Goal: Complete application form: Complete application form

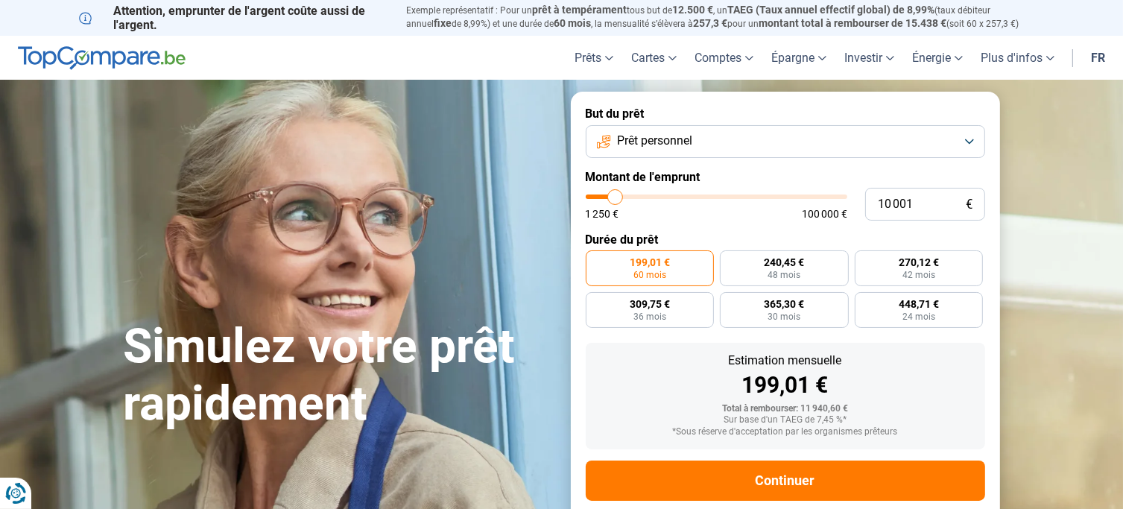
type input "11 000"
type input "11000"
type input "12 000"
type input "12000"
type input "50 000"
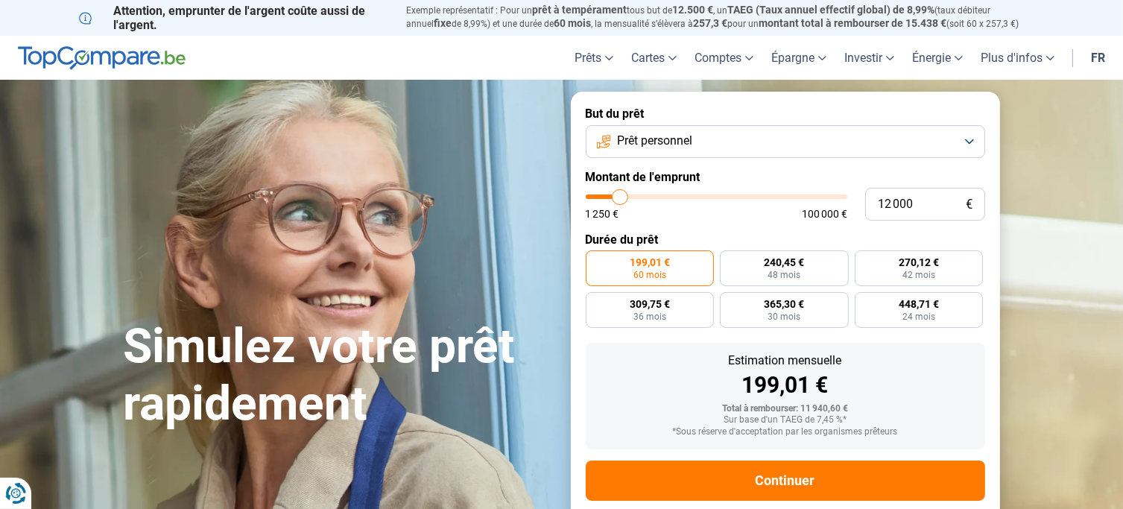
type input "50000"
type input "58 000"
type input "58000"
type input "62 500"
type input "62500"
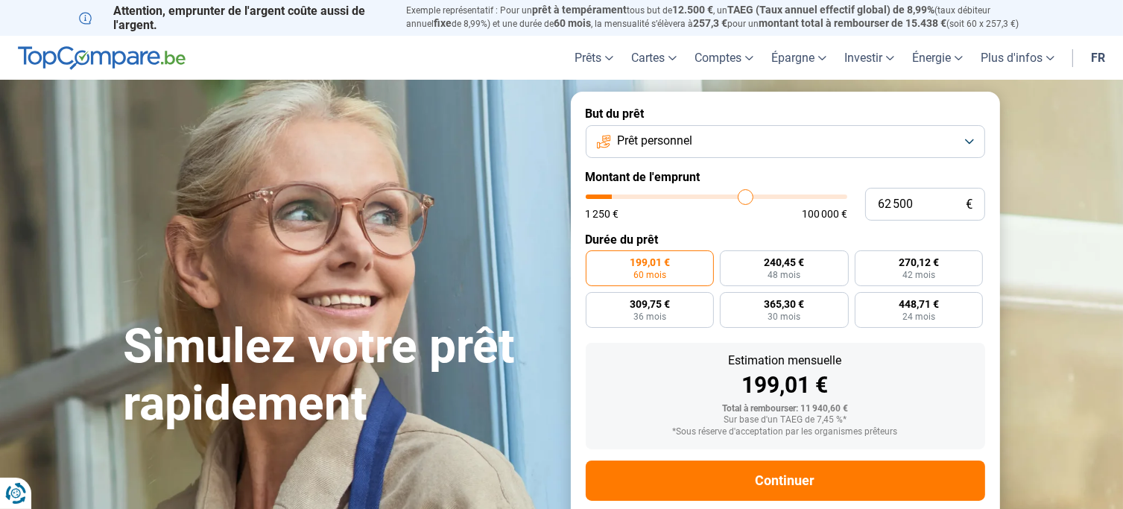
type input "67 250"
type input "67250"
type input "71 500"
type input "71500"
type input "75 500"
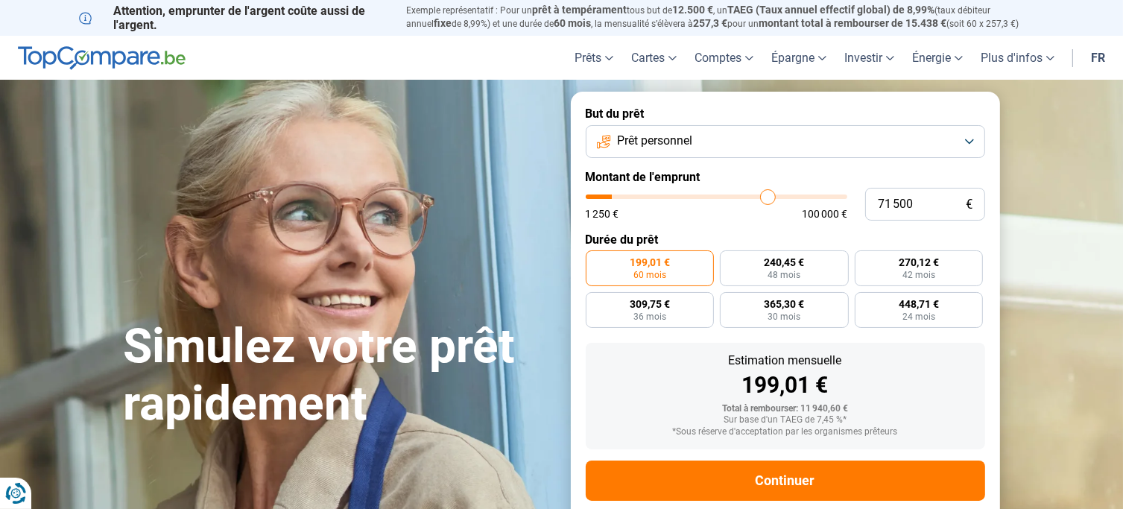
type input "75500"
type input "81 250"
type input "81250"
type input "86 750"
type input "86750"
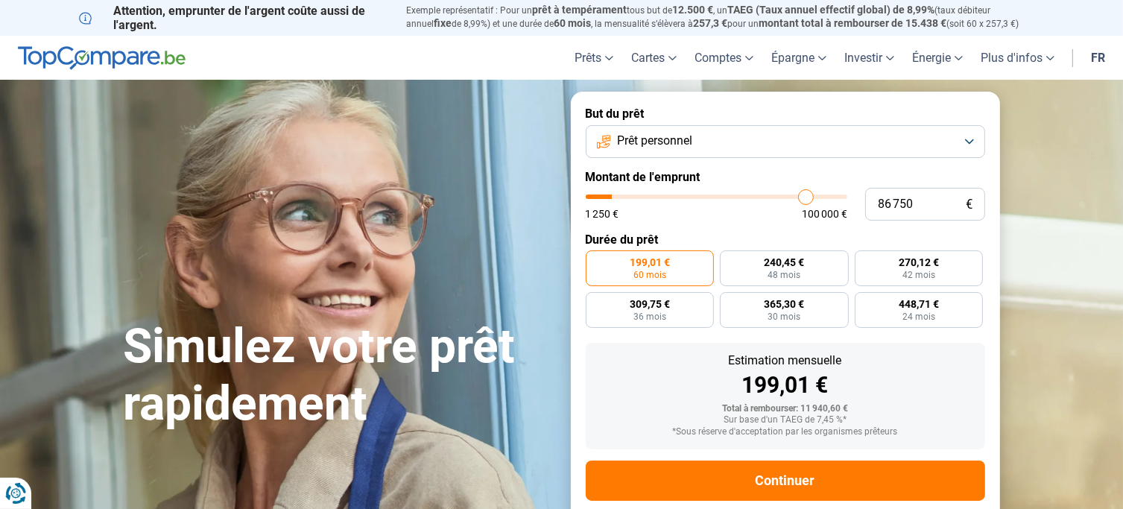
type input "91 250"
type input "91250"
type input "94 500"
type input "94500"
type input "96 500"
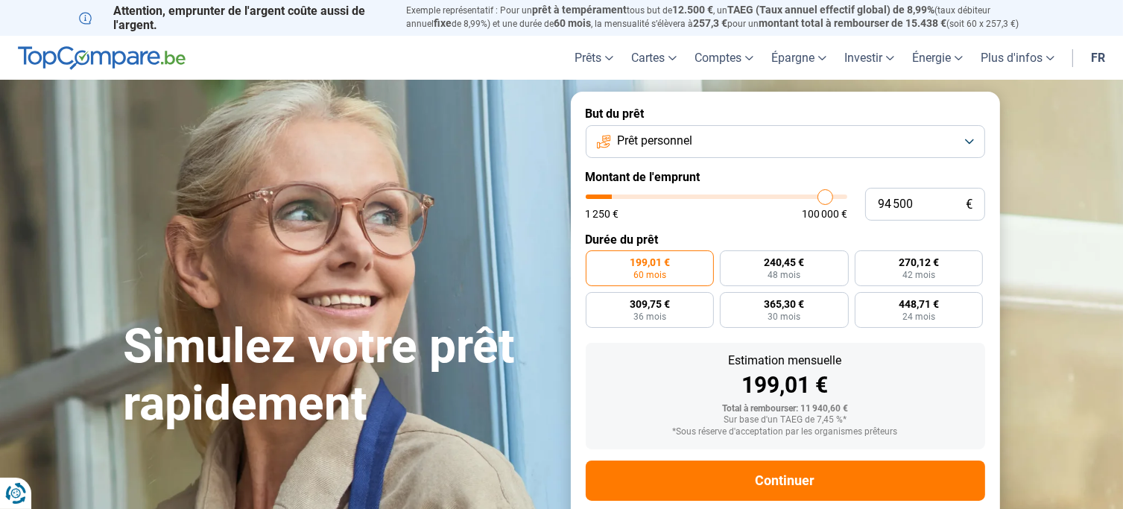
type input "96500"
type input "97 000"
type input "97000"
type input "97 500"
type input "97500"
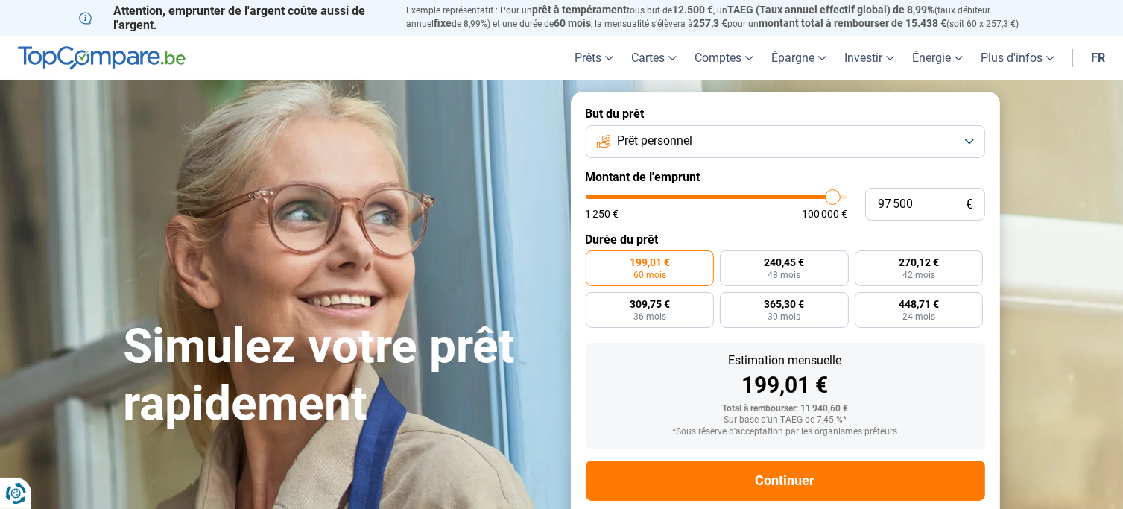
type input "98 000"
type input "98000"
type input "98 500"
type input "98500"
type input "99 500"
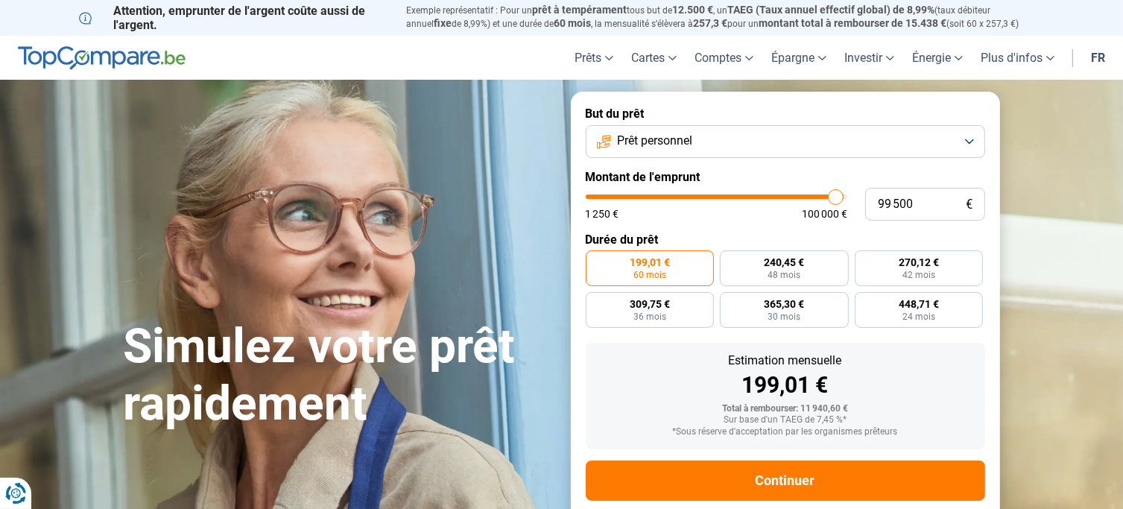
type input "99500"
type input "100 000"
drag, startPoint x: 616, startPoint y: 196, endPoint x: 856, endPoint y: 195, distance: 239.3
type input "100000"
click at [848, 195] on input "range" at bounding box center [717, 197] width 262 height 4
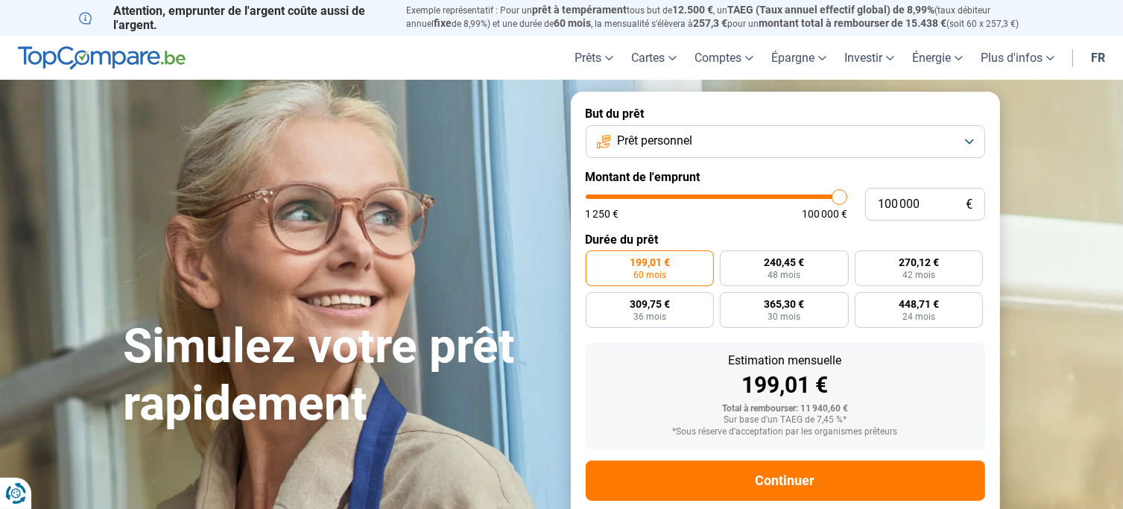
radio input "false"
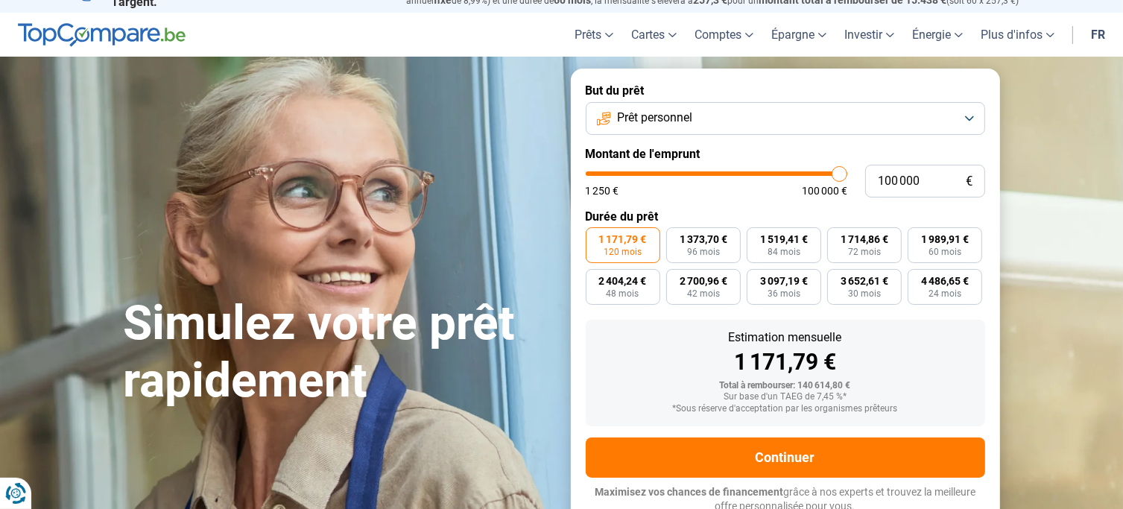
scroll to position [29, 0]
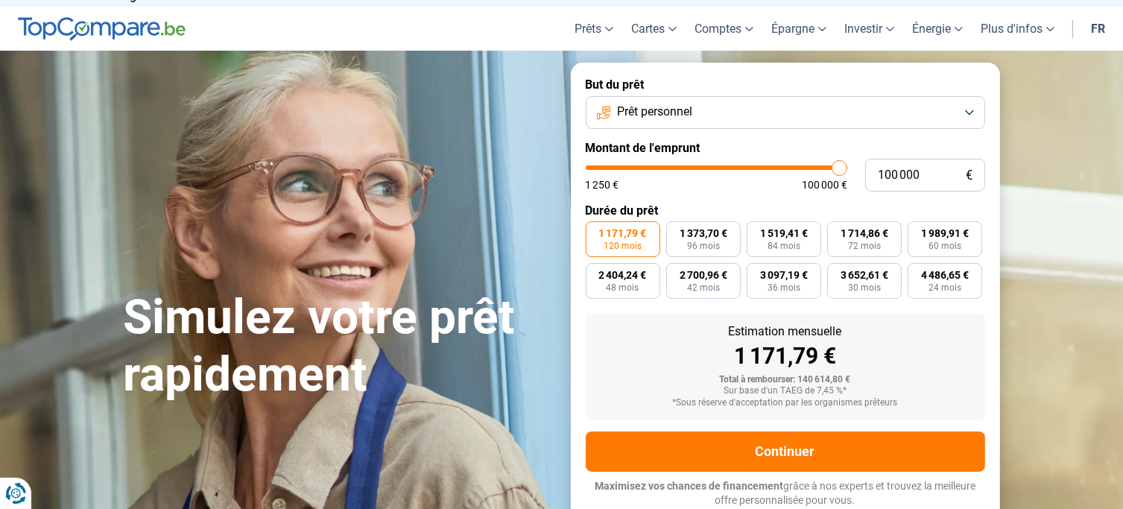
click at [941, 114] on button "Prêt personnel" at bounding box center [786, 112] width 400 height 33
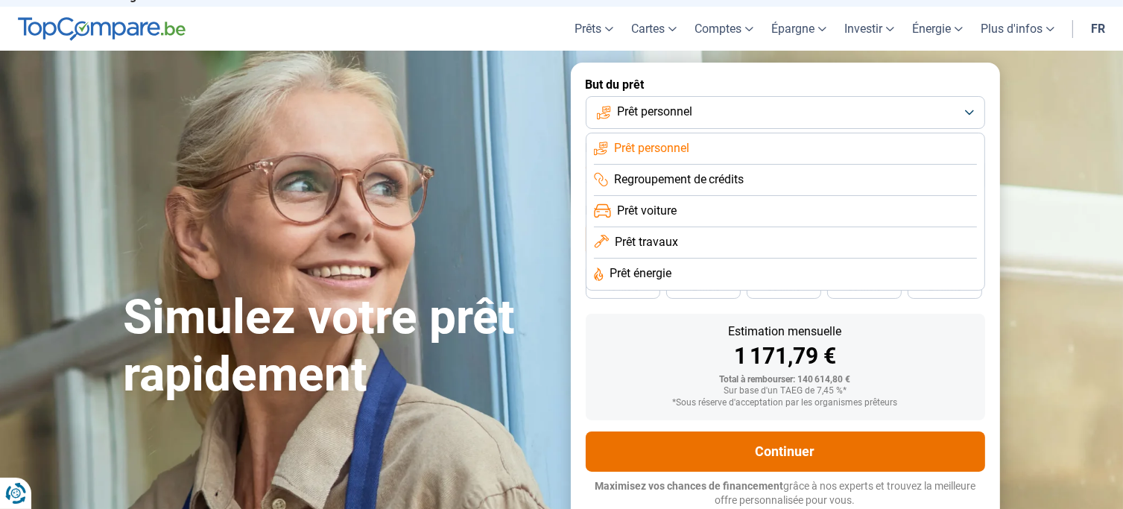
click at [897, 445] on button "Continuer" at bounding box center [786, 452] width 400 height 40
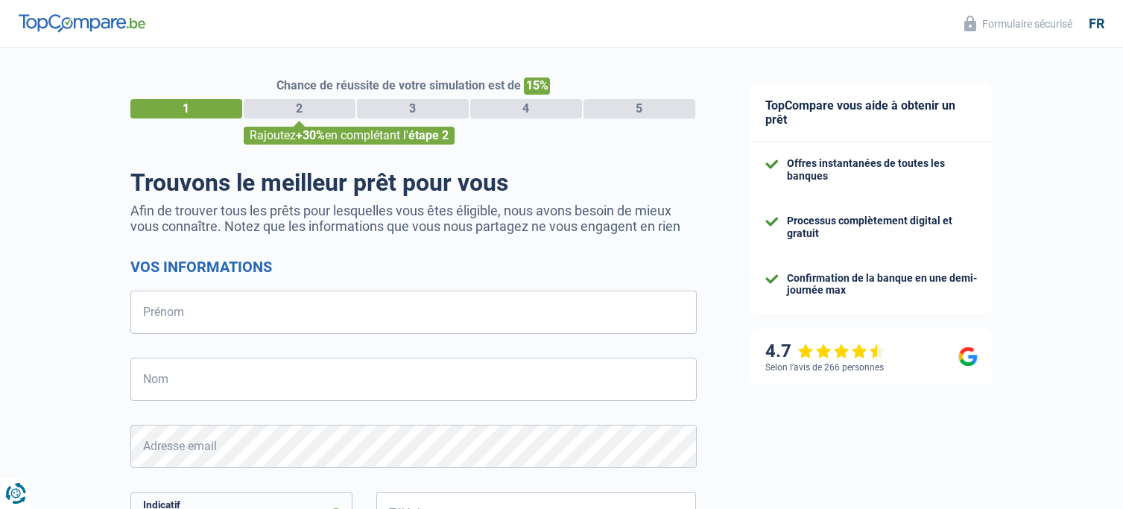
select select "32"
click at [168, 311] on input "Prénom" at bounding box center [413, 312] width 567 height 43
type input "Antoine"
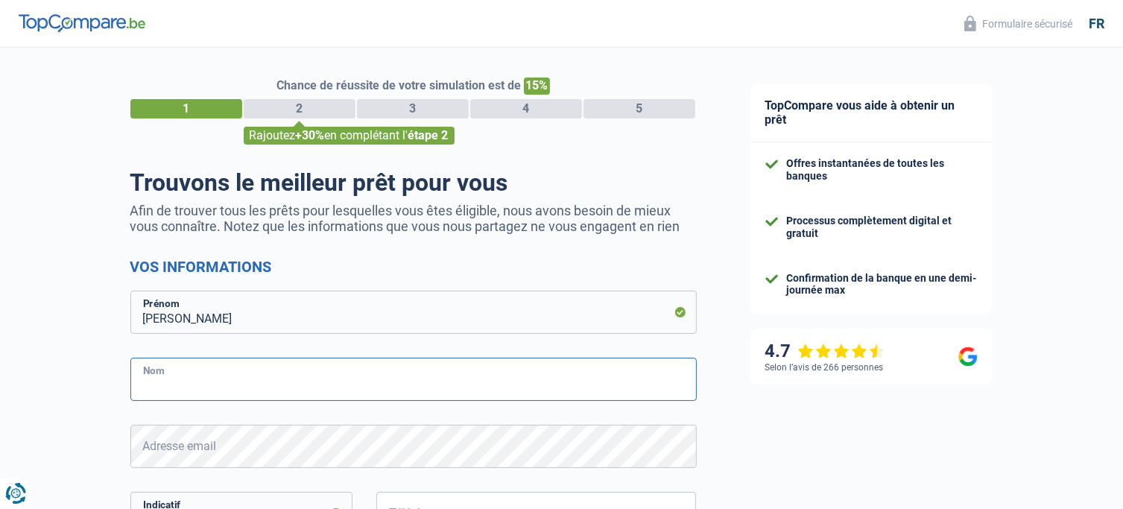
click at [195, 376] on input "Nom" at bounding box center [413, 379] width 567 height 43
click at [240, 365] on input "Stoichkov" at bounding box center [413, 379] width 567 height 43
drag, startPoint x: 207, startPoint y: 381, endPoint x: 154, endPoint y: 385, distance: 53.1
click at [154, 385] on input "Stoichkov" at bounding box center [413, 379] width 567 height 43
type input "Stoykov"
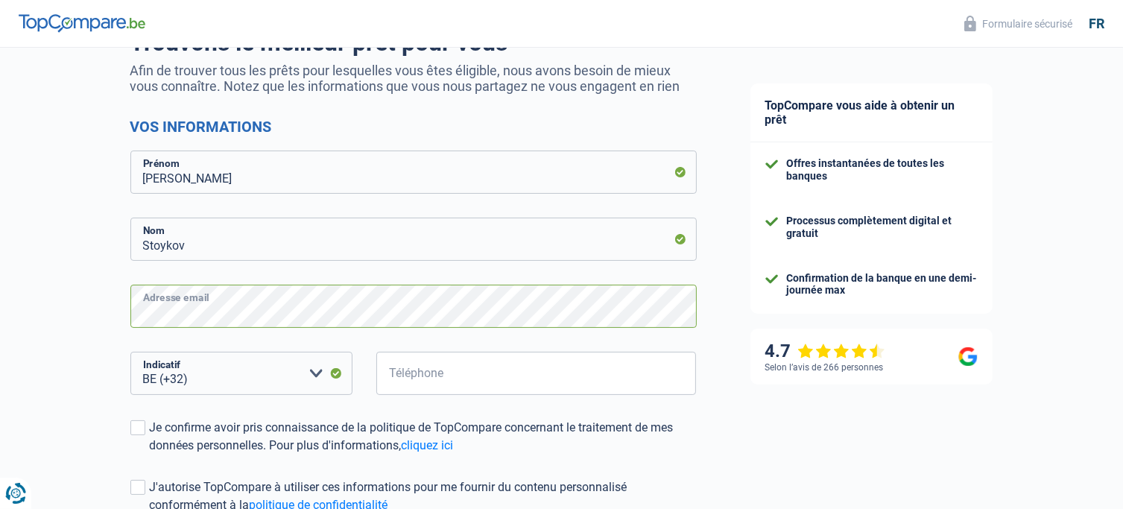
scroll to position [149, 0]
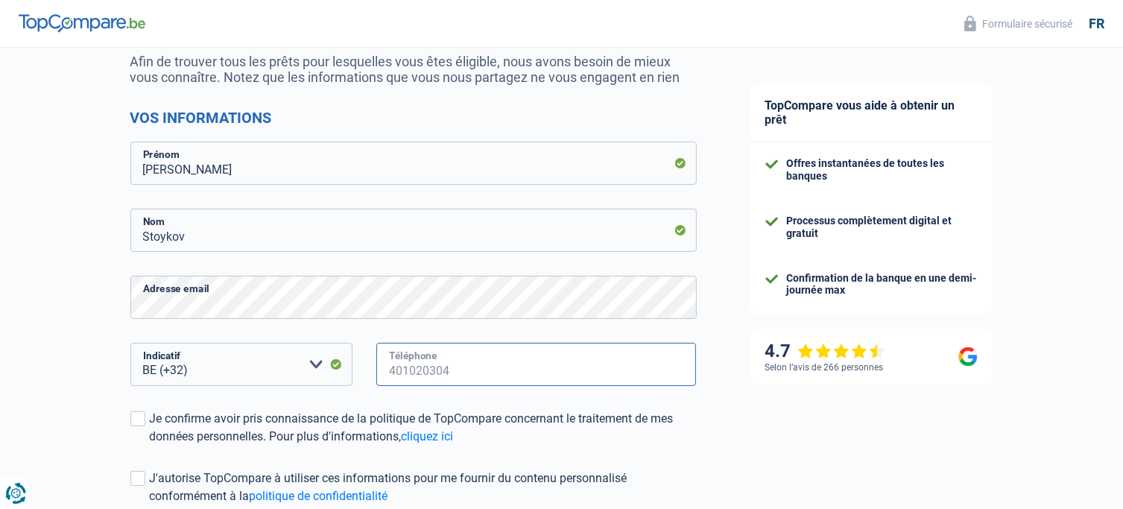
click at [466, 365] on input "Téléphone" at bounding box center [536, 364] width 321 height 43
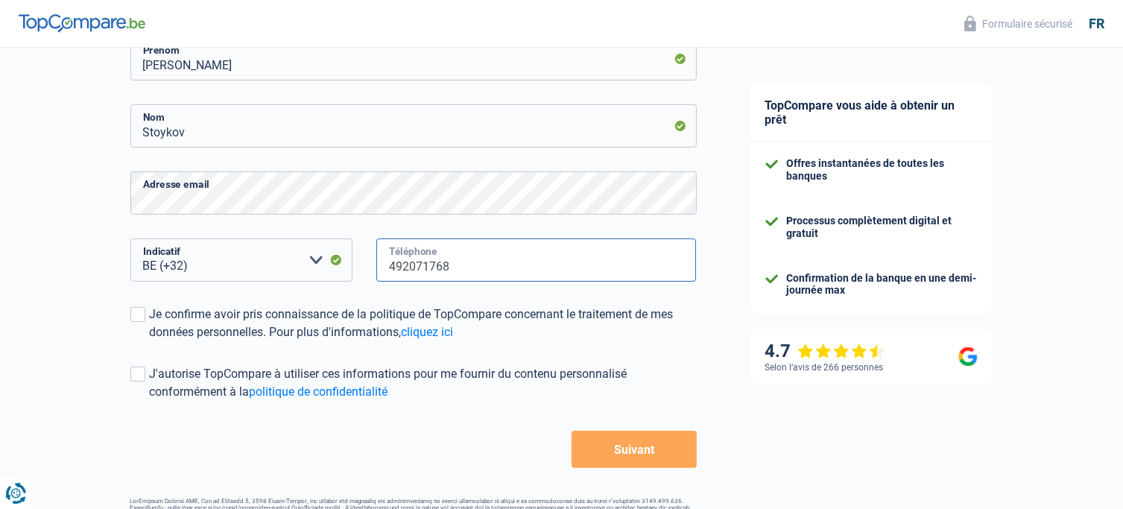
scroll to position [301, 0]
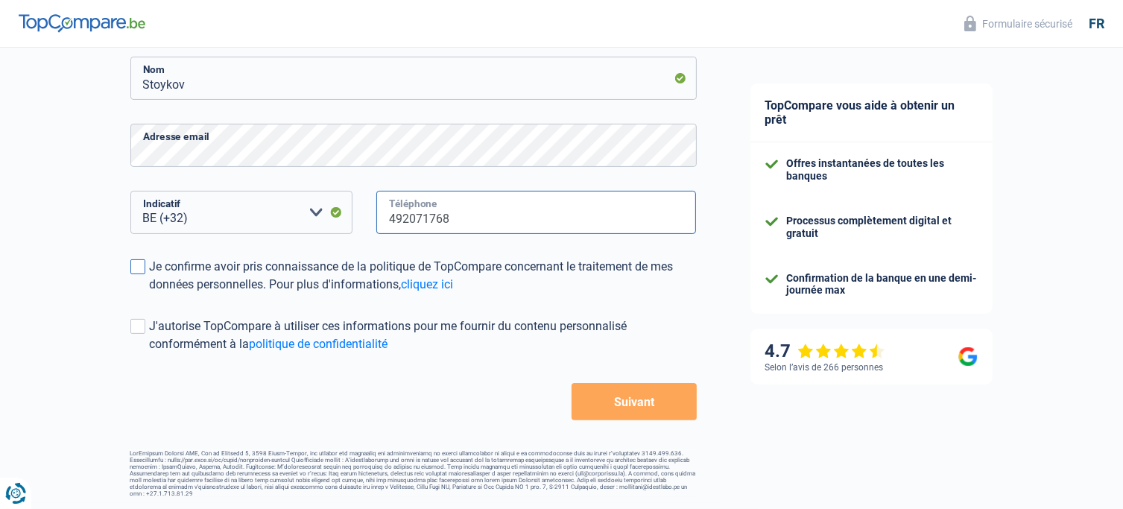
type input "492071768"
drag, startPoint x: 140, startPoint y: 265, endPoint x: 138, endPoint y: 285, distance: 20.2
click at [140, 265] on span at bounding box center [137, 266] width 15 height 15
click at [150, 294] on input "Je confirme avoir pris connaissance de la politique de TopCompare concernant le…" at bounding box center [150, 294] width 0 height 0
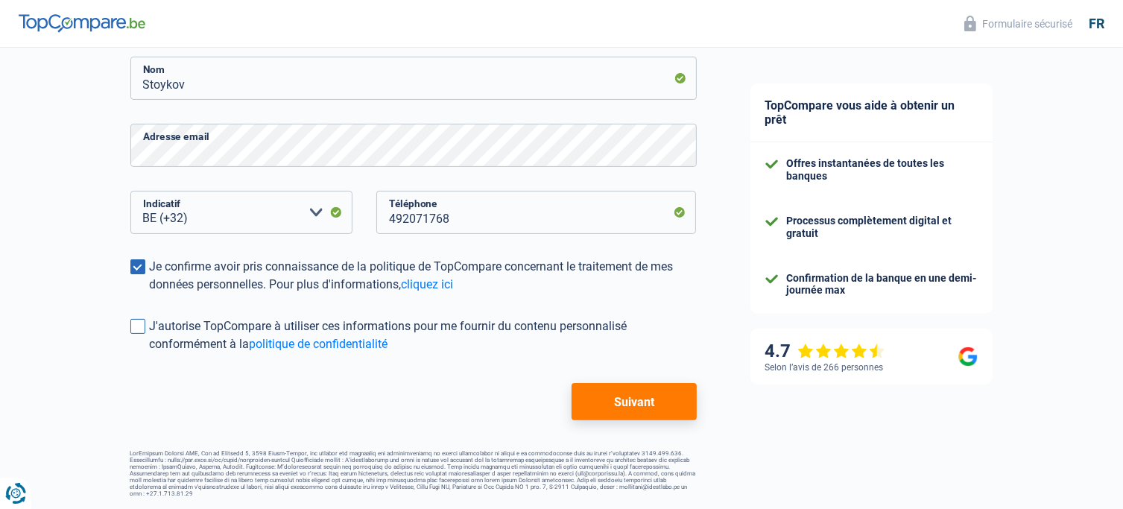
click at [139, 327] on span at bounding box center [137, 326] width 15 height 15
click at [150, 353] on input "J'autorise TopCompare à utiliser ces informations pour me fournir du contenu pe…" at bounding box center [150, 353] width 0 height 0
click at [600, 399] on button "Suivant" at bounding box center [634, 401] width 124 height 37
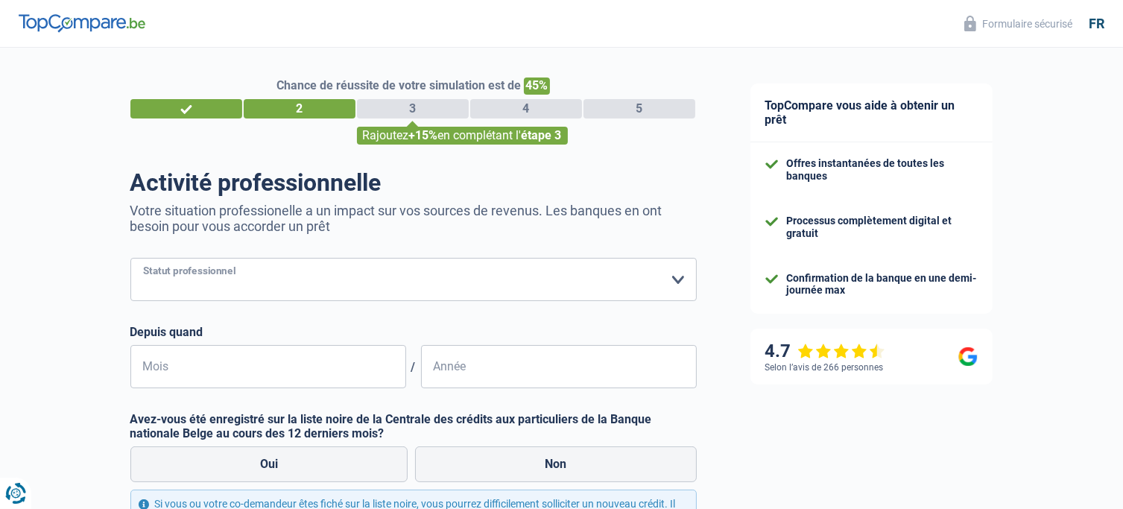
click at [227, 280] on select "Ouvrier Employé privé Employé public Invalide Indépendant Pensionné Chômeur Mut…" at bounding box center [413, 279] width 567 height 43
select select "worker"
click at [130, 259] on select "Ouvrier Employé privé Employé public Invalide Indépendant Pensionné Chômeur Mut…" at bounding box center [413, 279] width 567 height 43
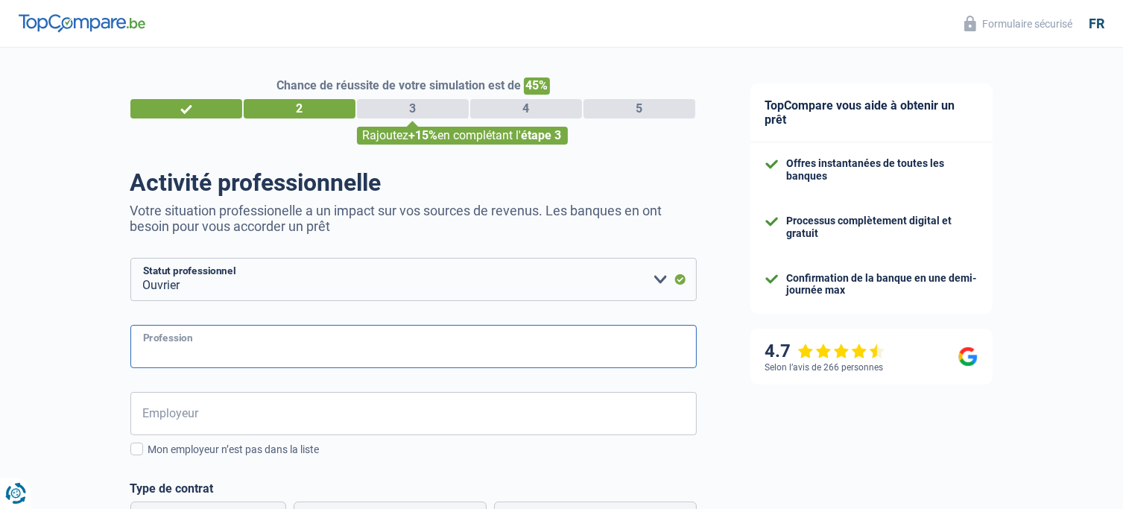
click at [271, 350] on input "Profession" at bounding box center [413, 346] width 567 height 43
type input "Technicien réseau"
click at [261, 408] on input "Employeur" at bounding box center [413, 413] width 567 height 43
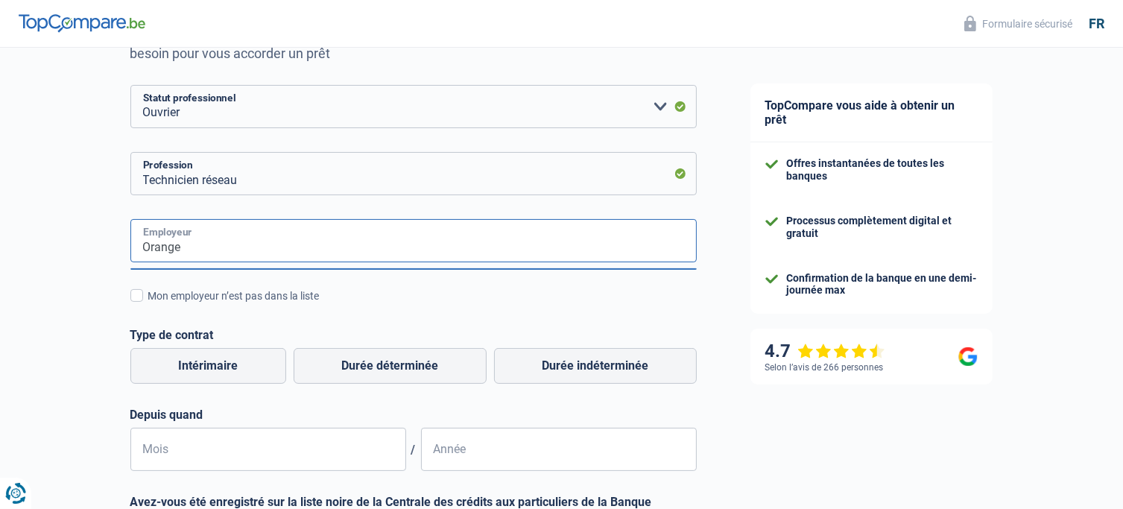
scroll to position [298, 0]
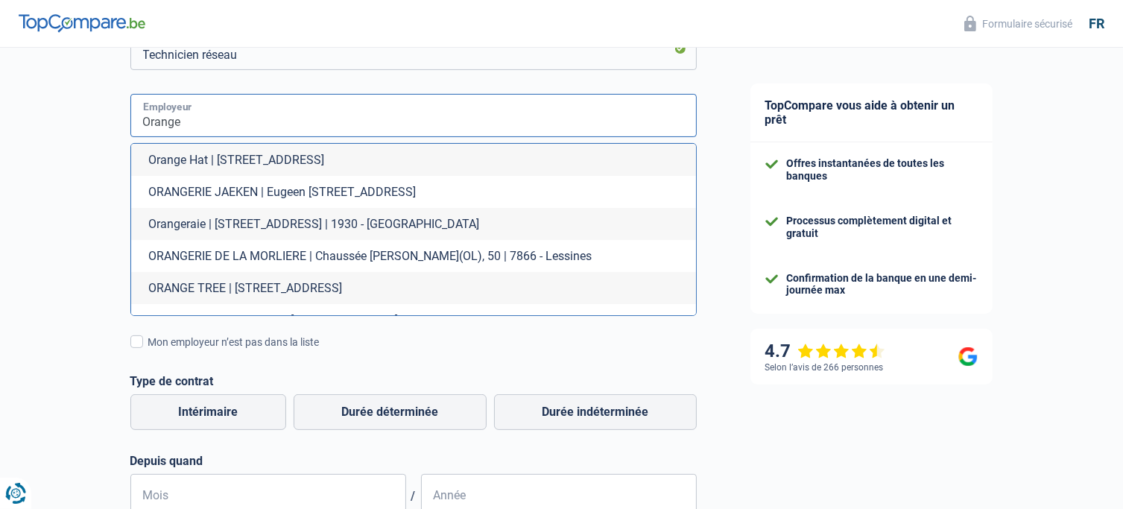
type input "Orange"
drag, startPoint x: 98, startPoint y: 156, endPoint x: 90, endPoint y: 155, distance: 7.5
click at [96, 156] on div "Chance de réussite de votre simulation est de 45% 1 2 3 4 5 Rajoutez +15% en co…" at bounding box center [362, 283] width 724 height 1079
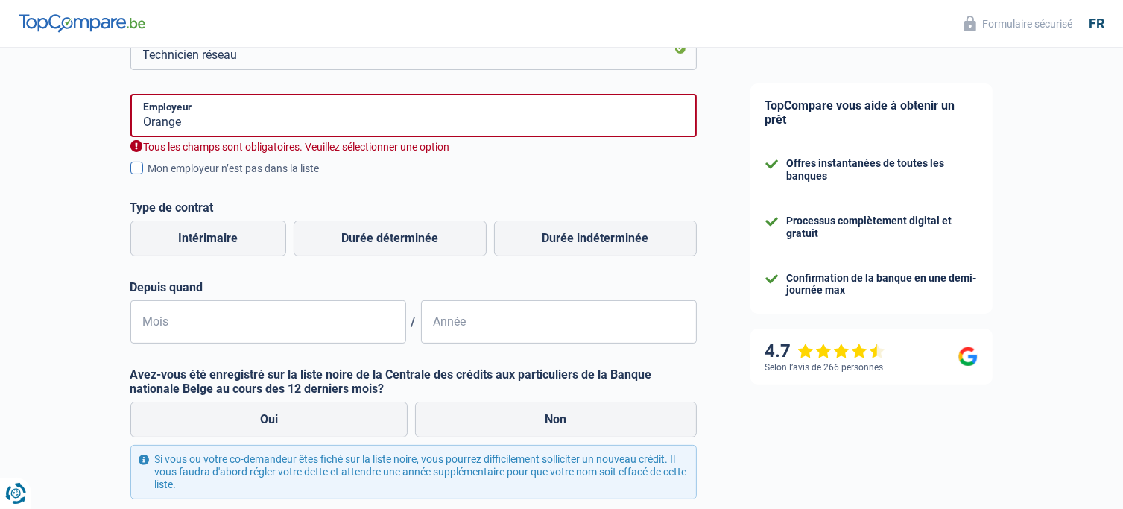
click at [132, 171] on span at bounding box center [136, 168] width 13 height 13
click at [148, 177] on input "Mon employeur n’est pas dans la liste" at bounding box center [148, 177] width 0 height 0
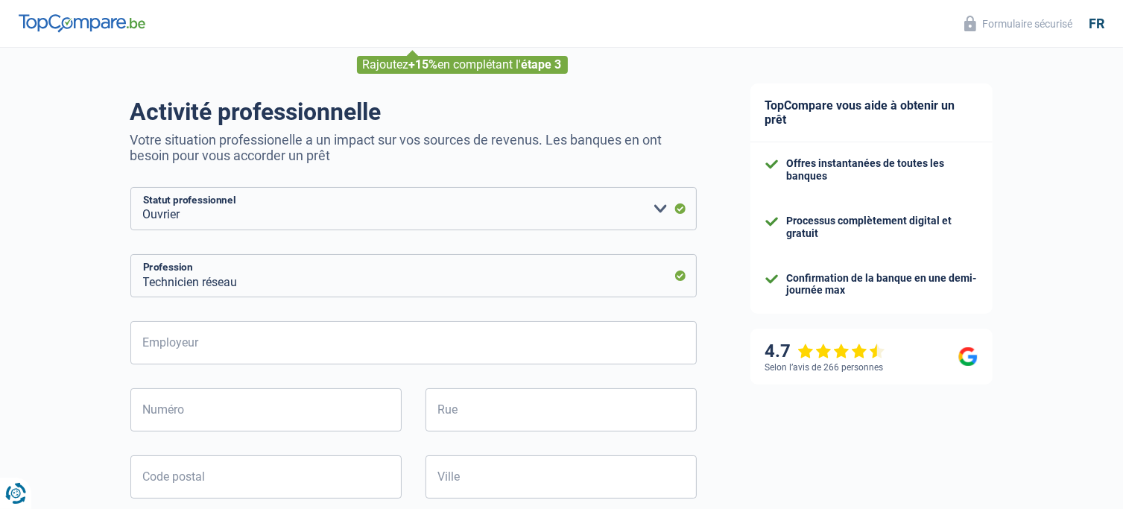
scroll to position [149, 0]
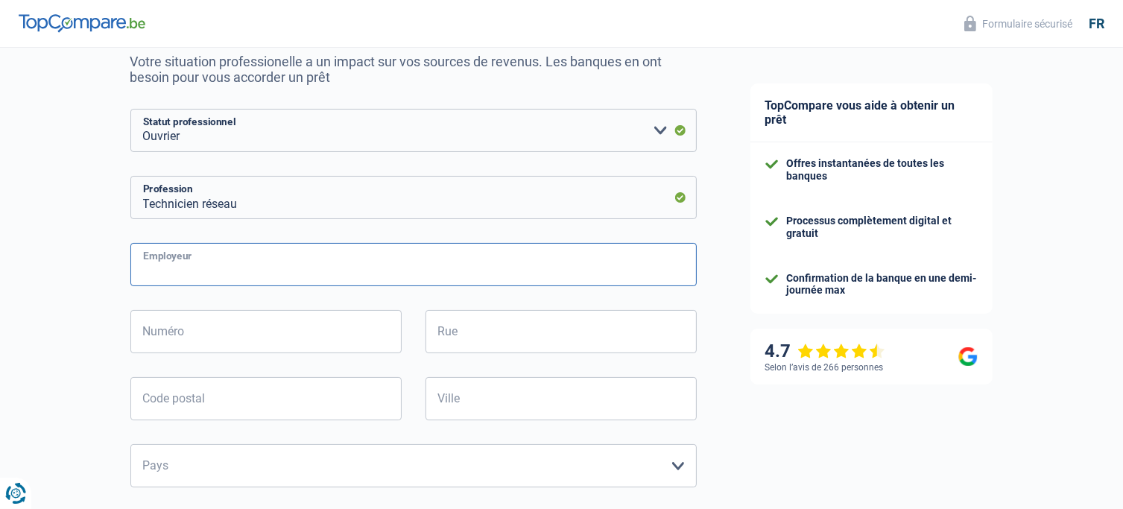
click at [257, 273] on input "Employeur" at bounding box center [413, 264] width 567 height 43
type input "Orange"
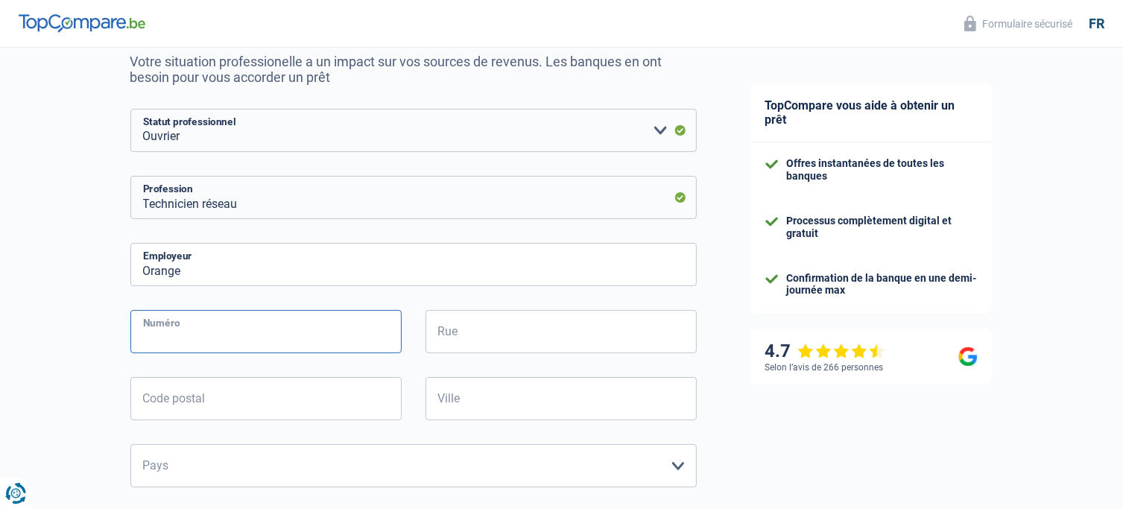
click at [269, 336] on input "Numéro" at bounding box center [265, 331] width 271 height 43
type input "60"
click at [508, 333] on input "Rue" at bounding box center [561, 331] width 271 height 43
type input "Schelle"
click at [479, 399] on input "Ville" at bounding box center [561, 398] width 271 height 43
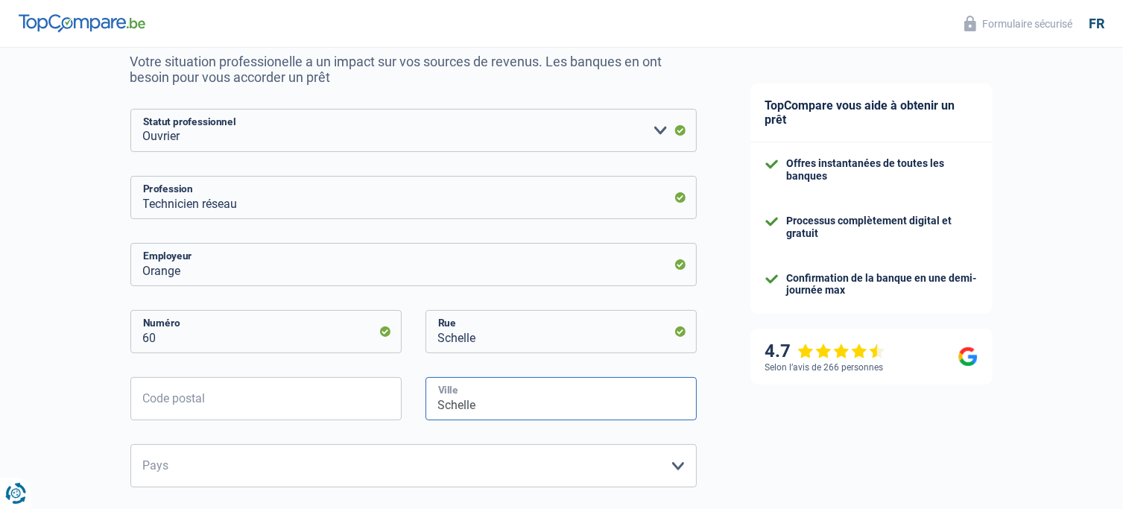
type input "Schelle"
drag, startPoint x: 190, startPoint y: 280, endPoint x: 107, endPoint y: 277, distance: 82.8
click at [107, 277] on div "Chance de réussite de votre simulation est de 45% 1 2 3 4 5 Rajoutez +15% en co…" at bounding box center [362, 460] width 724 height 1135
type input "Besix"
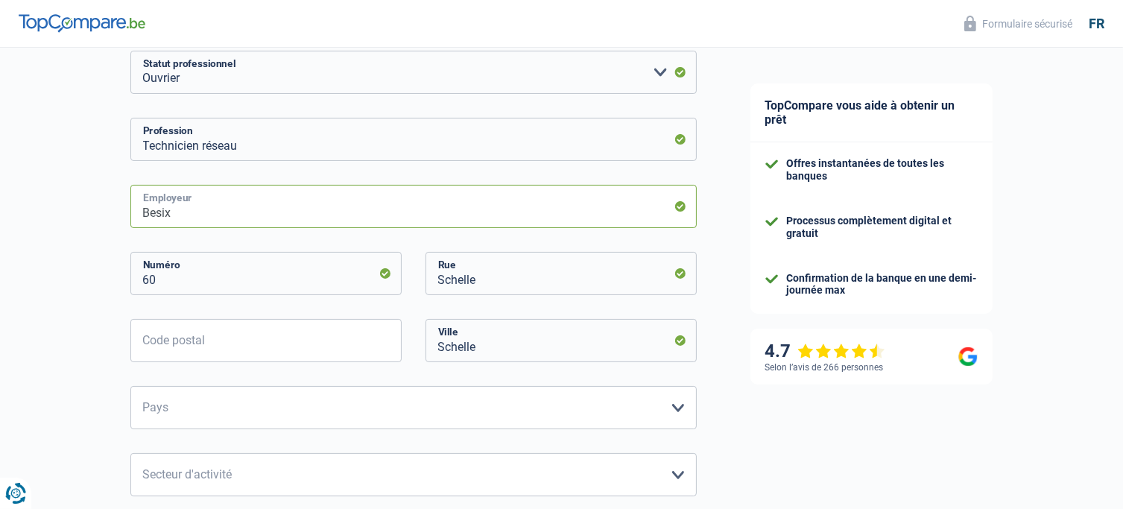
scroll to position [224, 0]
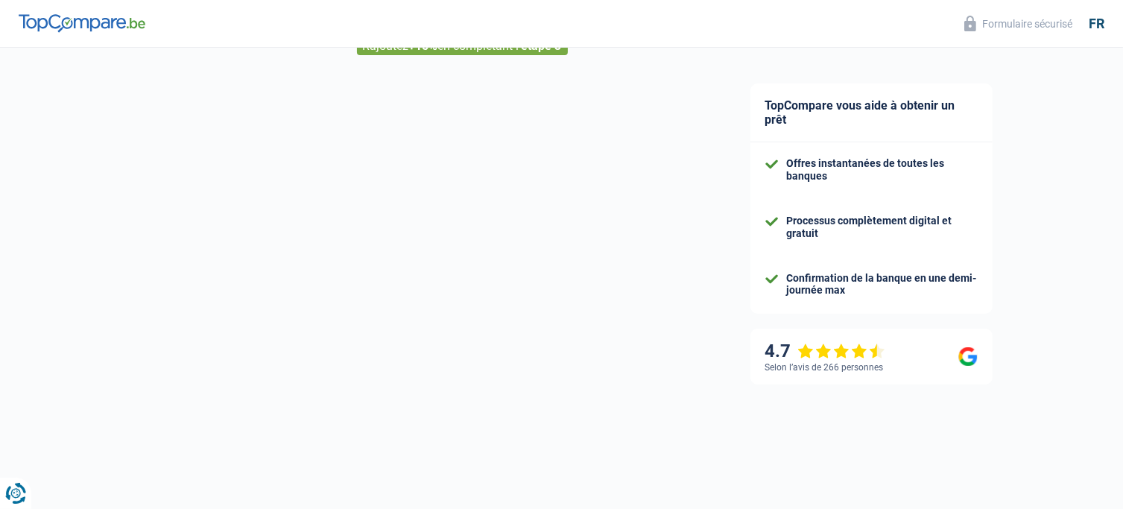
select select "32"
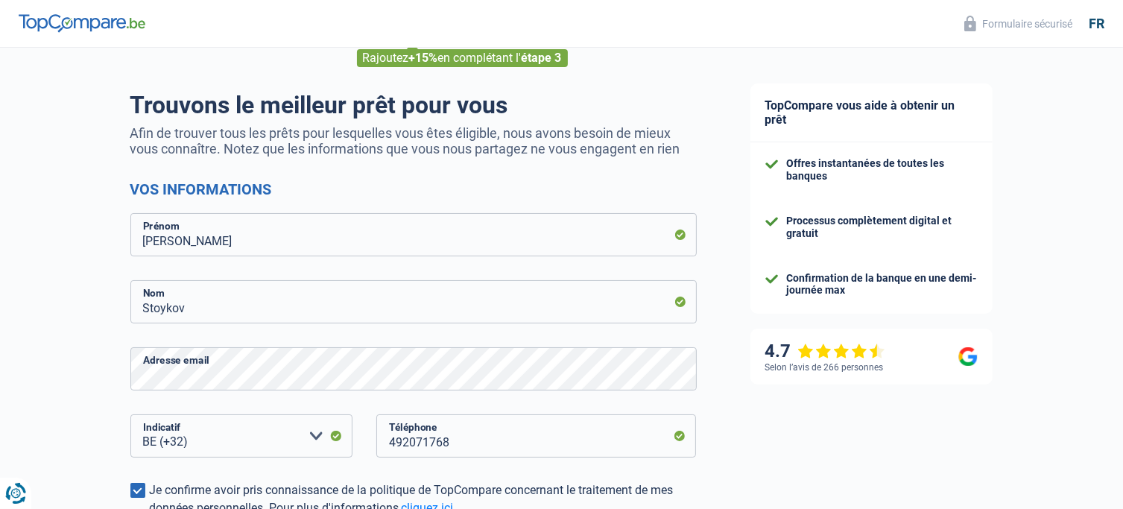
scroll to position [301, 0]
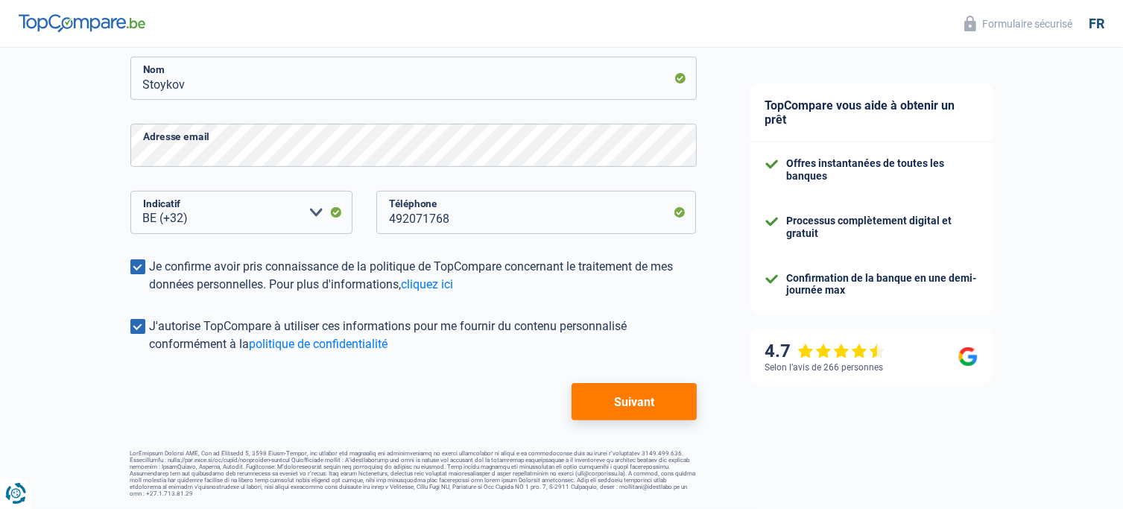
click at [622, 393] on button "Suivant" at bounding box center [634, 401] width 124 height 37
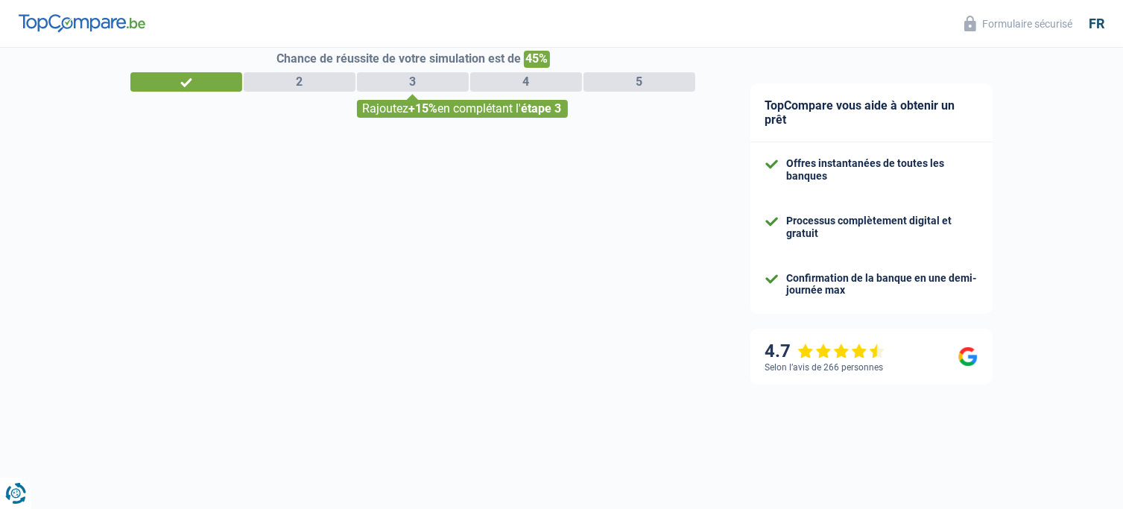
select select "worker"
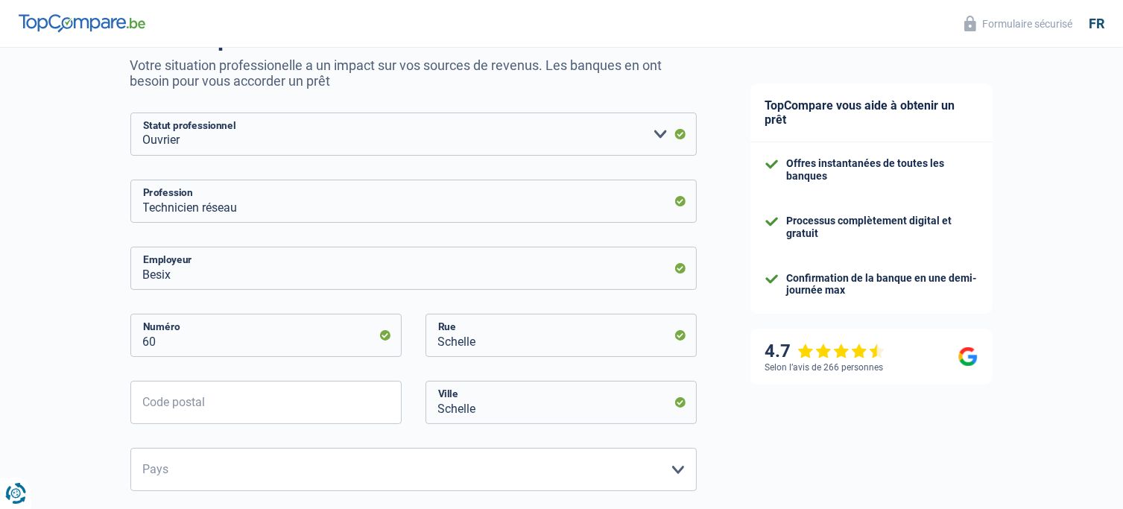
scroll to position [149, 0]
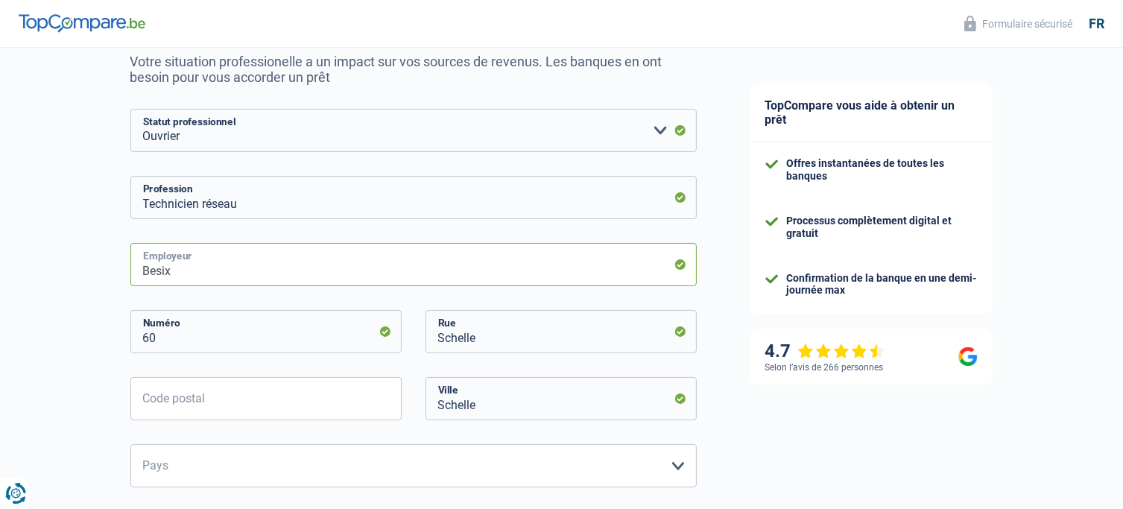
drag, startPoint x: 213, startPoint y: 256, endPoint x: 134, endPoint y: 247, distance: 79.5
click at [124, 253] on div "Chance de réussite de votre simulation est de 45% 1 2 3 4 5 Rajoutez +15% en co…" at bounding box center [362, 460] width 724 height 1135
click at [564, 131] on select "Ouvrier Employé privé Employé public Invalide Indépendant Pensionné Chômeur Mut…" at bounding box center [413, 130] width 567 height 43
click at [572, 130] on select "Ouvrier Employé privé Employé public Invalide Indépendant Pensionné Chômeur Mut…" at bounding box center [413, 130] width 567 height 43
click at [474, 198] on input "Technicien réseau" at bounding box center [413, 197] width 567 height 43
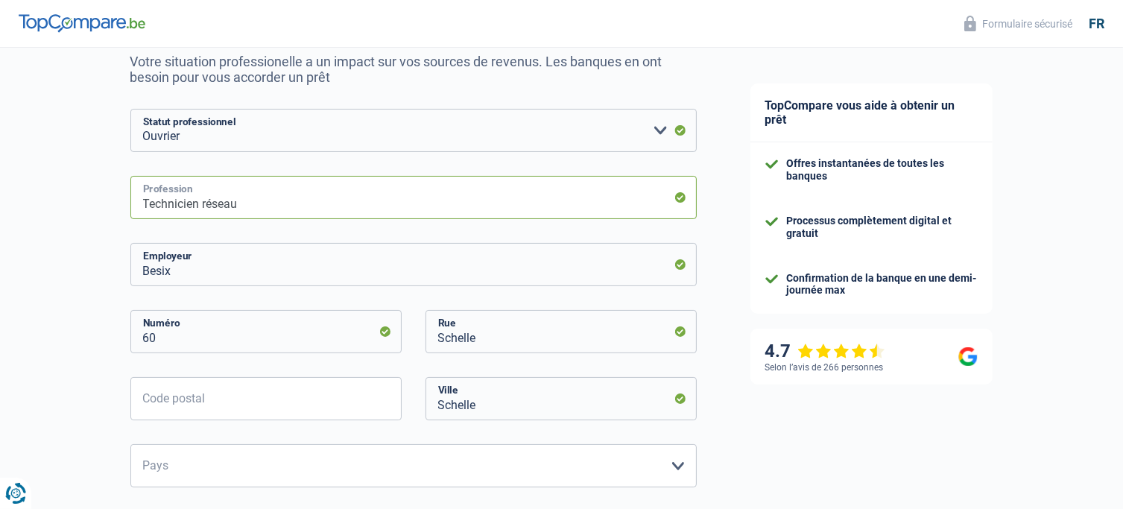
drag, startPoint x: 277, startPoint y: 232, endPoint x: 107, endPoint y: 226, distance: 170.1
click at [107, 226] on div "Chance de réussite de votre simulation est de 45% 1 2 3 4 5 Rajoutez +15% en co…" at bounding box center [362, 460] width 724 height 1135
drag, startPoint x: 551, startPoint y: 274, endPoint x: 331, endPoint y: 274, distance: 219.9
click at [534, 274] on input "Besix" at bounding box center [413, 264] width 567 height 43
click at [186, 283] on input "Besix" at bounding box center [413, 264] width 567 height 43
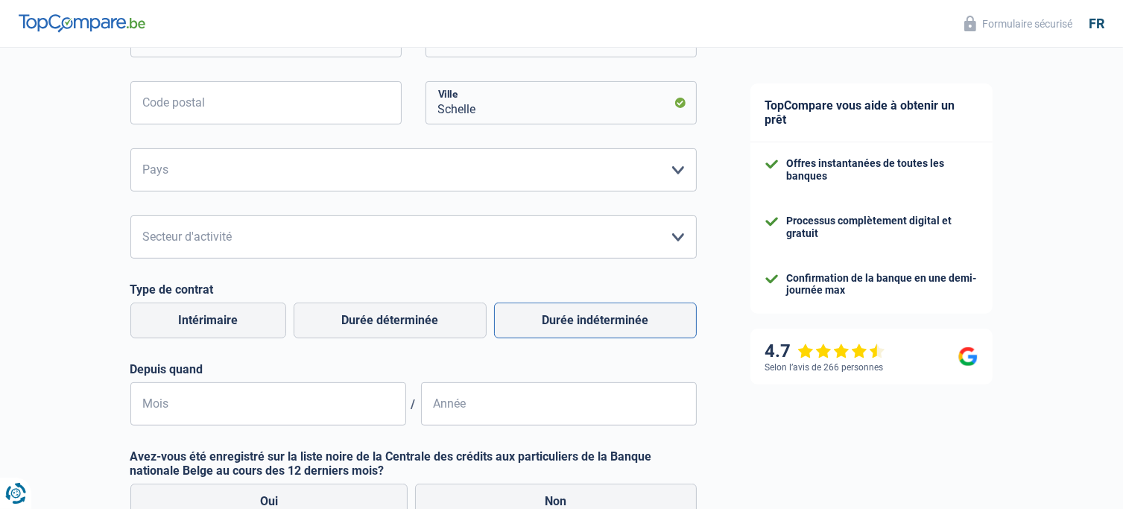
scroll to position [522, 0]
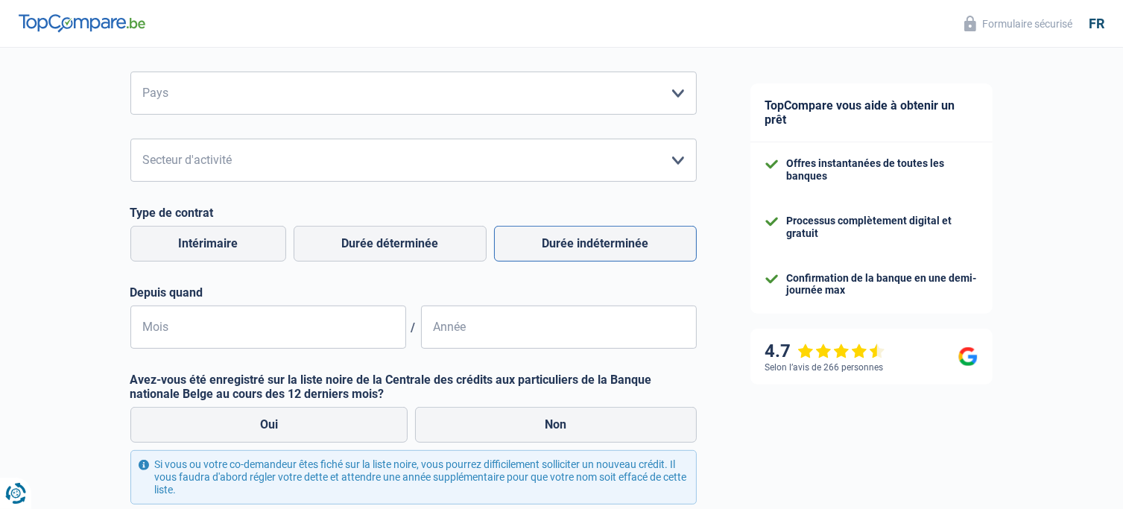
click at [625, 247] on label "Durée indéterminée" at bounding box center [595, 244] width 203 height 36
click at [625, 247] on input "Durée indéterminée" at bounding box center [595, 244] width 203 height 36
radio input "true"
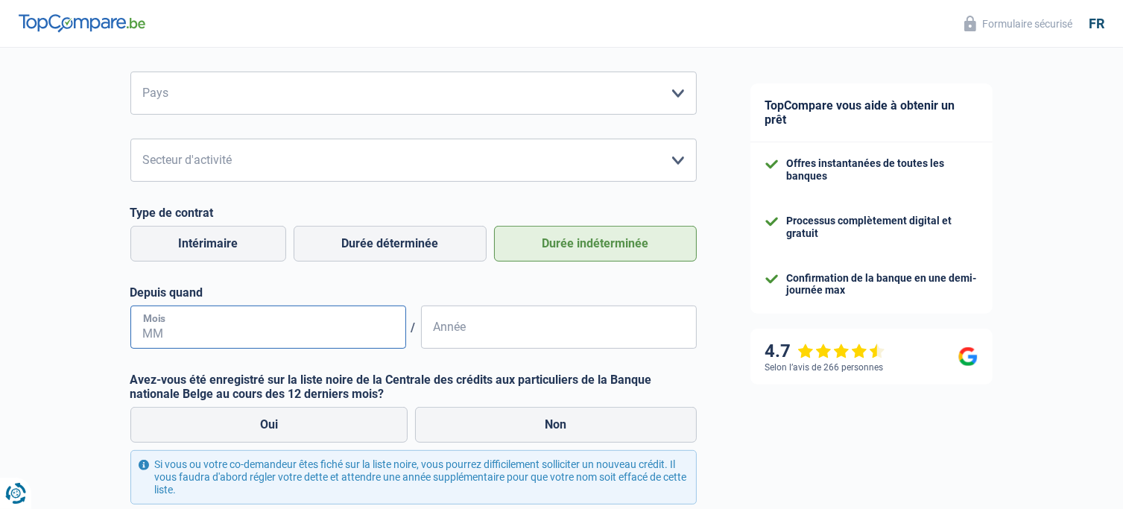
click at [298, 331] on input "Mois" at bounding box center [268, 327] width 276 height 43
type input "06"
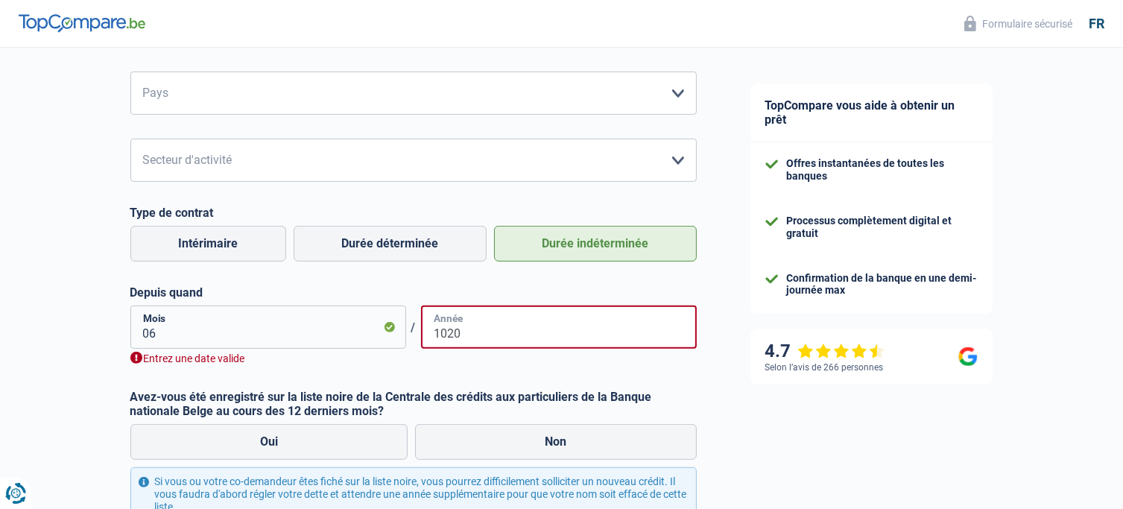
drag, startPoint x: 465, startPoint y: 335, endPoint x: 394, endPoint y: 329, distance: 71.7
click at [394, 329] on div "06 Mois / 1020 Année" at bounding box center [413, 327] width 567 height 43
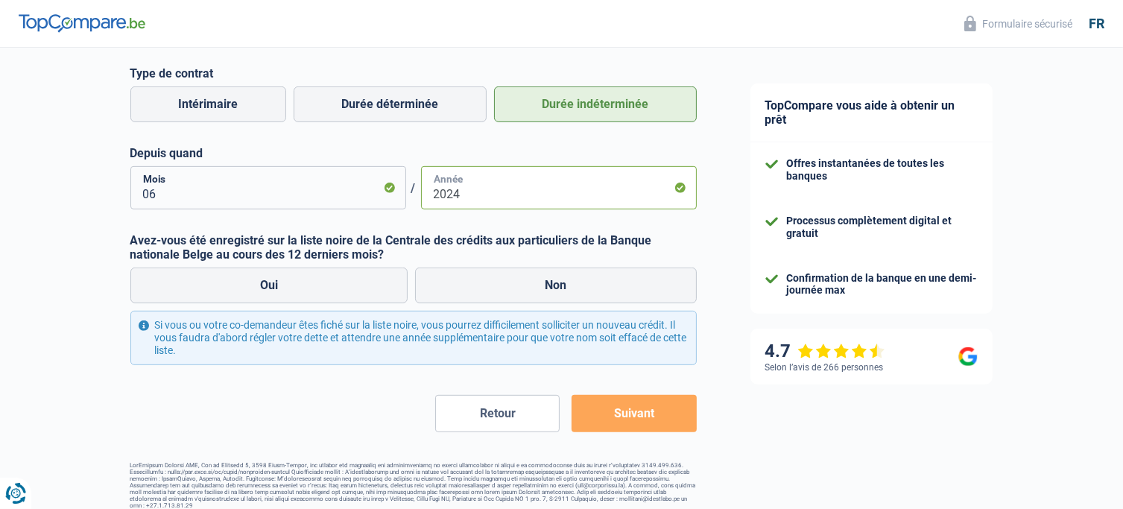
scroll to position [671, 0]
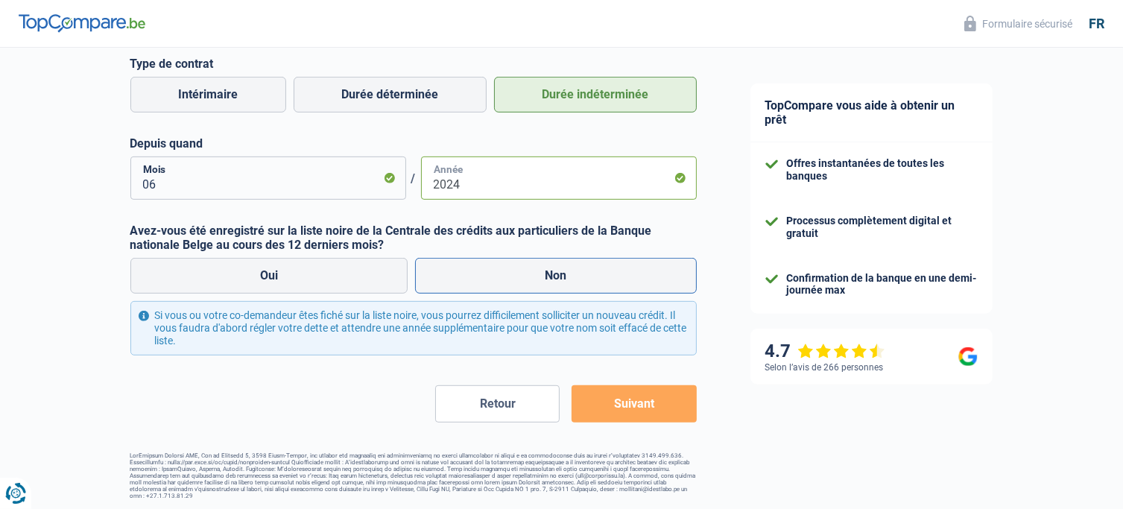
type input "2024"
click at [539, 284] on label "Non" at bounding box center [556, 276] width 282 height 36
click at [539, 284] on input "Non" at bounding box center [556, 276] width 282 height 36
radio input "true"
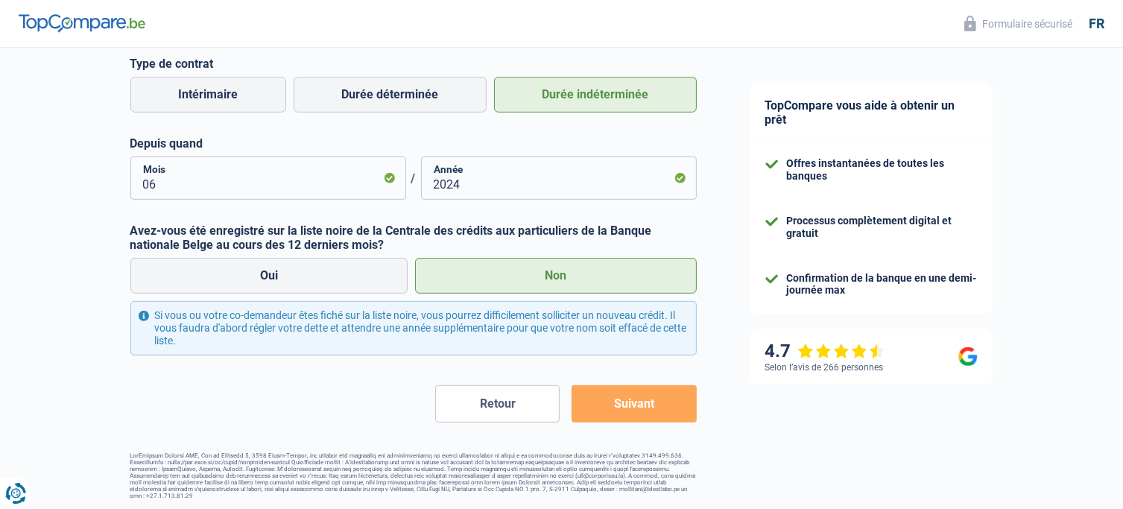
click at [649, 417] on button "Suivant" at bounding box center [634, 403] width 124 height 37
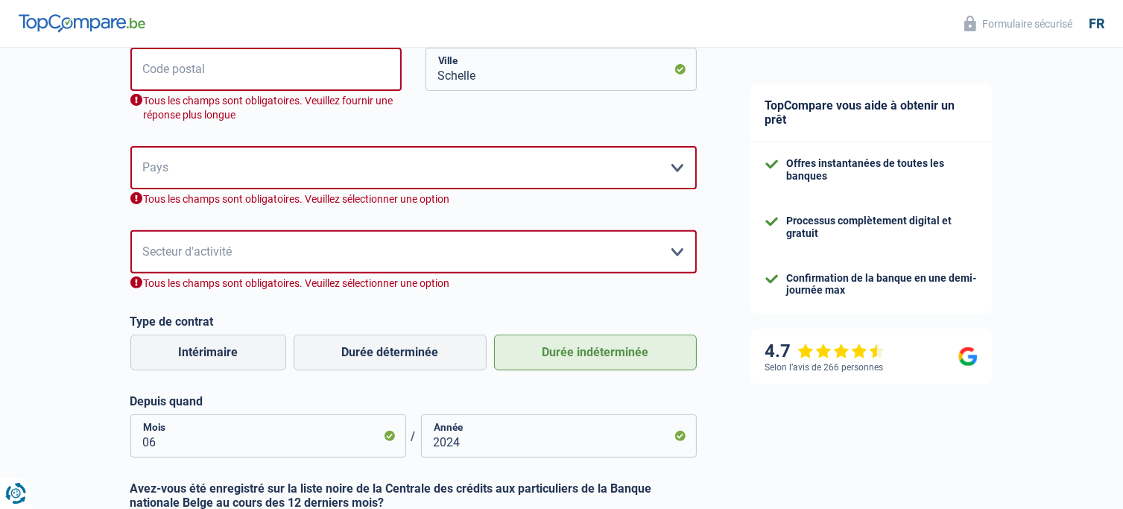
scroll to position [476, 0]
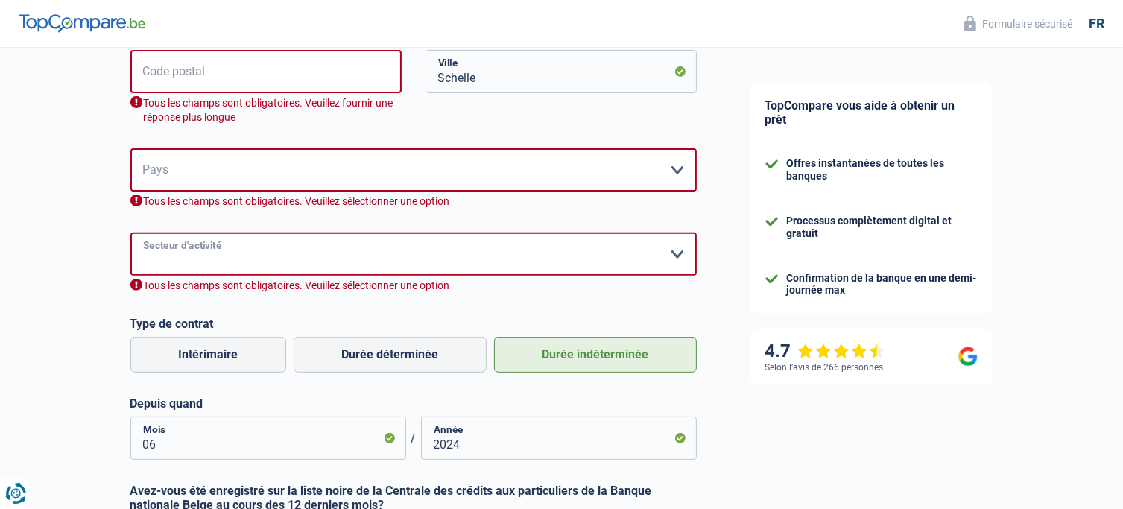
click at [256, 259] on select "Agriculture/Pêche Industrie Horeca Courier/Fitness/Taxi Construction Banques/As…" at bounding box center [413, 254] width 567 height 43
click at [130, 233] on select "Agriculture/Pêche Industrie Horeca Courier/Fitness/Taxi Construction Banques/As…" at bounding box center [413, 254] width 567 height 43
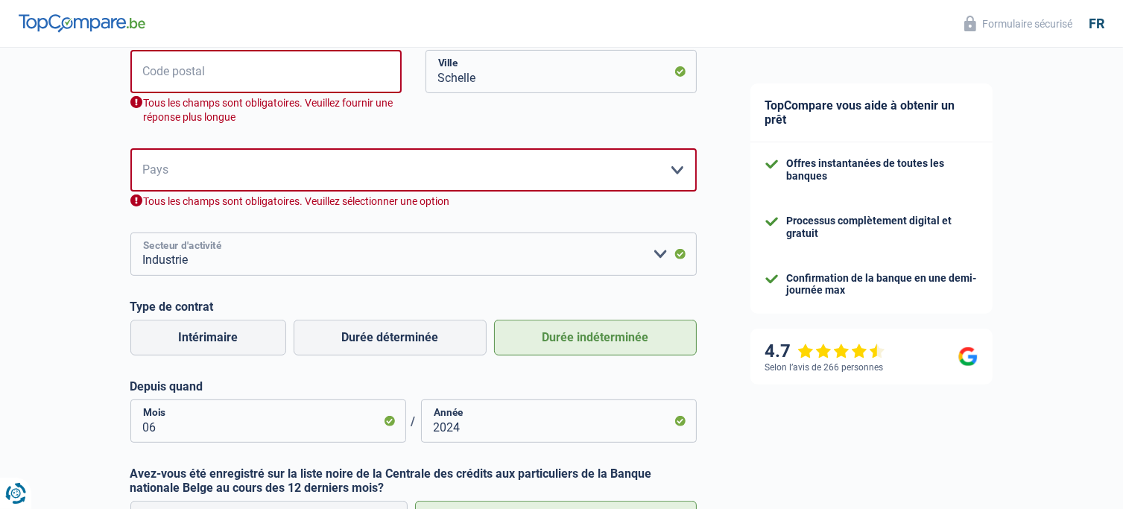
drag, startPoint x: 541, startPoint y: 253, endPoint x: 527, endPoint y: 262, distance: 16.8
click at [541, 253] on select "Agriculture/Pêche Industrie Horeca Courier/Fitness/Taxi Construction Banques/As…" at bounding box center [413, 254] width 567 height 43
select select "bigCompanies"
click at [130, 233] on select "Agriculture/Pêche Industrie Horeca Courier/Fitness/Taxi Construction Banques/As…" at bounding box center [413, 254] width 567 height 43
click at [352, 187] on select "Belgique France Allemagne Italie Luxembourg Pays-Bas Espagne Suisse Veuillez sé…" at bounding box center [413, 169] width 567 height 43
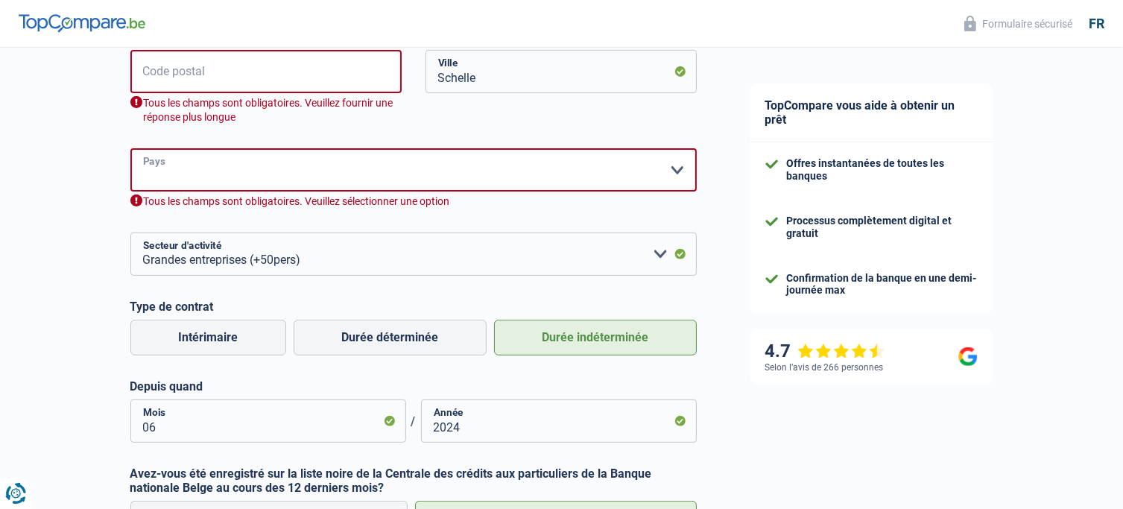
select select "BE"
click at [130, 149] on select "Belgique France Allemagne Italie Luxembourg Pays-Bas Espagne Suisse Veuillez sé…" at bounding box center [413, 169] width 567 height 43
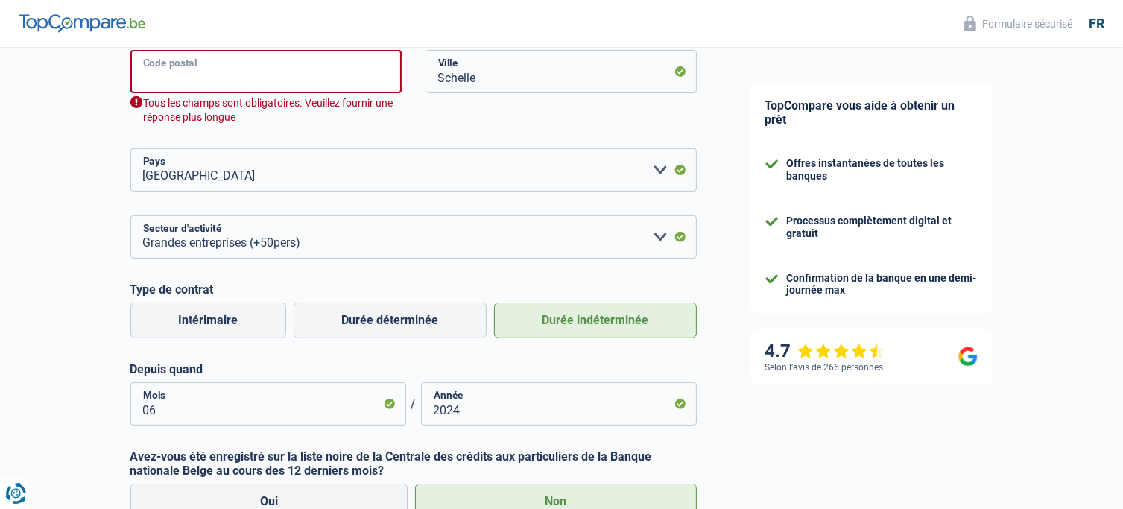
click at [322, 75] on input "Code postal" at bounding box center [265, 71] width 271 height 43
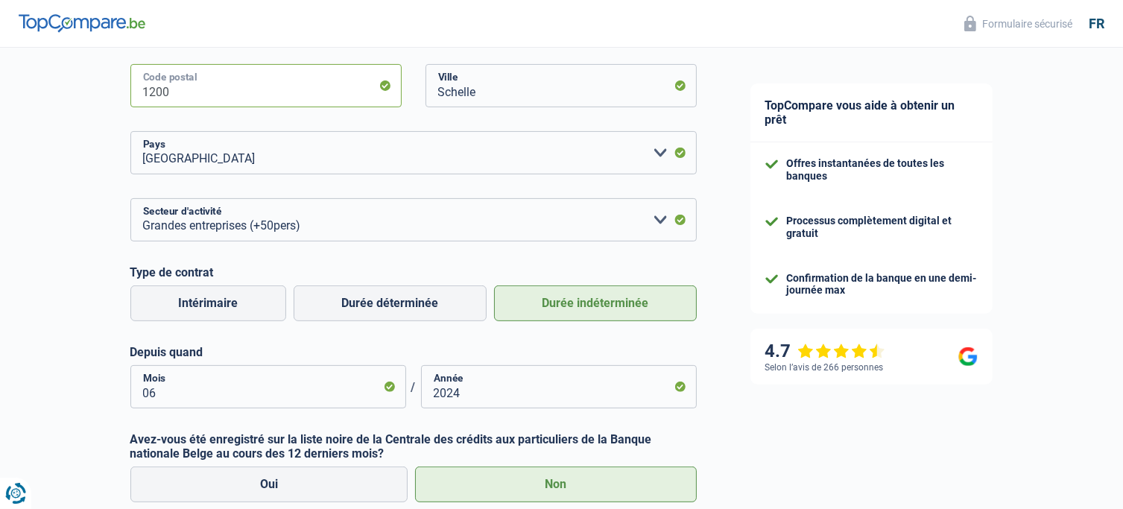
scroll to position [625, 0]
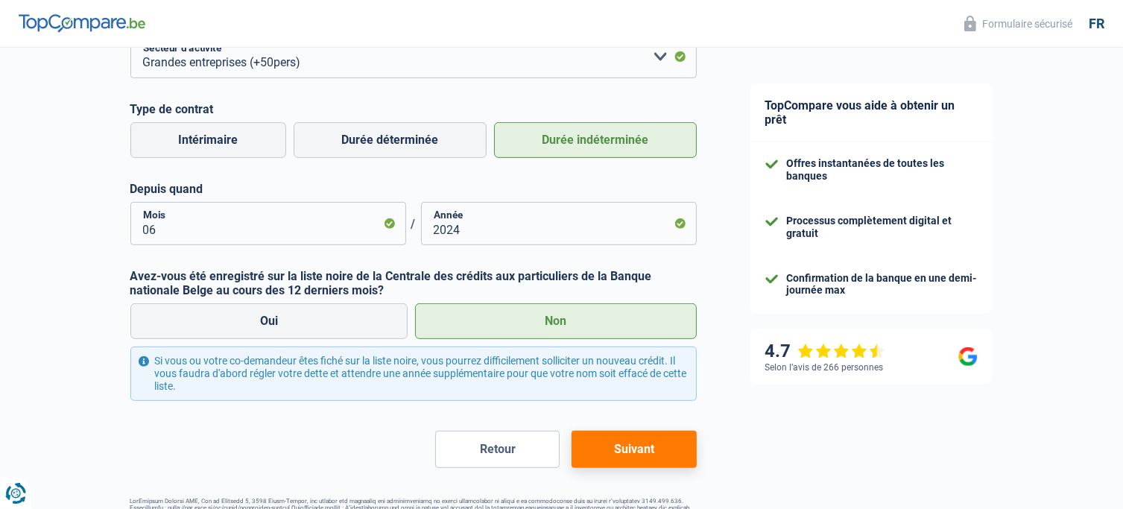
type input "1200"
click at [625, 443] on button "Suivant" at bounding box center [634, 449] width 124 height 37
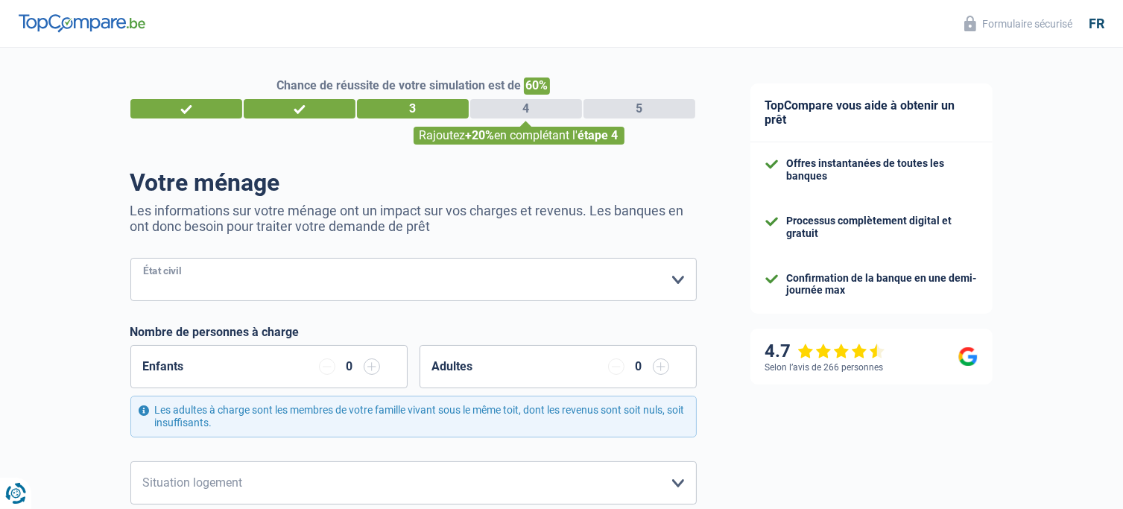
click at [344, 280] on select "Célibataire Marié(e) Cohabitant(e) légal(e) Divorcé(e) Veuf(ve) Séparé (de fait…" at bounding box center [413, 279] width 567 height 43
select select "cohabitation"
click at [130, 259] on select "Célibataire Marié(e) Cohabitant(e) légal(e) Divorcé(e) Veuf(ve) Séparé (de fait…" at bounding box center [413, 279] width 567 height 43
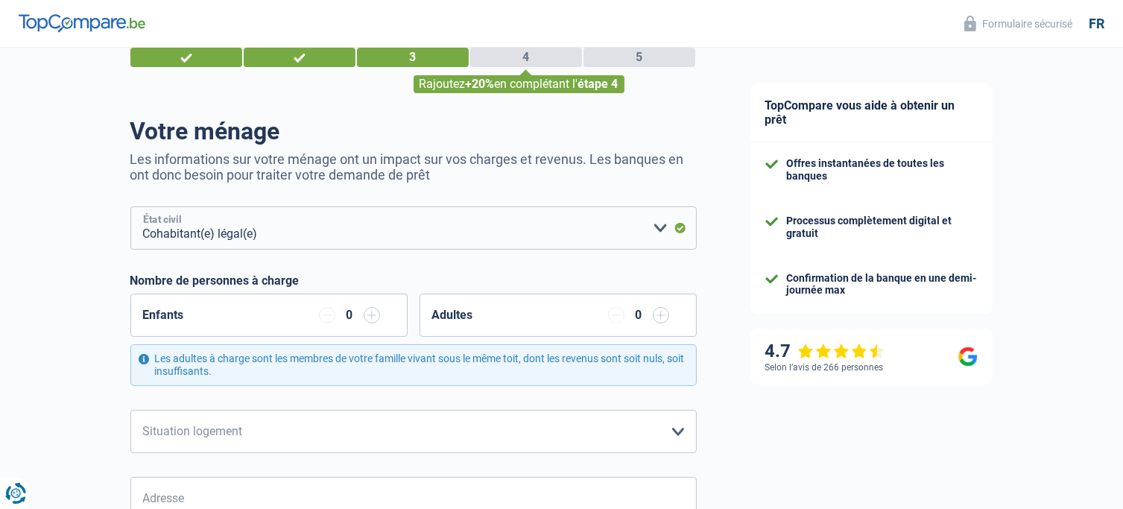
scroll to position [75, 0]
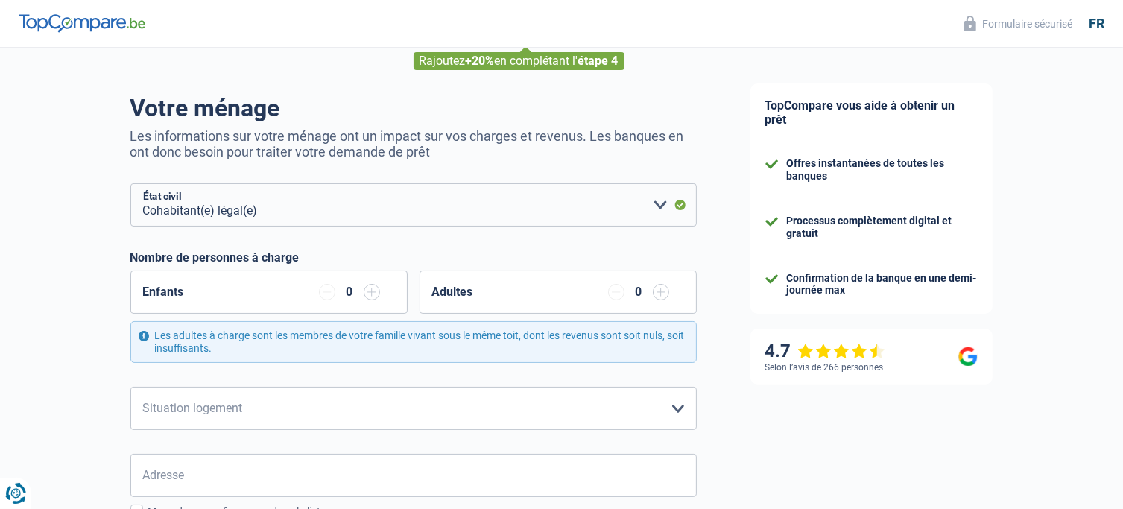
click at [367, 295] on input "button" at bounding box center [372, 292] width 16 height 16
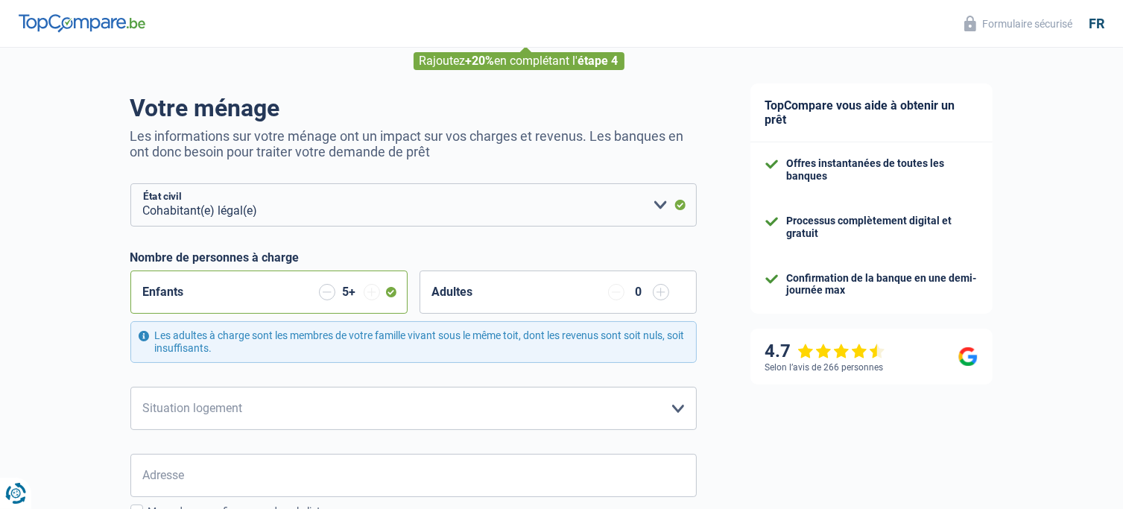
click at [367, 295] on input "button" at bounding box center [372, 292] width 16 height 16
click at [327, 293] on input "button" at bounding box center [327, 292] width 16 height 16
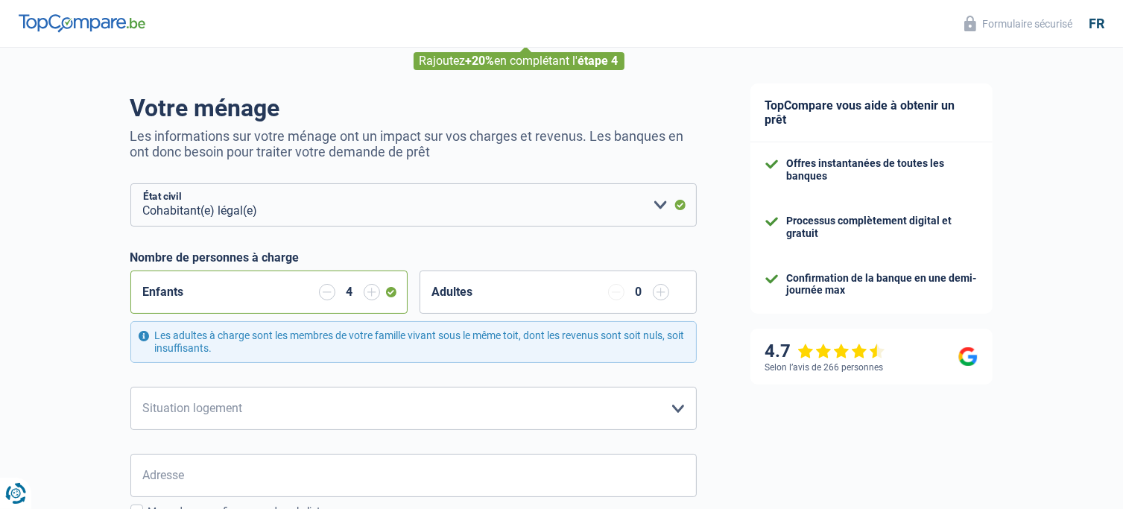
click at [327, 293] on input "button" at bounding box center [327, 292] width 16 height 16
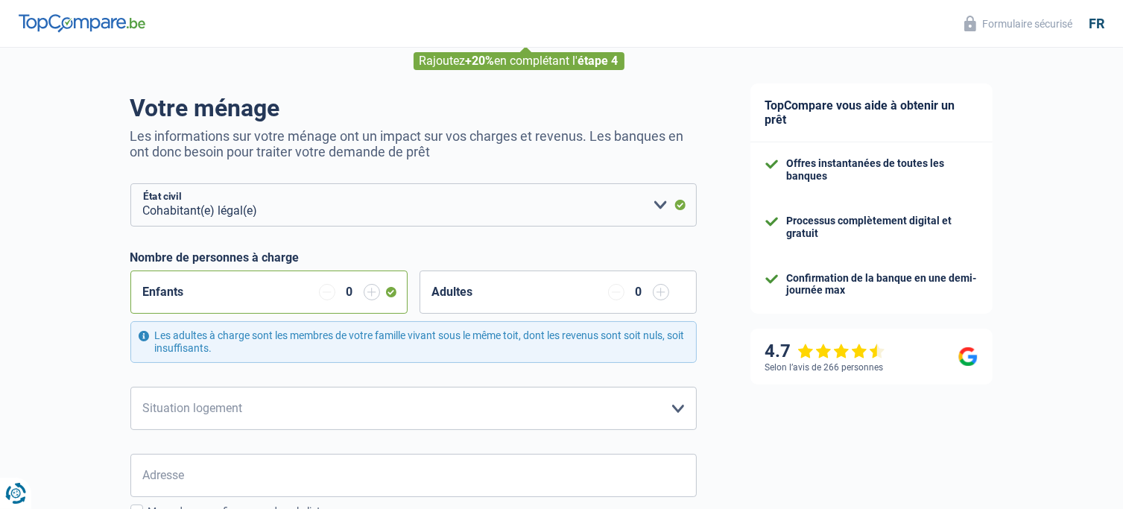
click at [327, 293] on input "button" at bounding box center [327, 292] width 16 height 16
click at [663, 294] on input "button" at bounding box center [661, 292] width 16 height 16
click at [662, 294] on input "button" at bounding box center [661, 292] width 16 height 16
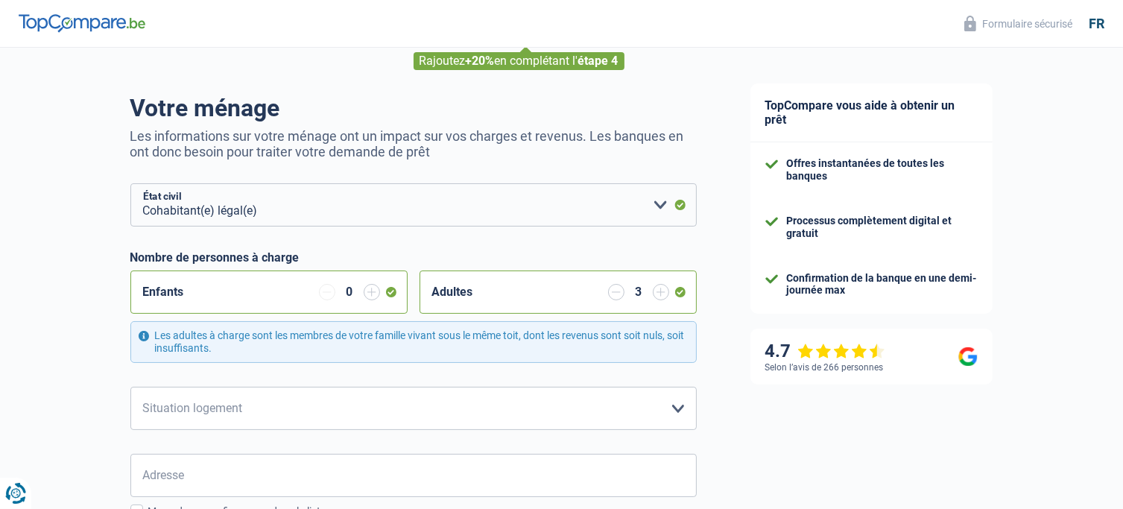
click at [662, 294] on input "button" at bounding box center [661, 292] width 16 height 16
click at [619, 294] on input "button" at bounding box center [616, 292] width 16 height 16
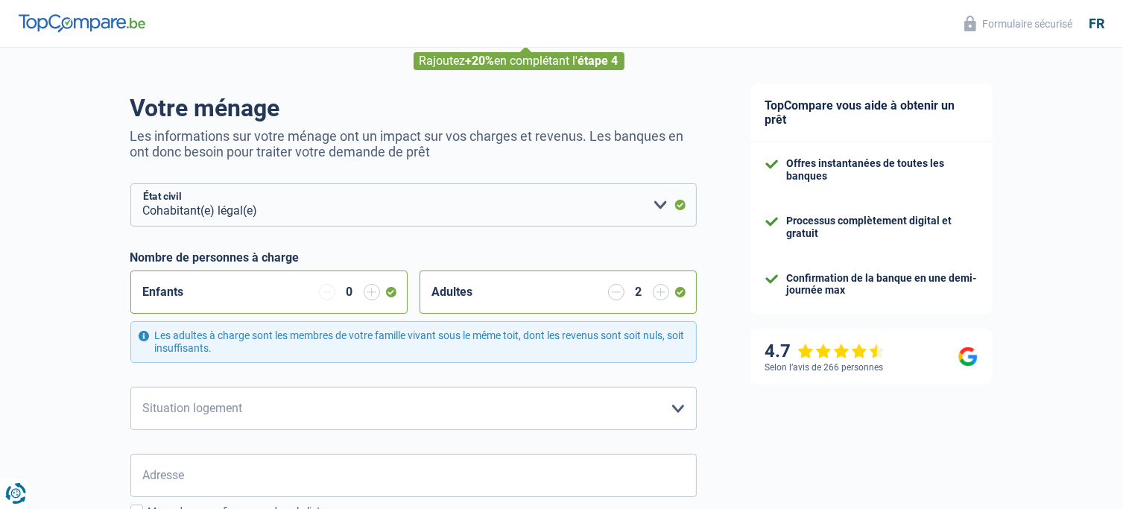
click at [619, 294] on input "button" at bounding box center [616, 292] width 16 height 16
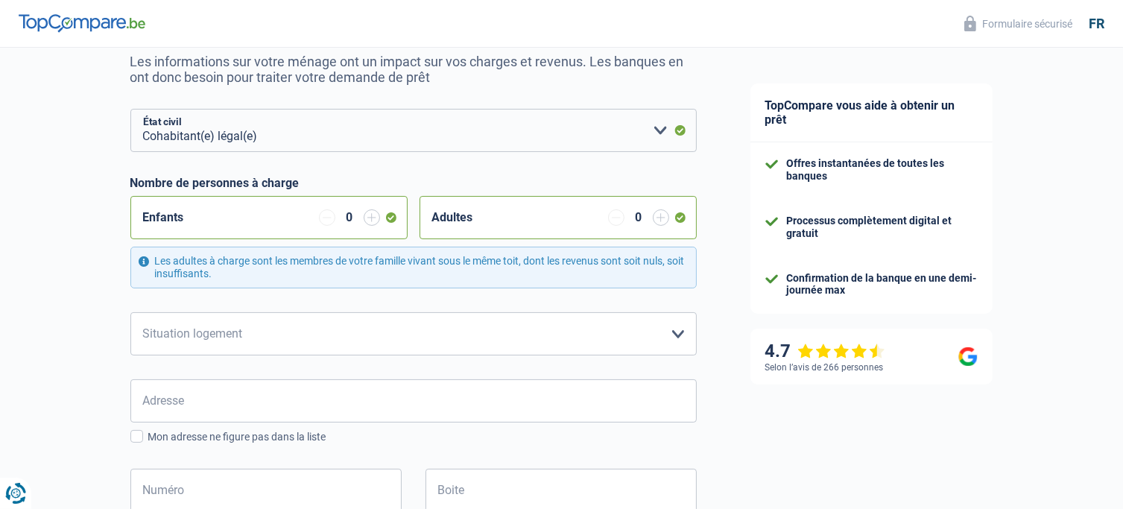
scroll to position [224, 0]
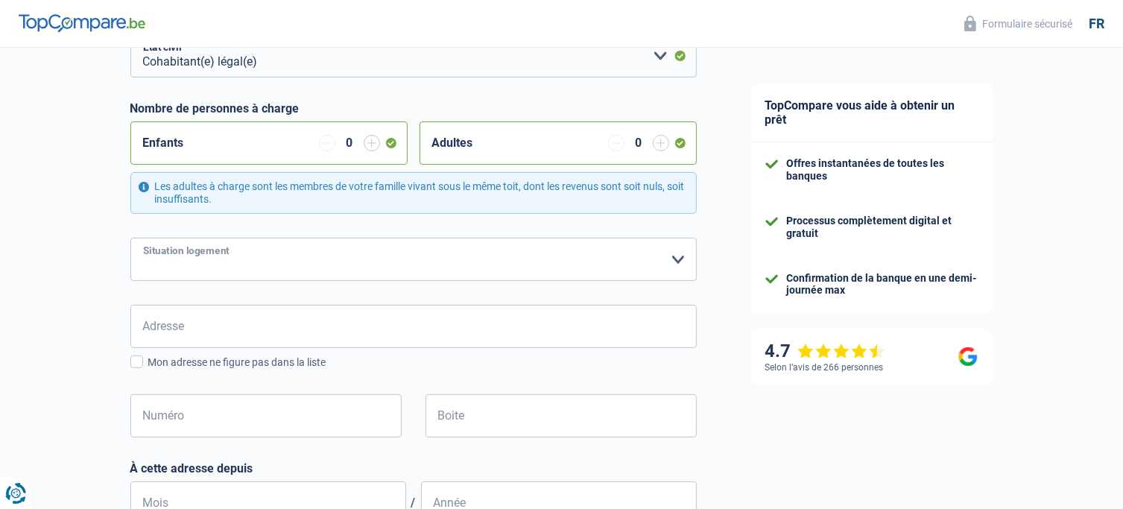
click at [553, 262] on select "Locataire Propriétaire avec prêt hypothécaire Propriétaire sans prêt hypothécai…" at bounding box center [413, 259] width 567 height 43
select select "liveWithParents"
click at [130, 238] on select "Locataire Propriétaire avec prêt hypothécaire Propriétaire sans prêt hypothécai…" at bounding box center [413, 259] width 567 height 43
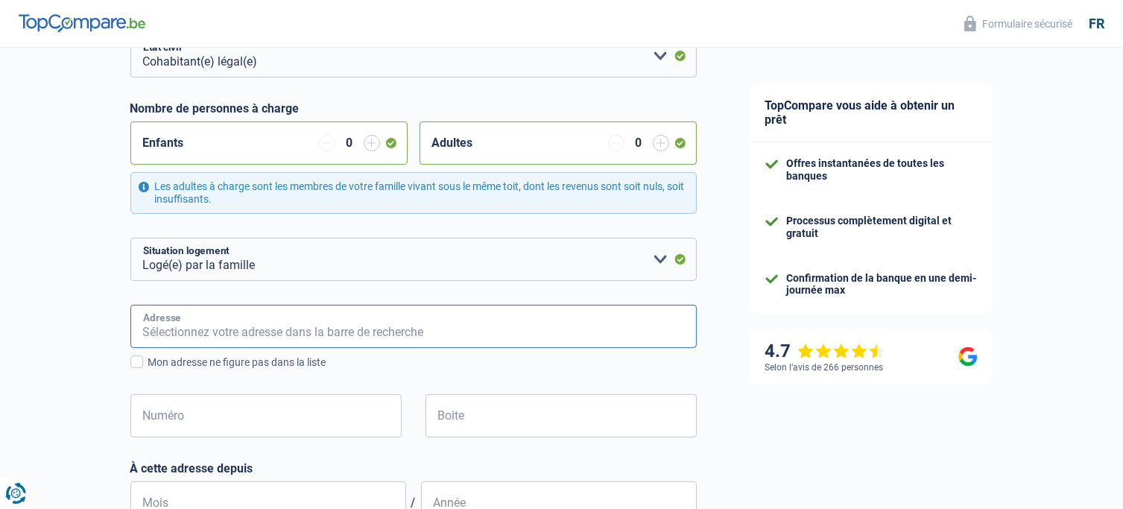
click at [205, 324] on input "Adresse" at bounding box center [413, 326] width 567 height 43
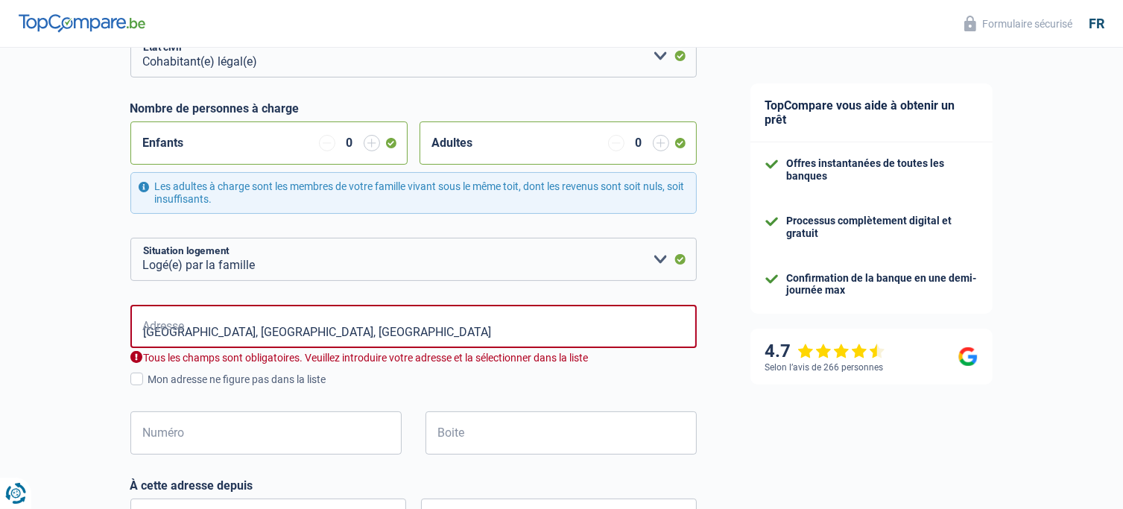
type input "Rue Saint-Bernard, 1060, Saint-Gilles, BE"
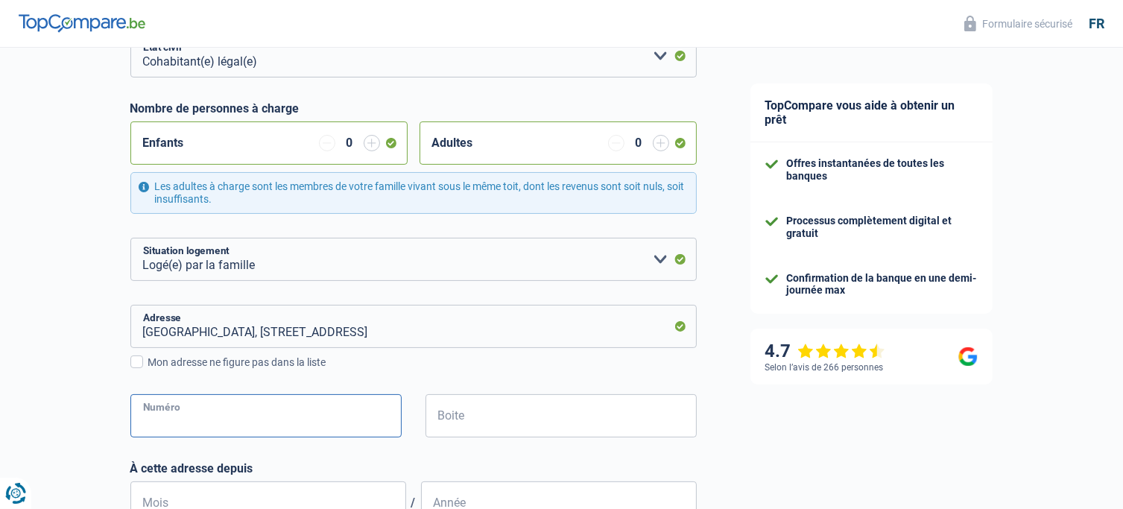
click at [250, 425] on input "Numéro" at bounding box center [265, 415] width 271 height 43
type input "140"
click at [475, 411] on input "Boite" at bounding box center [561, 415] width 271 height 43
type input "3"
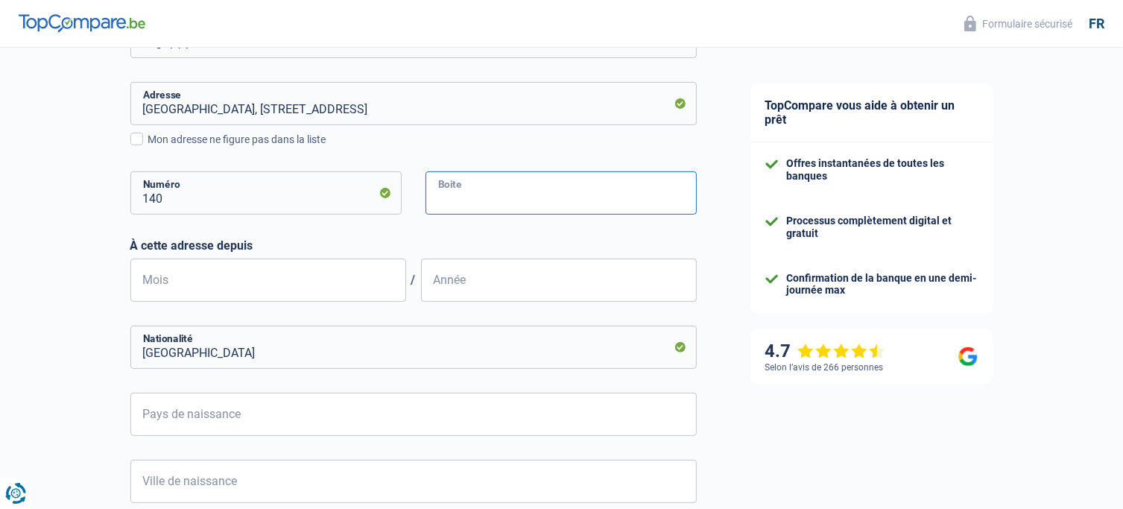
scroll to position [447, 0]
click at [224, 267] on input "Mois" at bounding box center [268, 279] width 276 height 43
type input "04"
type input "2022"
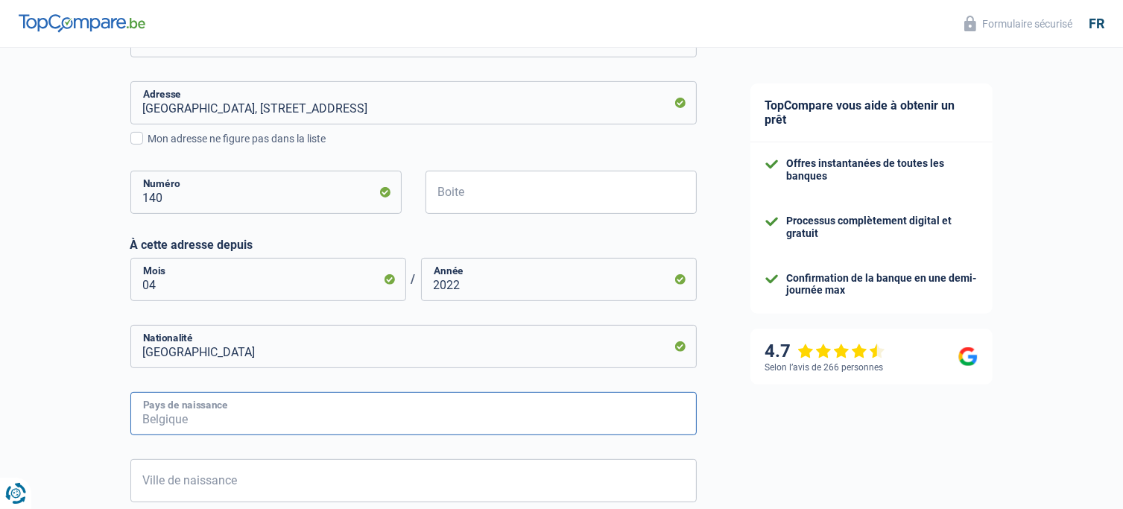
click at [349, 409] on input "Pays de naissance" at bounding box center [413, 413] width 567 height 43
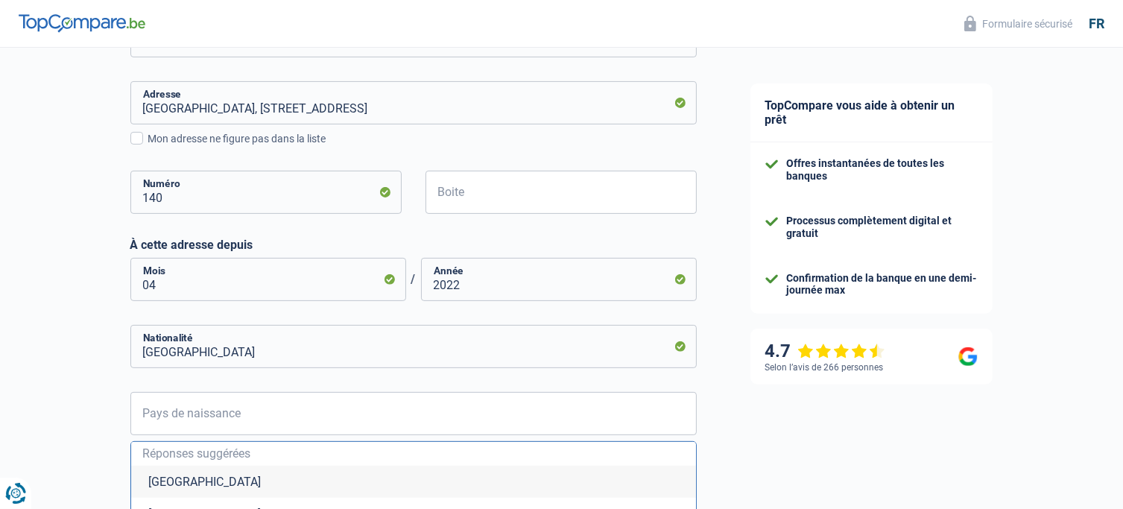
click at [290, 476] on li "Belgique" at bounding box center [413, 482] width 565 height 32
type input "Belgique"
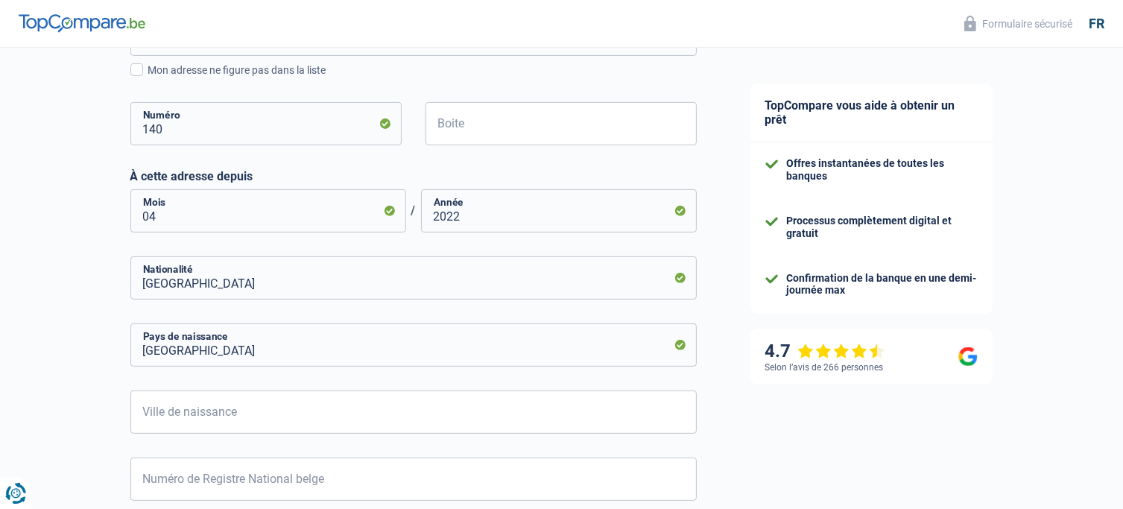
scroll to position [596, 0]
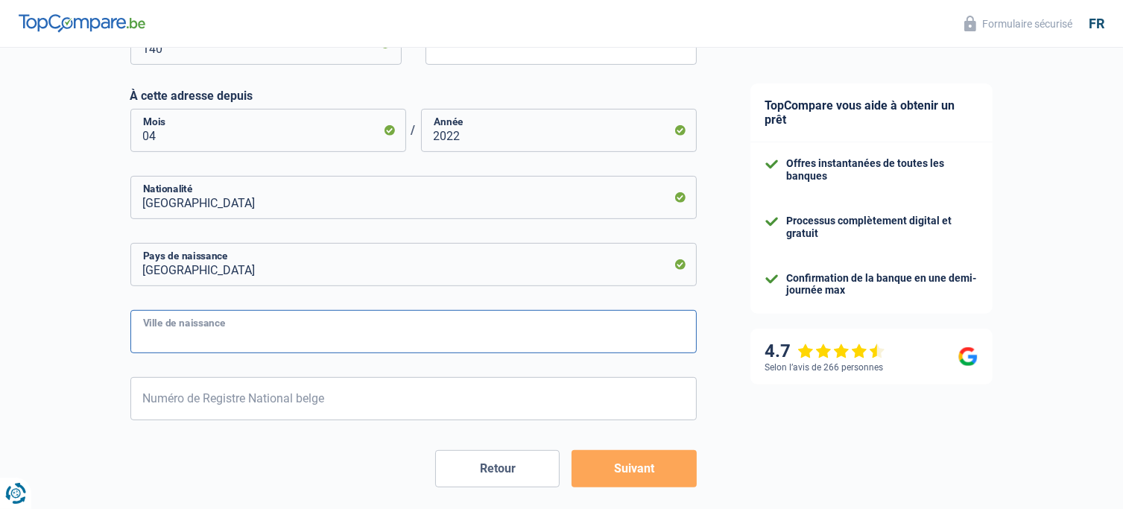
click at [224, 344] on input "Ville de naissance" at bounding box center [413, 331] width 567 height 43
type input "Bruxelles"
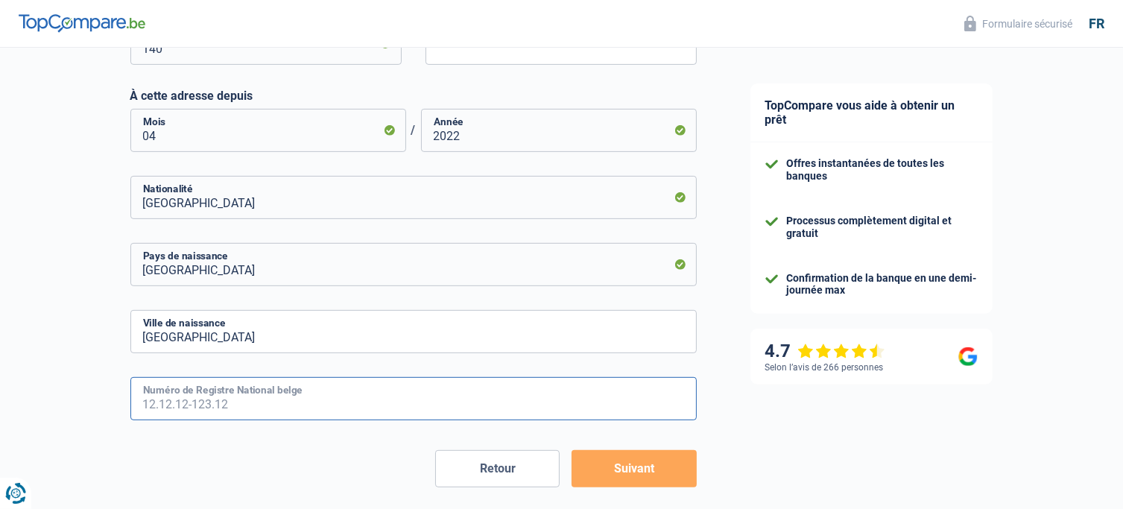
click at [238, 406] on input "Numéro de Registre National belge" at bounding box center [413, 398] width 567 height 43
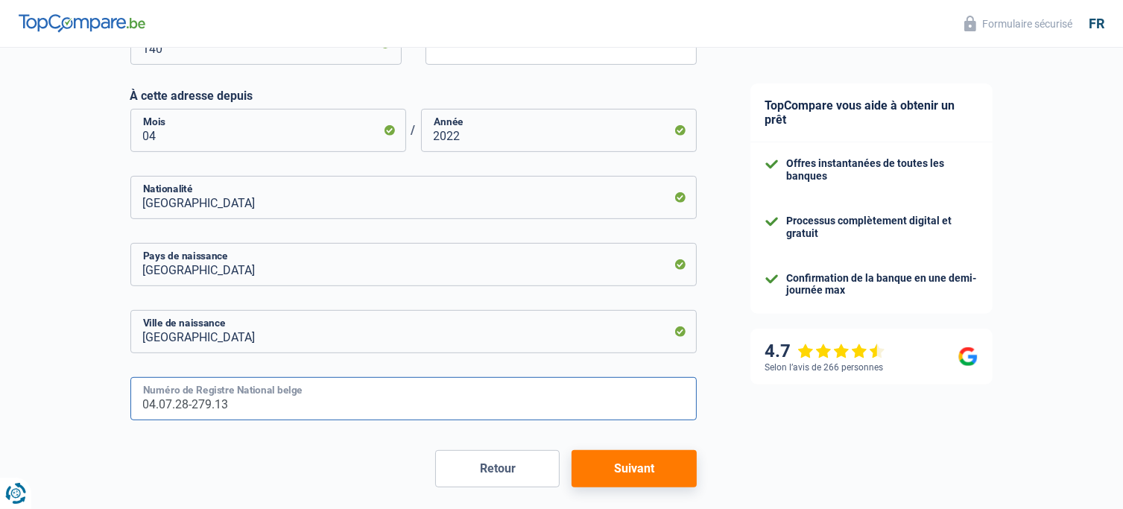
type input "04.07.28-279.13"
click at [626, 465] on button "Suivant" at bounding box center [634, 468] width 124 height 37
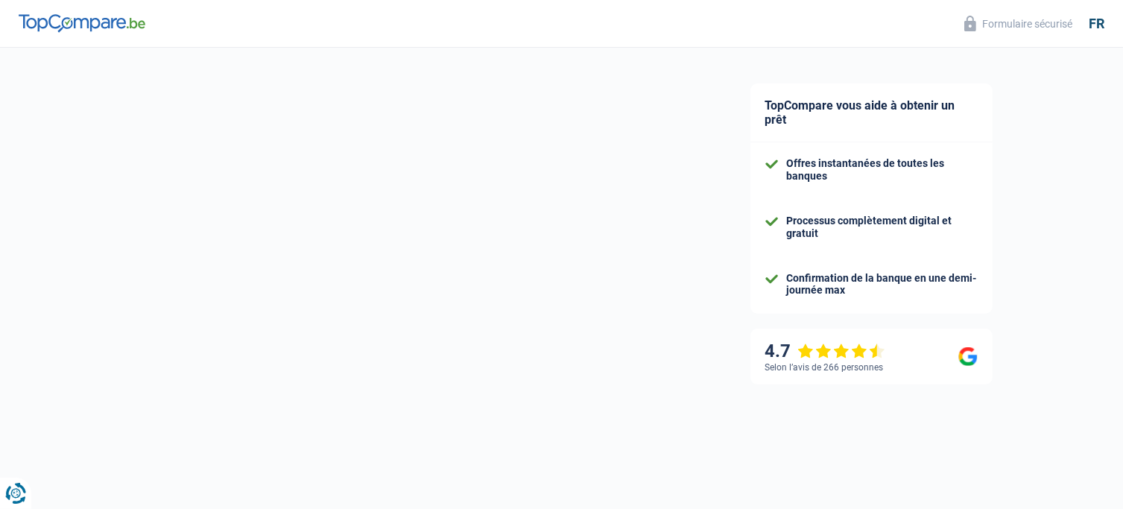
select select "netSalary"
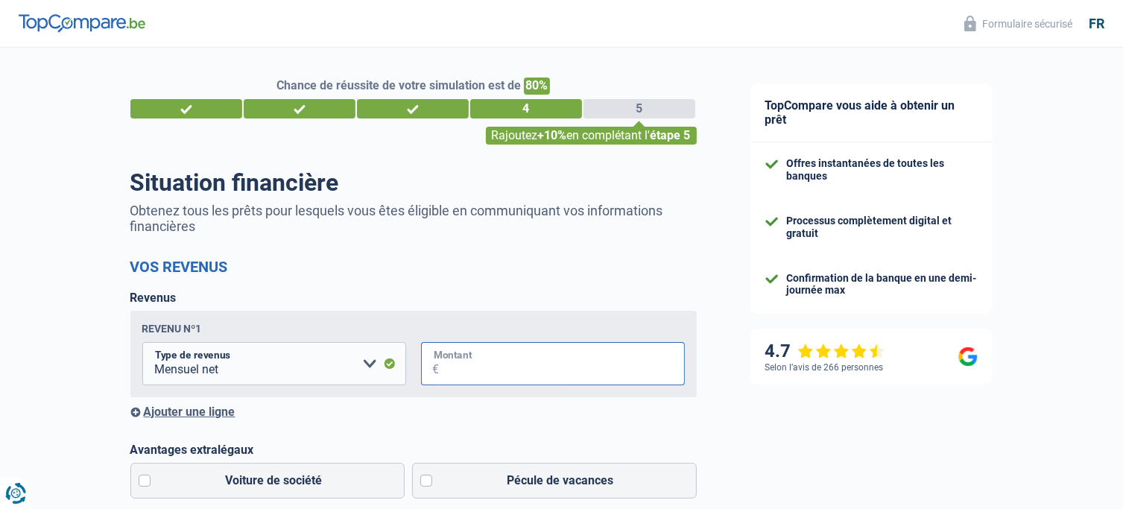
click at [465, 373] on input "Montant" at bounding box center [562, 363] width 245 height 43
type input "2"
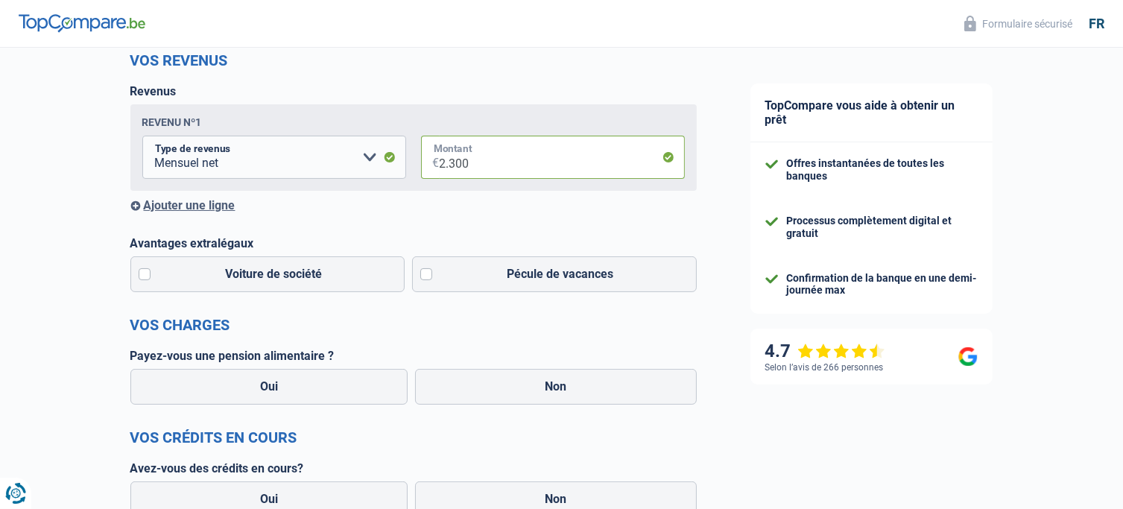
scroll to position [224, 0]
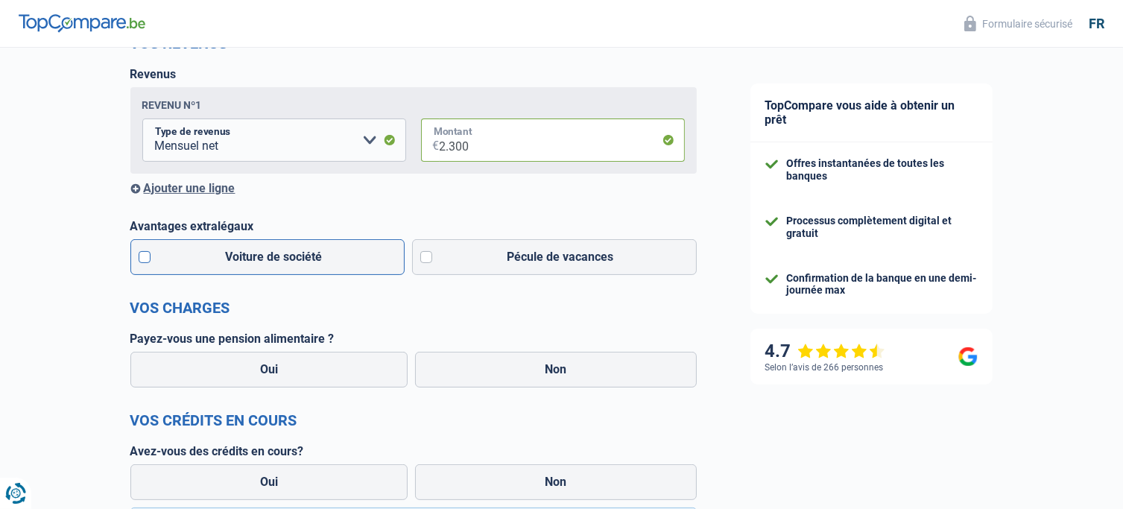
type input "2.300"
click at [150, 261] on label "Voiture de société" at bounding box center [267, 257] width 275 height 36
click at [150, 261] on input "Voiture de société" at bounding box center [267, 257] width 275 height 36
checkbox input "true"
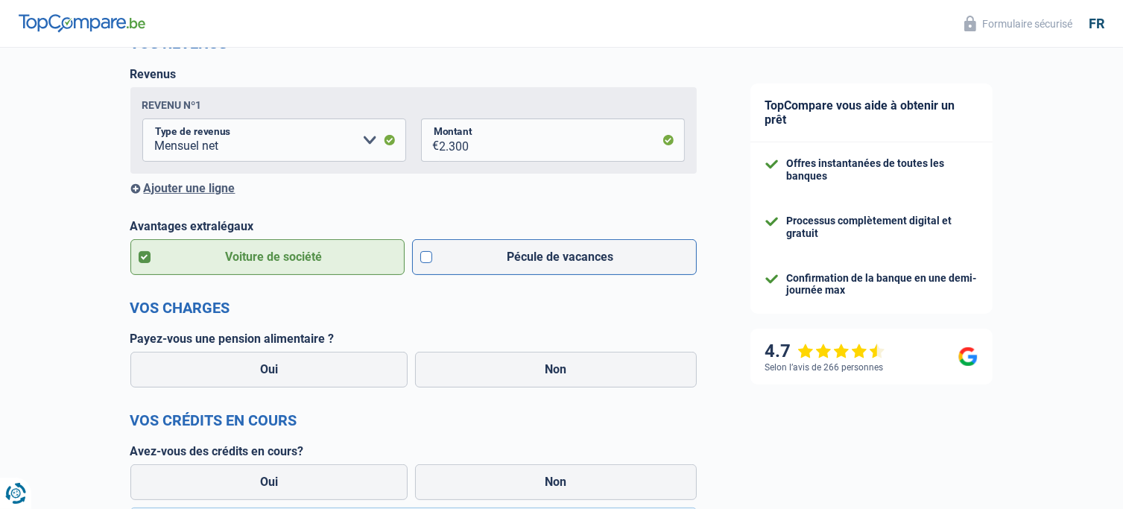
click at [422, 256] on label "Pécule de vacances" at bounding box center [554, 257] width 285 height 36
click at [422, 256] on input "Pécule de vacances" at bounding box center [554, 257] width 285 height 36
checkbox input "true"
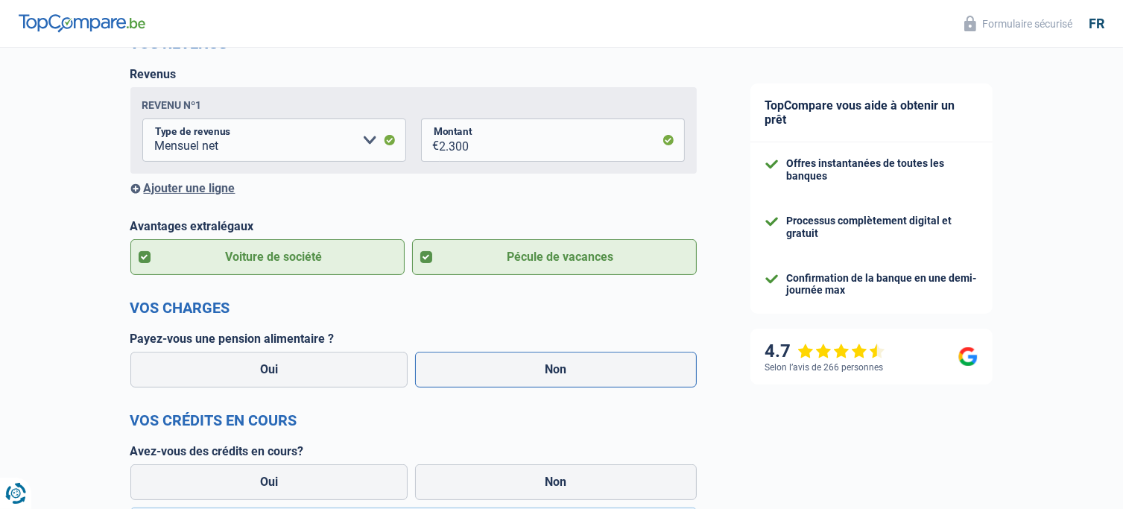
click at [547, 369] on label "Non" at bounding box center [556, 370] width 282 height 36
click at [547, 369] on input "Non" at bounding box center [556, 370] width 282 height 36
radio input "true"
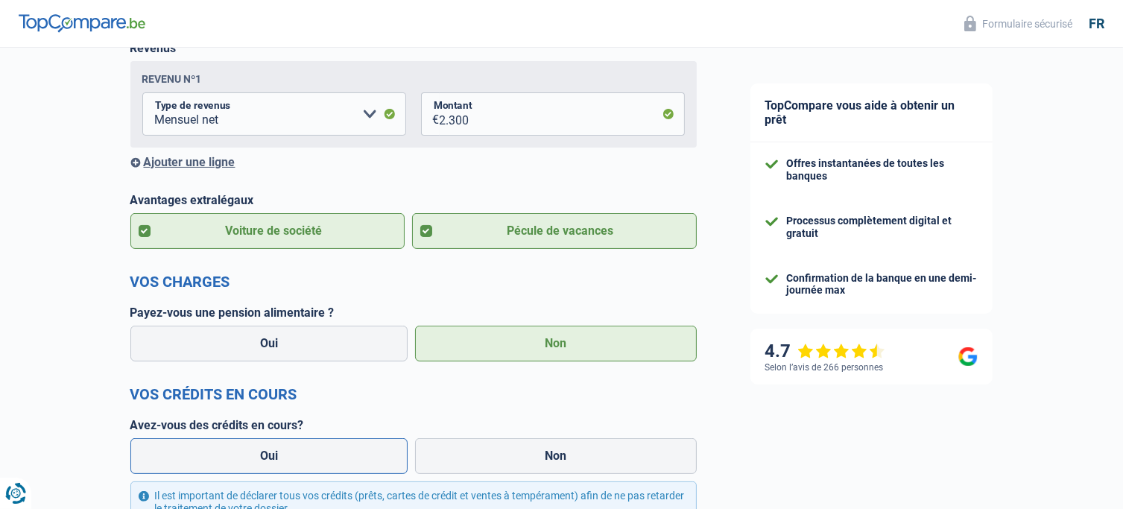
scroll to position [373, 0]
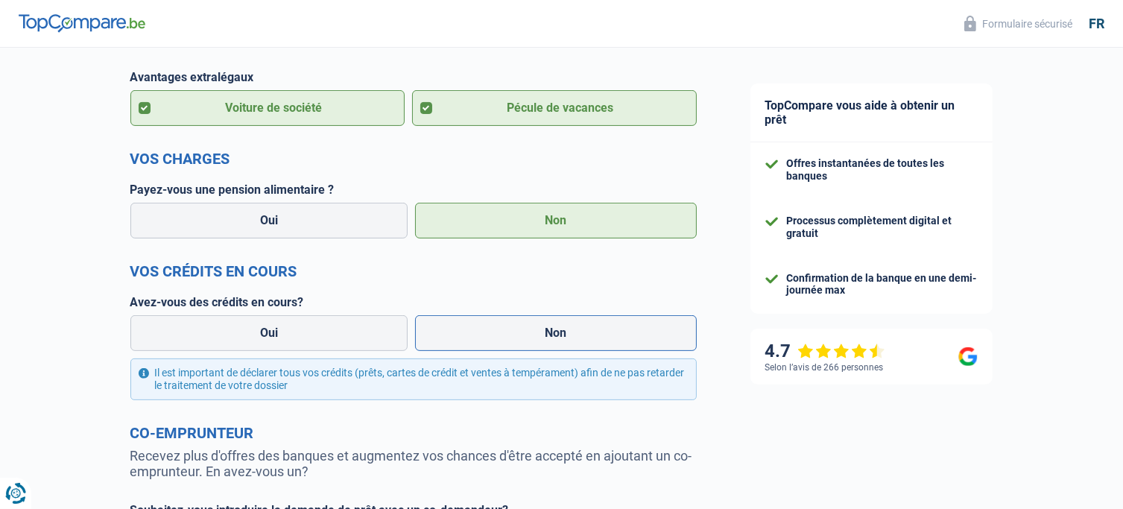
click at [501, 340] on label "Non" at bounding box center [556, 333] width 282 height 36
click at [501, 340] on input "Non" at bounding box center [556, 333] width 282 height 36
radio input "true"
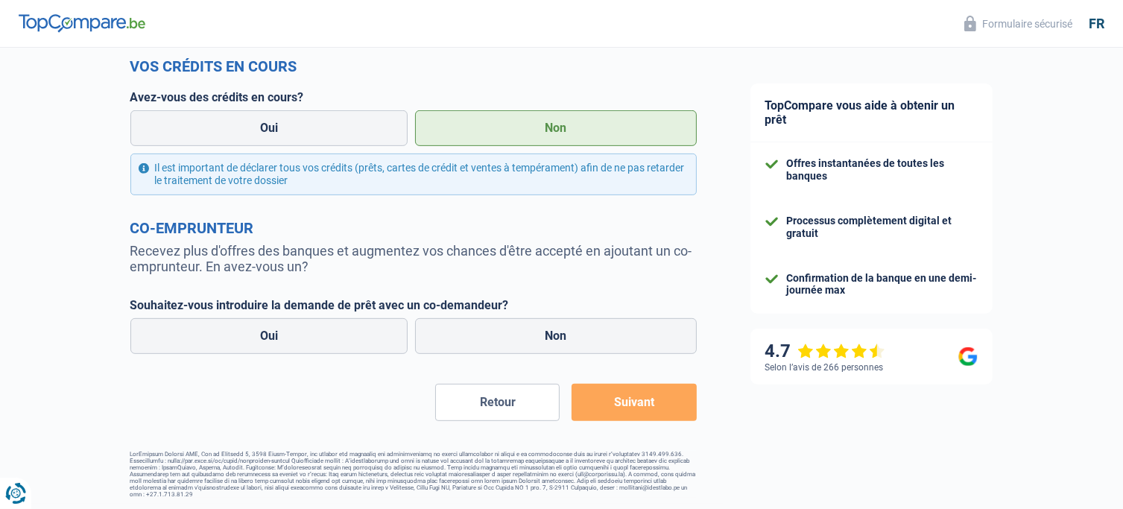
scroll to position [581, 0]
click at [322, 347] on label "Oui" at bounding box center [269, 336] width 278 height 36
click at [322, 347] on input "Oui" at bounding box center [269, 336] width 278 height 36
radio input "true"
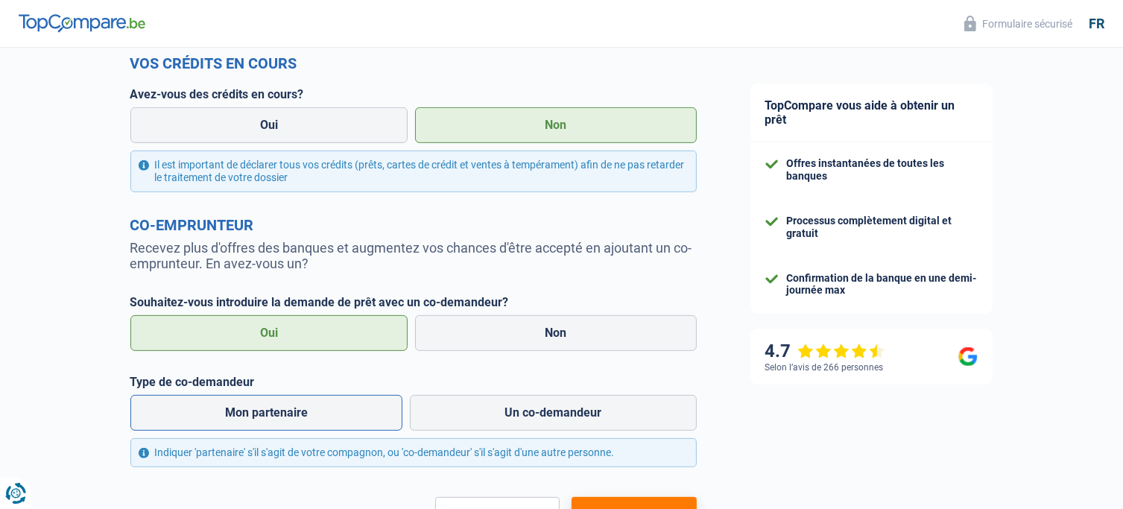
click at [336, 414] on label "Mon partenaire" at bounding box center [266, 413] width 273 height 36
click at [336, 414] on input "Mon partenaire" at bounding box center [266, 413] width 273 height 36
radio input "true"
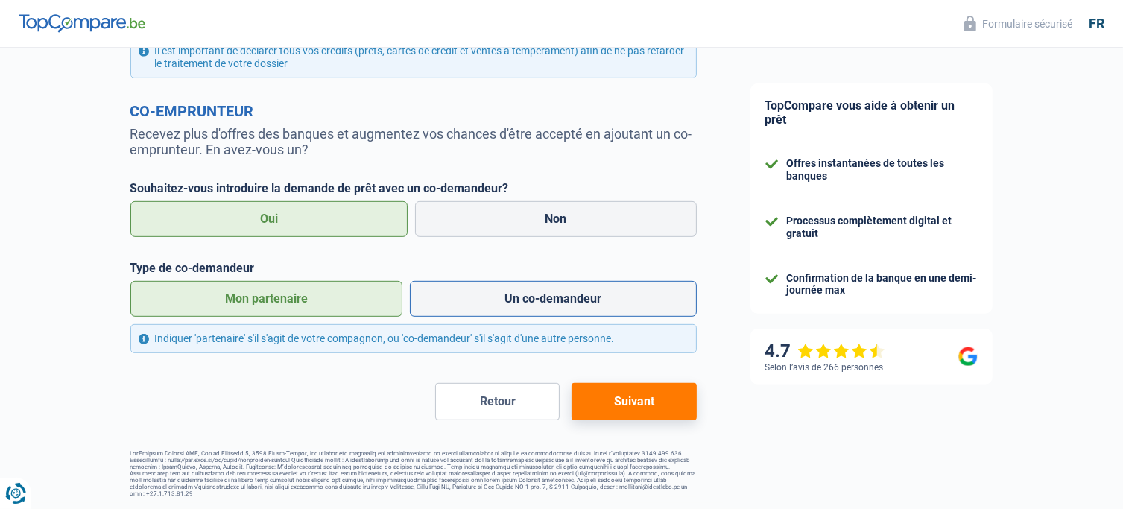
scroll to position [696, 0]
click at [638, 402] on button "Suivant" at bounding box center [634, 401] width 124 height 37
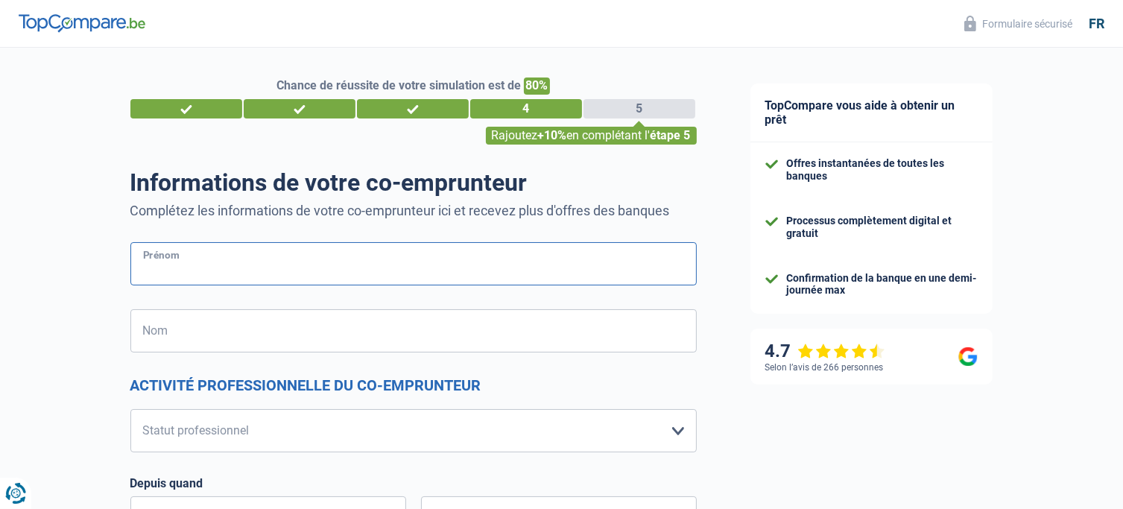
click at [274, 248] on input "Prénom" at bounding box center [413, 263] width 567 height 43
type input "Leia"
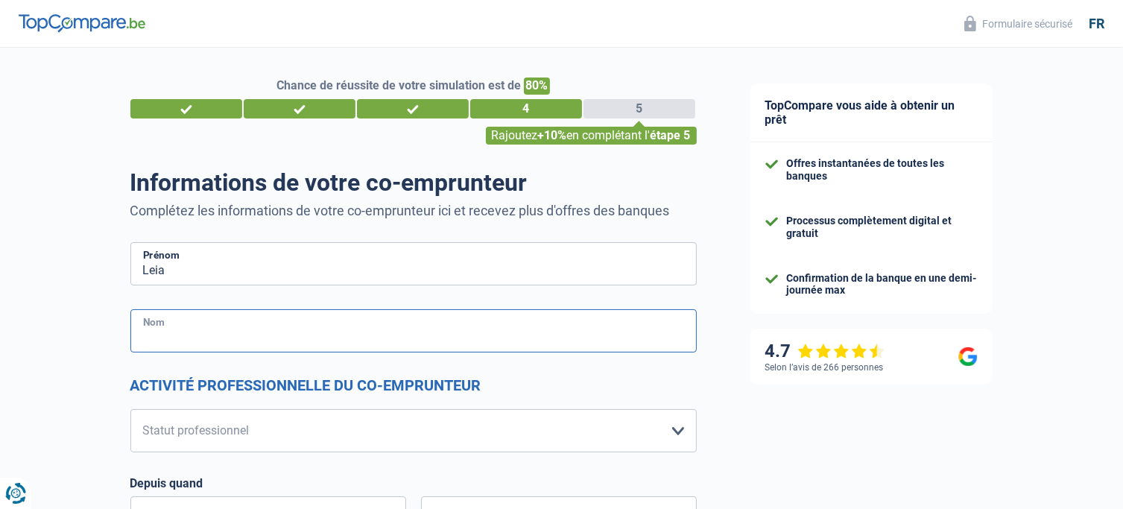
click at [299, 336] on input "Nom" at bounding box center [413, 330] width 567 height 43
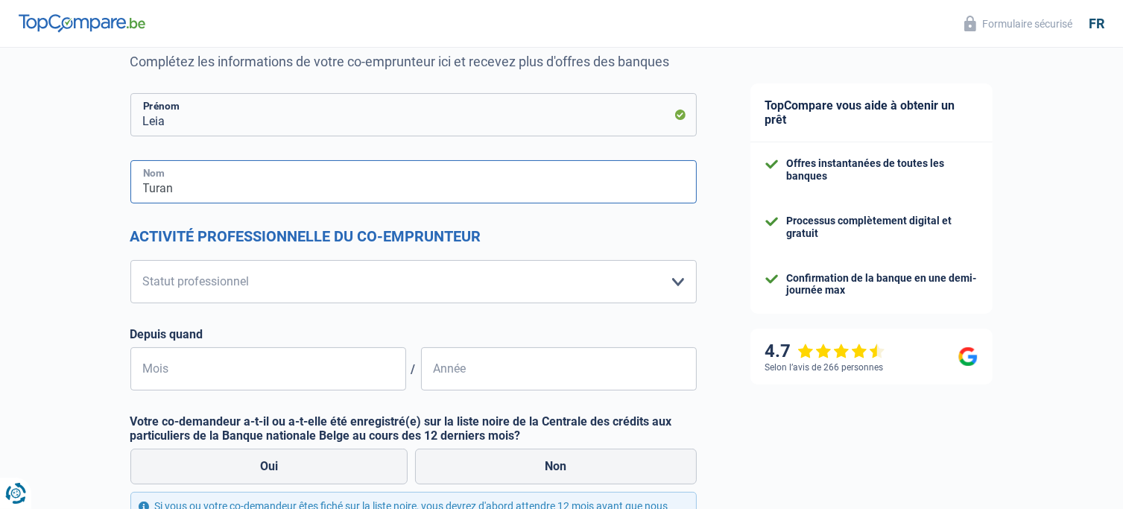
type input "Turan"
click at [230, 288] on select "Ouvrier Employé privé Employé public Invalide Indépendant Pensionné Chômeur Mut…" at bounding box center [413, 281] width 567 height 43
select select "student"
click at [130, 260] on select "Ouvrier Employé privé Employé public Invalide Indépendant Pensionné Chômeur Mut…" at bounding box center [413, 281] width 567 height 43
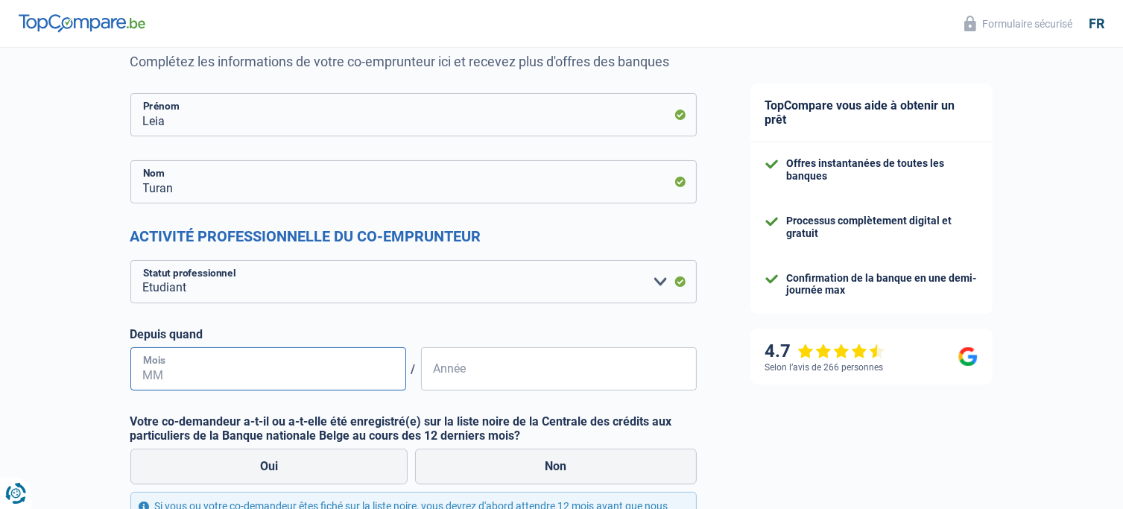
click at [356, 391] on input "Mois" at bounding box center [268, 368] width 276 height 43
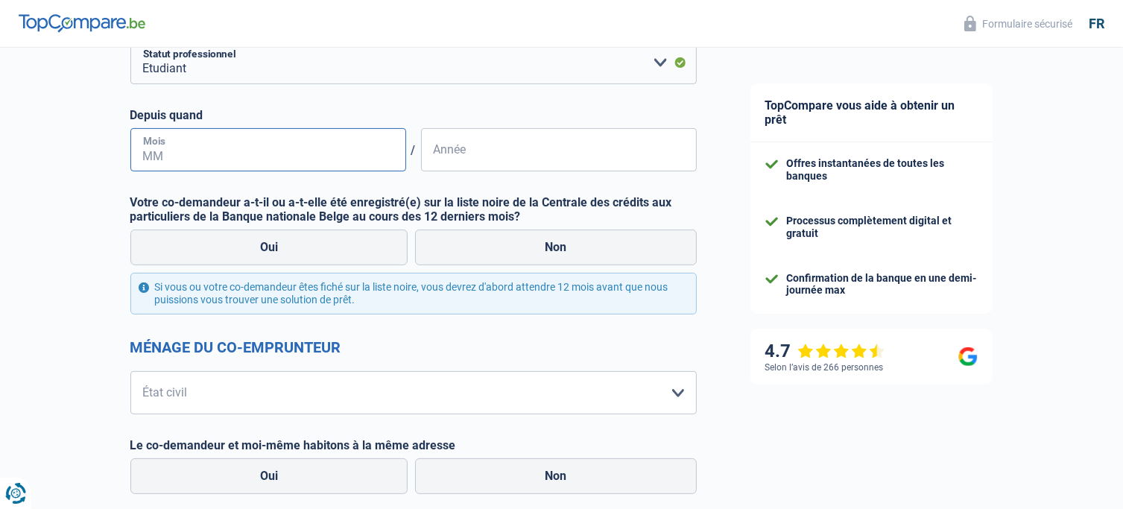
scroll to position [373, 0]
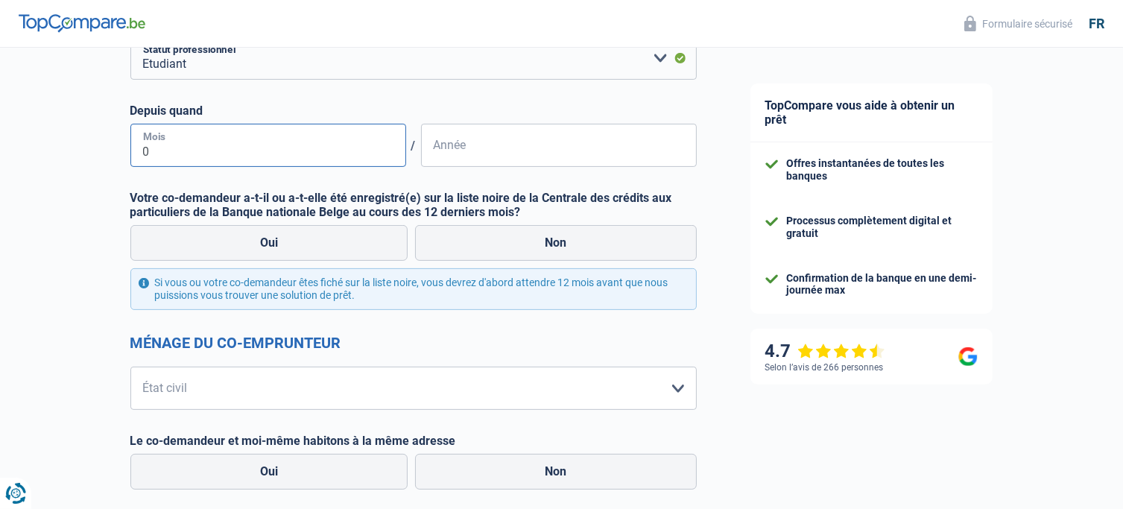
type input "09"
type input "2023"
click at [564, 240] on label "Non" at bounding box center [556, 243] width 282 height 36
click at [564, 240] on input "Non" at bounding box center [556, 243] width 282 height 36
radio input "true"
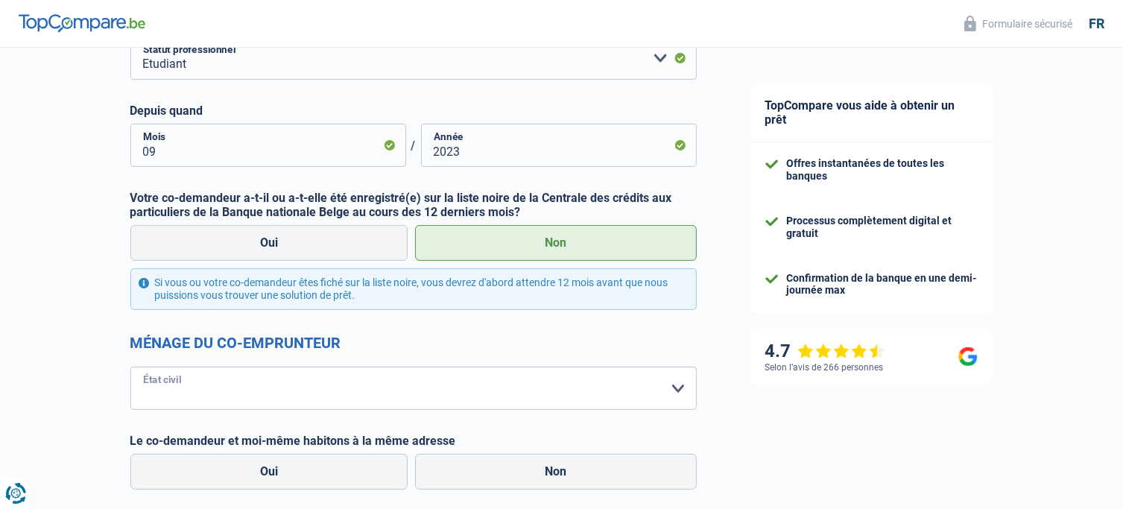
click at [299, 387] on select "Célibataire Marié(e) Cohabitant(e) légal(e) Divorcé(e) Veuf(ve) Séparé (de fait…" at bounding box center [413, 388] width 567 height 43
select select "single"
click at [130, 367] on select "Célibataire Marié(e) Cohabitant(e) légal(e) Divorcé(e) Veuf(ve) Séparé (de fait…" at bounding box center [413, 388] width 567 height 43
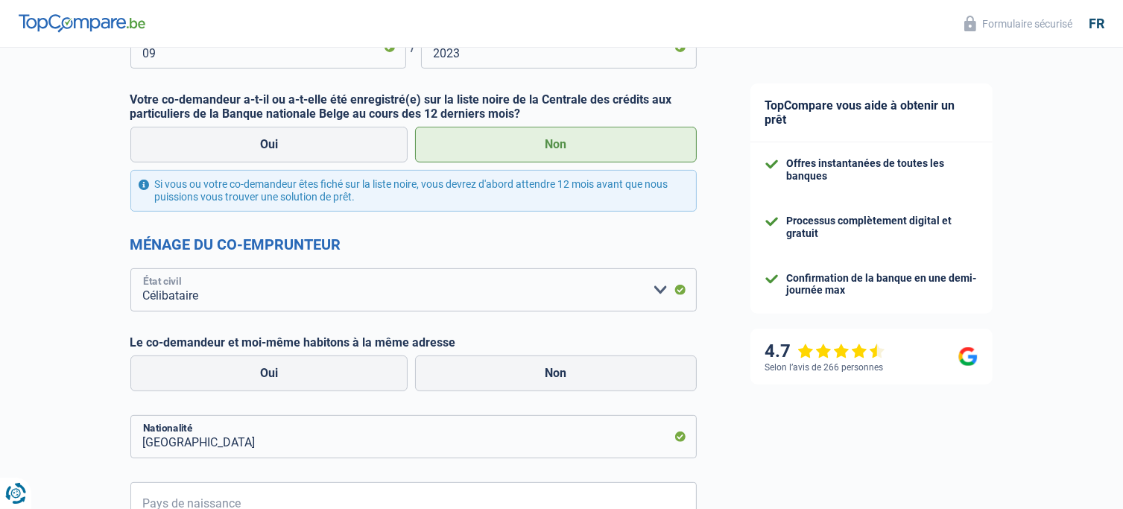
scroll to position [522, 0]
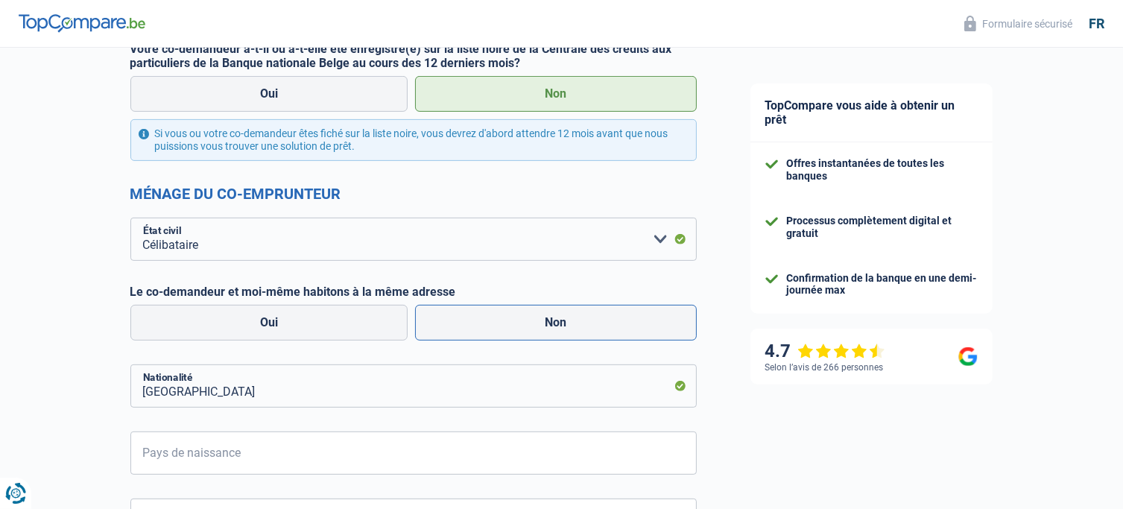
click at [497, 321] on label "Non" at bounding box center [556, 323] width 282 height 36
click at [497, 321] on input "Non" at bounding box center [556, 323] width 282 height 36
radio input "true"
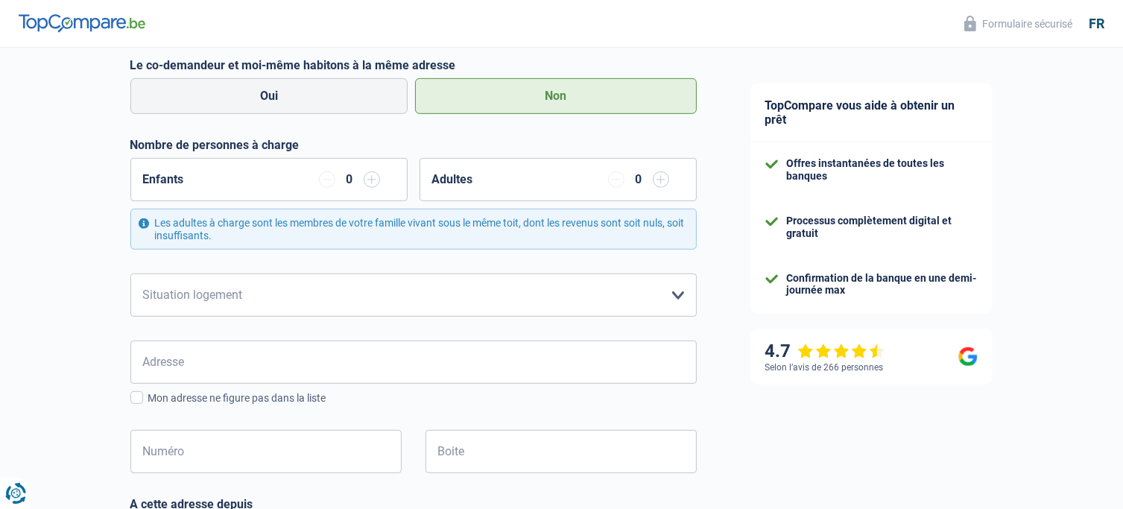
scroll to position [820, 0]
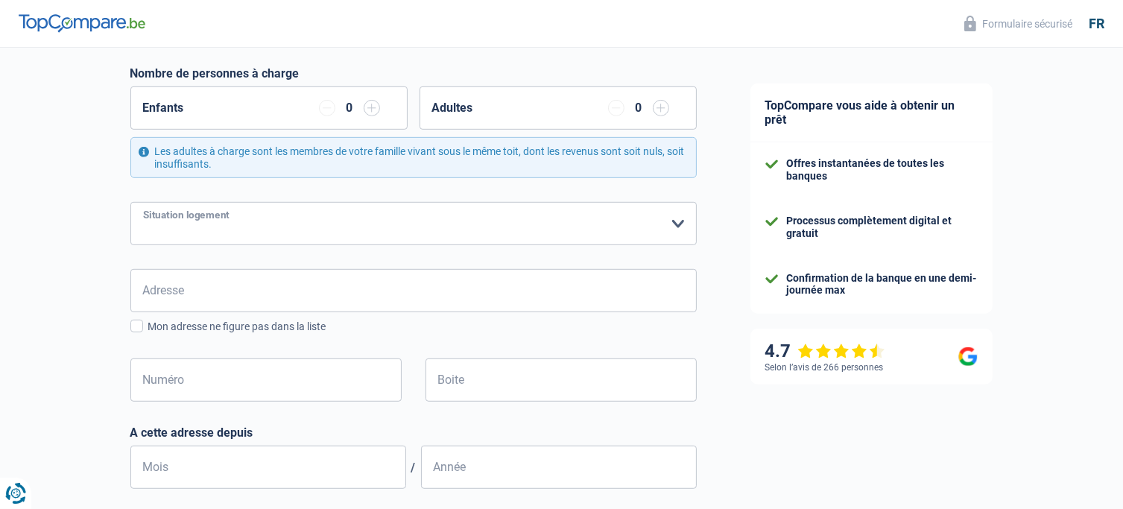
click at [214, 220] on select "Locataire Propriétaire avec prêt hypothécaire Propriétaire sans prêt hypothécai…" at bounding box center [413, 223] width 567 height 43
select select "rents"
click at [130, 202] on select "Locataire Propriétaire avec prêt hypothécaire Propriétaire sans prêt hypothécai…" at bounding box center [413, 223] width 567 height 43
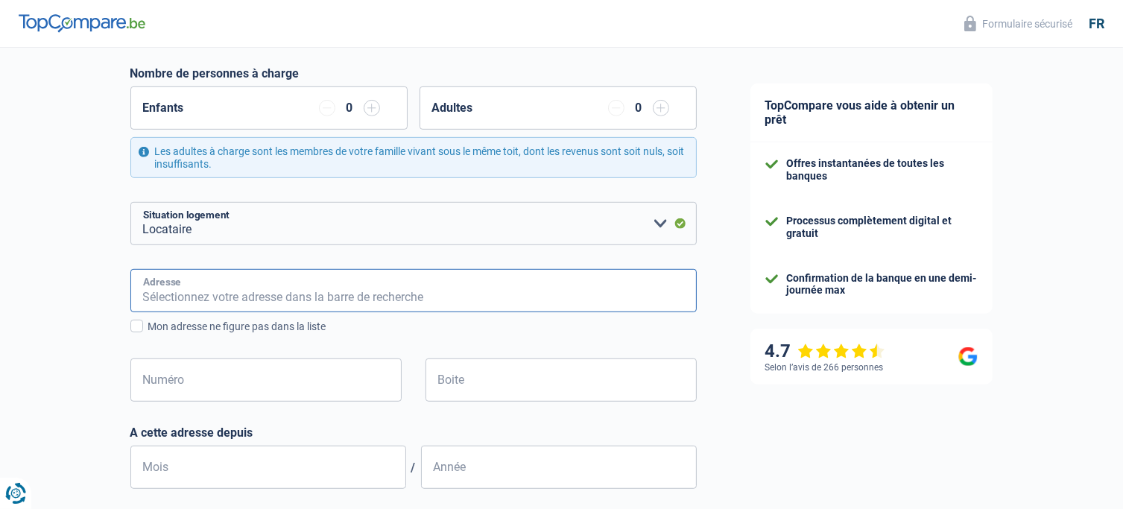
click at [218, 300] on input "Adresse" at bounding box center [413, 290] width 567 height 43
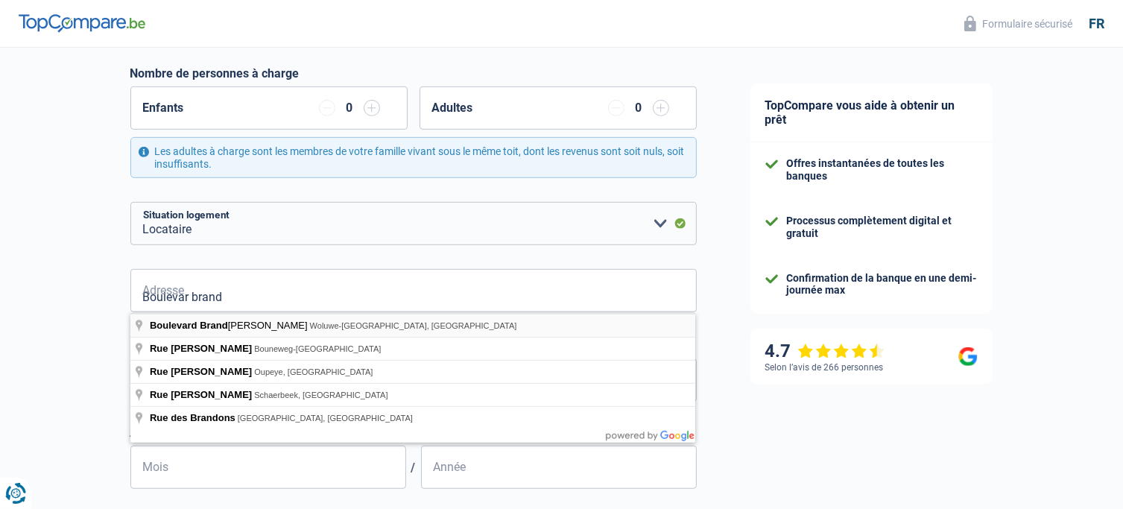
type input "Boulevard Brand Whitlock, Woluwe-Saint-Lambert, Belgique"
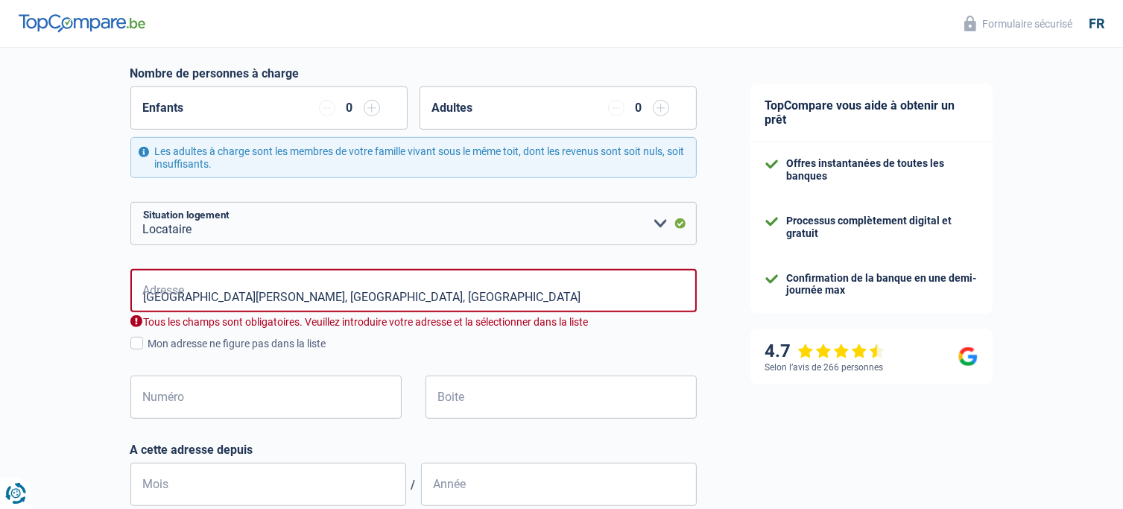
select select "BE"
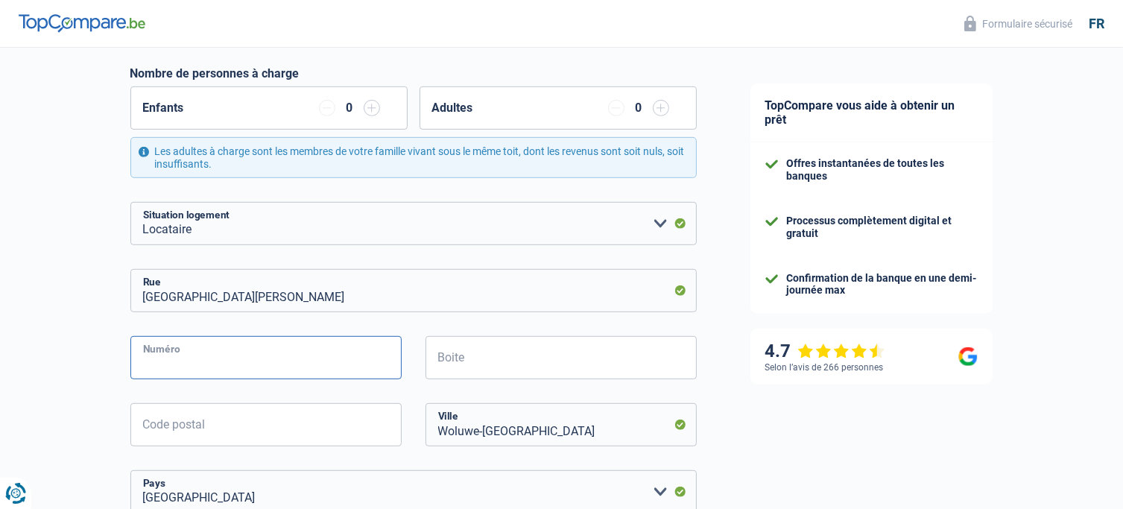
click at [288, 356] on input "Numéro" at bounding box center [265, 357] width 271 height 43
type input "90"
click at [197, 420] on input "Code postal" at bounding box center [265, 424] width 271 height 43
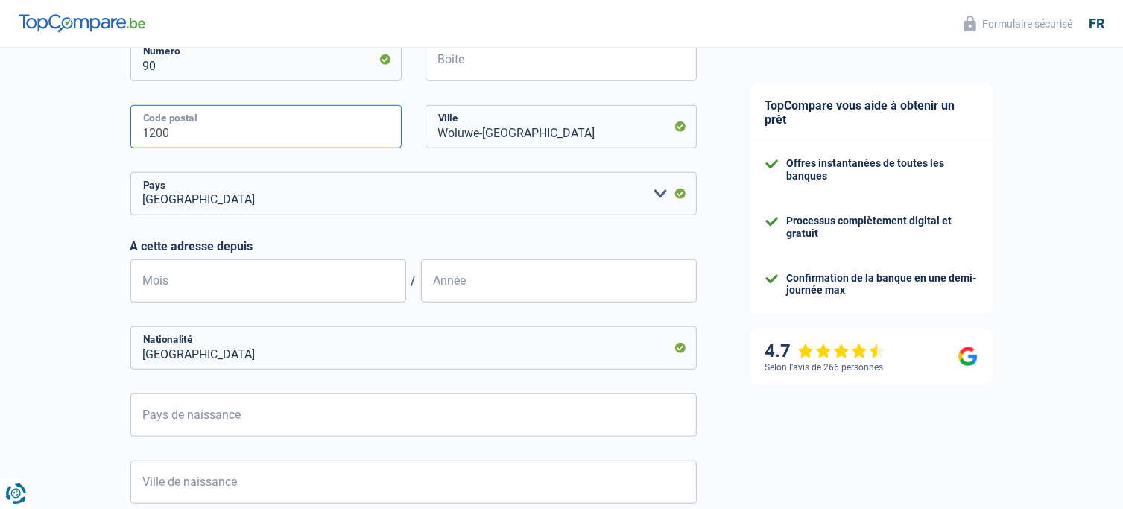
type input "1200"
click at [355, 283] on input "Mois" at bounding box center [268, 280] width 276 height 43
type input "09"
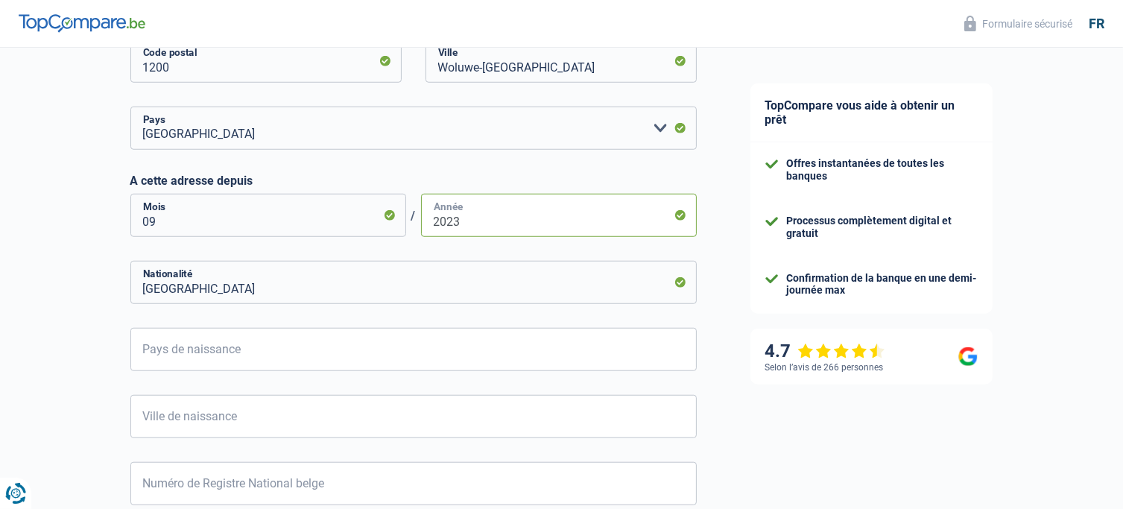
scroll to position [1193, 0]
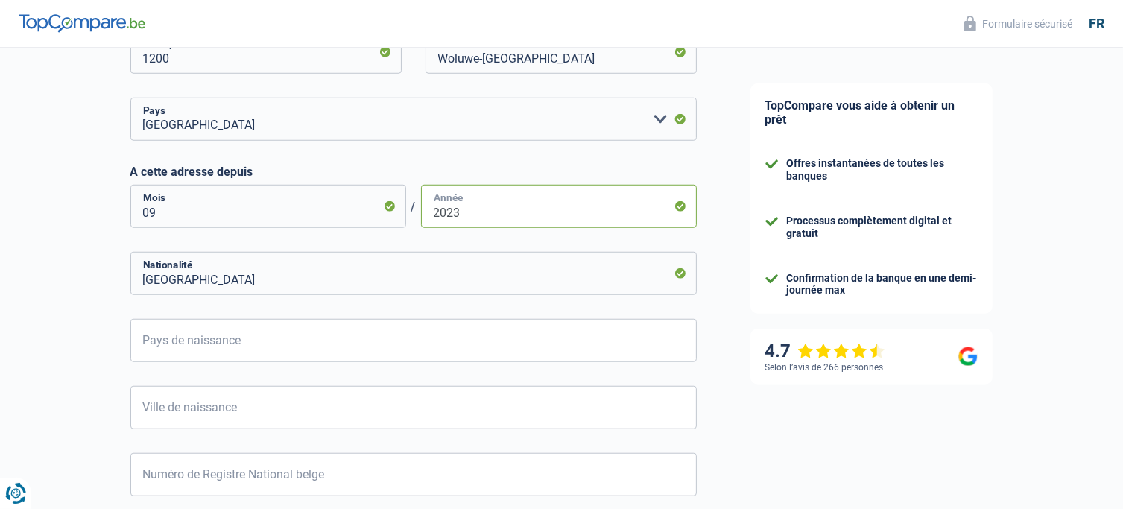
type input "2023"
click at [233, 341] on input "Pays de naissance" at bounding box center [413, 340] width 567 height 43
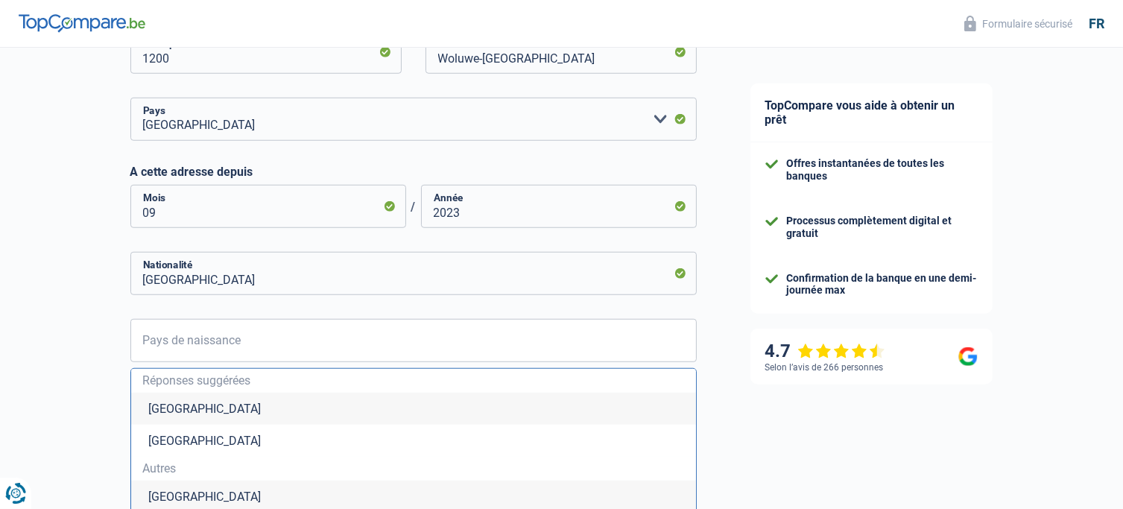
click at [203, 408] on li "Belgique" at bounding box center [413, 409] width 565 height 32
type input "Belgique"
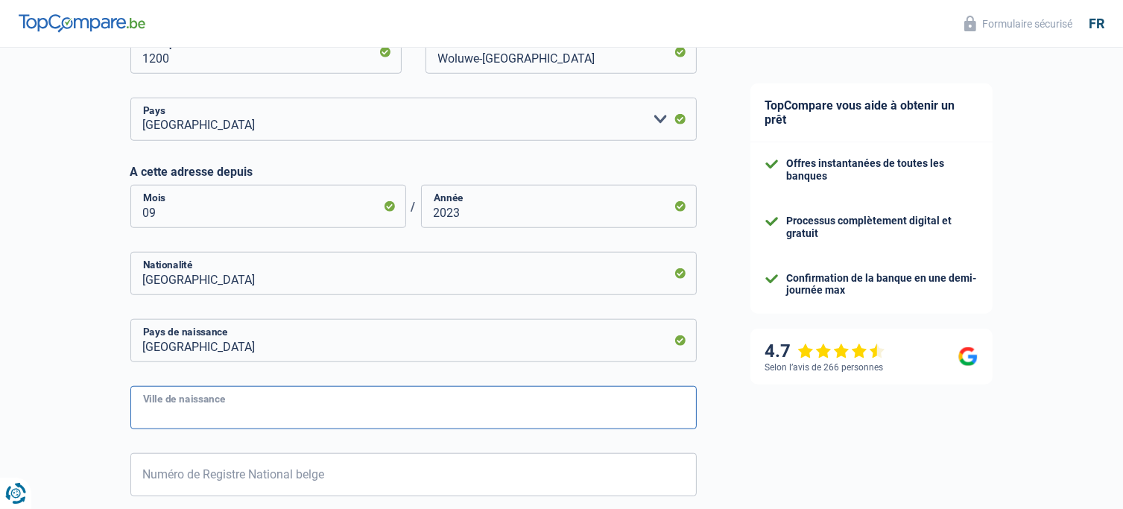
click at [197, 414] on input "Ville de naissance" at bounding box center [413, 407] width 567 height 43
click at [157, 413] on input "BRuxelles" at bounding box center [413, 407] width 567 height 43
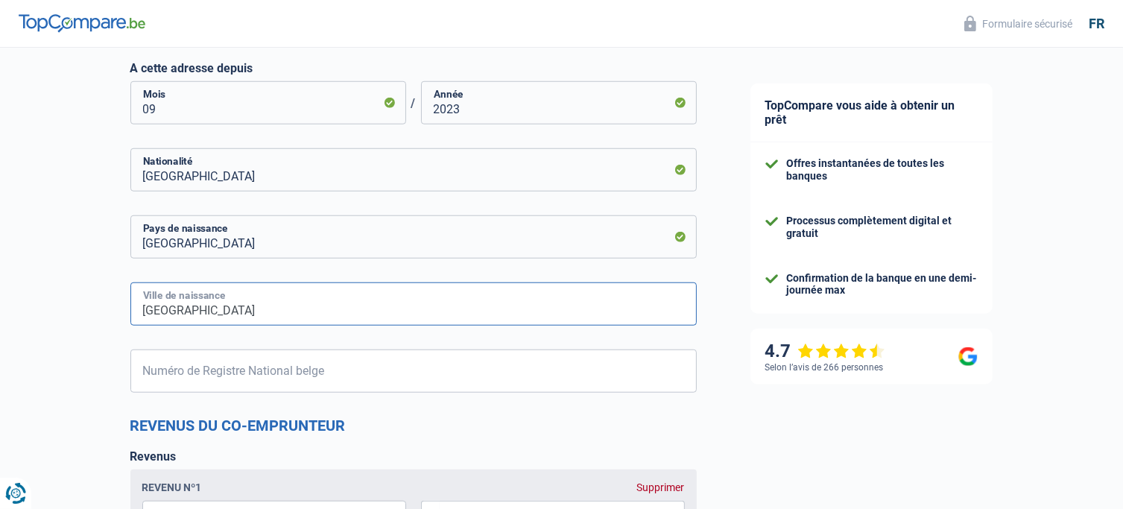
scroll to position [1416, 0]
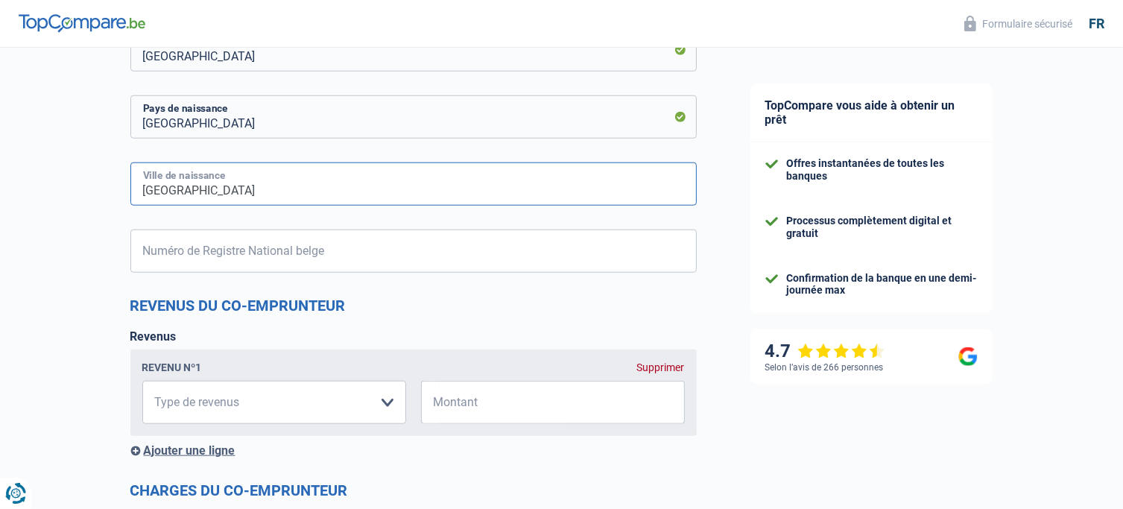
type input "Bruxelles"
drag, startPoint x: 269, startPoint y: 245, endPoint x: 262, endPoint y: 233, distance: 14.3
click at [268, 241] on input "Numéro de Registre National belge" at bounding box center [413, 251] width 567 height 43
type input "02.05.01-240.30"
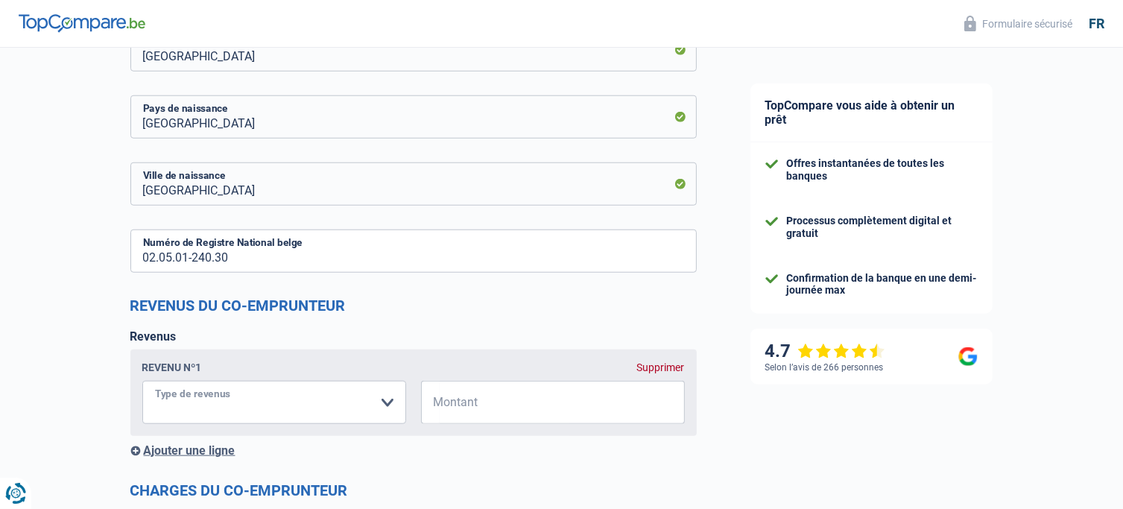
click at [291, 401] on select "Allocation d'handicap Allocations chômage Allocations familiales Chèques repas …" at bounding box center [274, 402] width 264 height 43
select select "socialSecurity"
click at [142, 382] on select "Allocation d'handicap Allocations chômage Allocations familiales Chèques repas …" at bounding box center [274, 402] width 264 height 43
click at [480, 397] on input "Montant" at bounding box center [562, 402] width 245 height 43
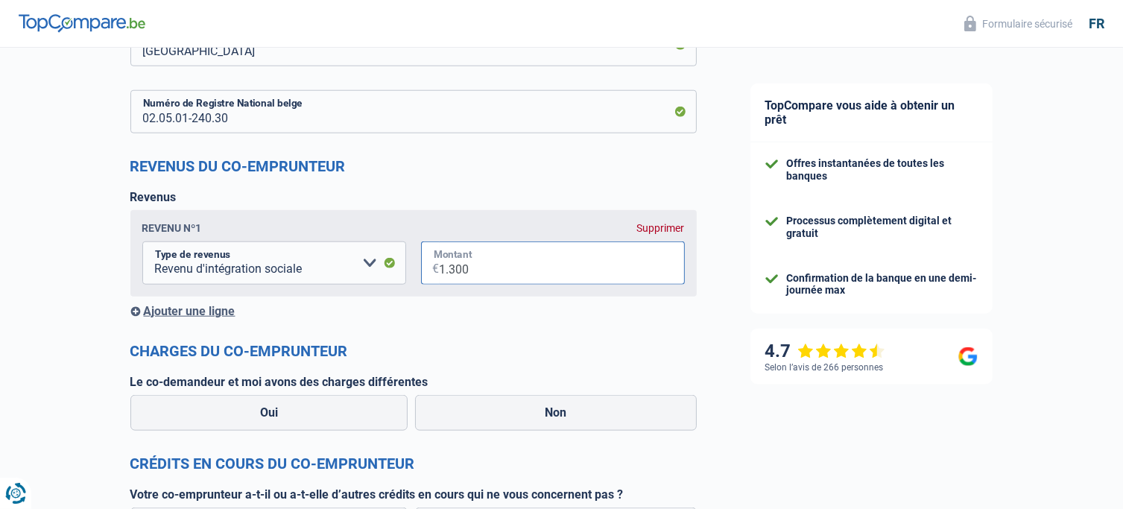
scroll to position [1640, 0]
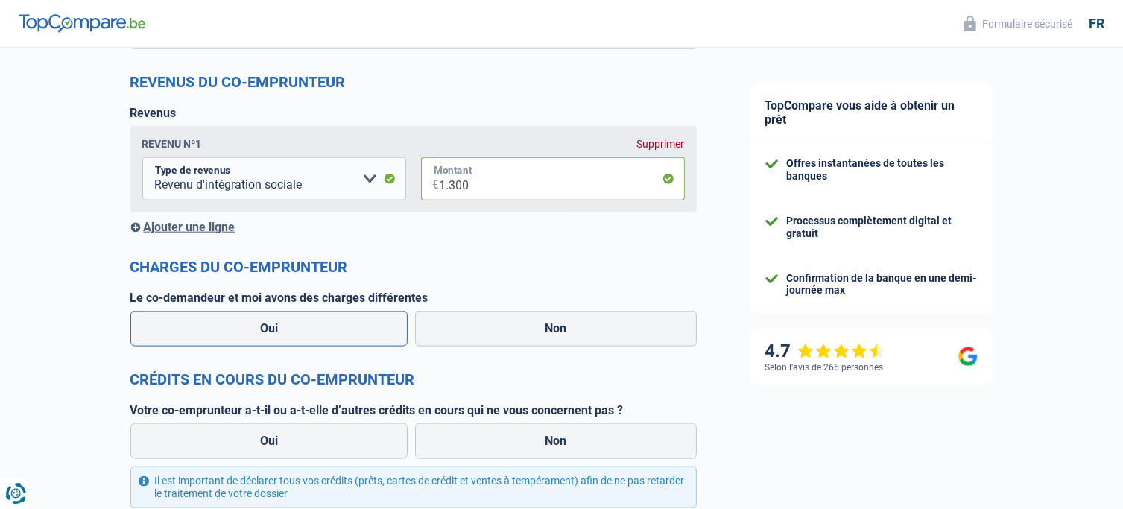
type input "1.300"
click at [367, 336] on label "Oui" at bounding box center [269, 329] width 278 height 36
click at [367, 336] on input "Oui" at bounding box center [269, 329] width 278 height 36
radio input "true"
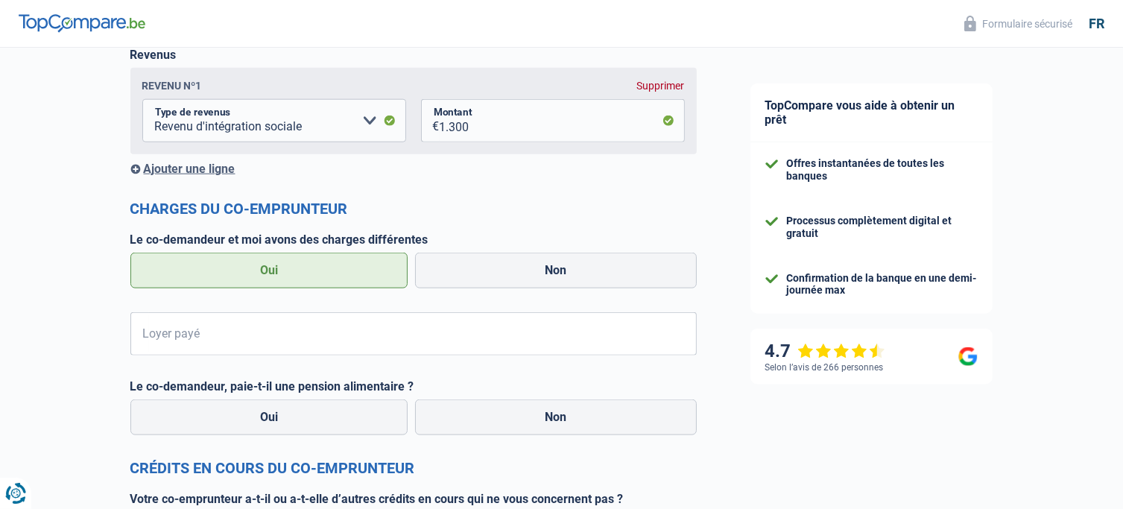
scroll to position [1714, 0]
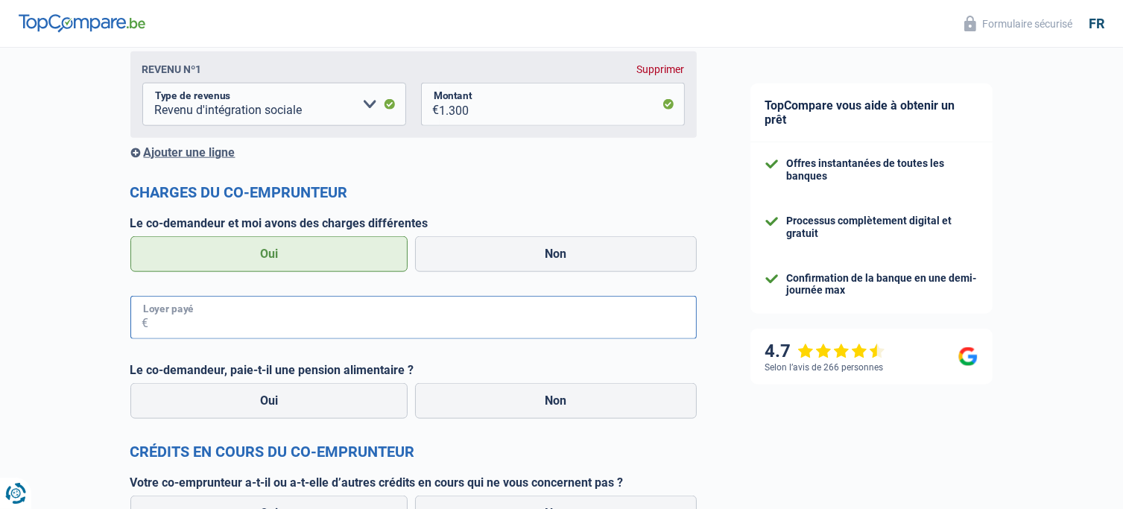
click at [230, 326] on input "Loyer payé" at bounding box center [423, 317] width 548 height 43
click at [528, 259] on label "Non" at bounding box center [556, 254] width 282 height 36
click at [528, 259] on input "Non" at bounding box center [556, 254] width 282 height 36
radio input "true"
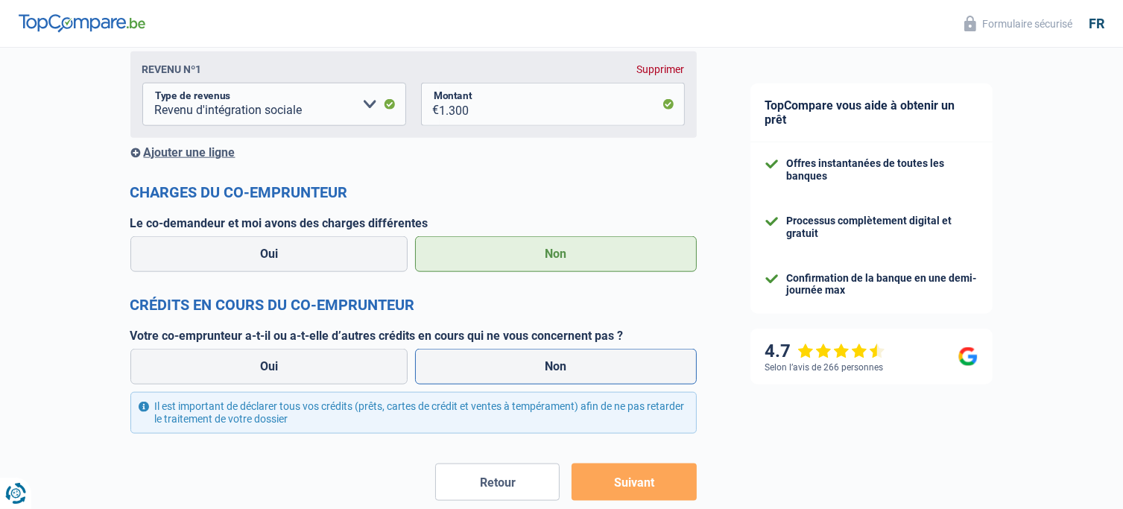
click at [495, 372] on label "Non" at bounding box center [556, 367] width 282 height 36
click at [495, 372] on input "Non" at bounding box center [556, 367] width 282 height 36
radio input "true"
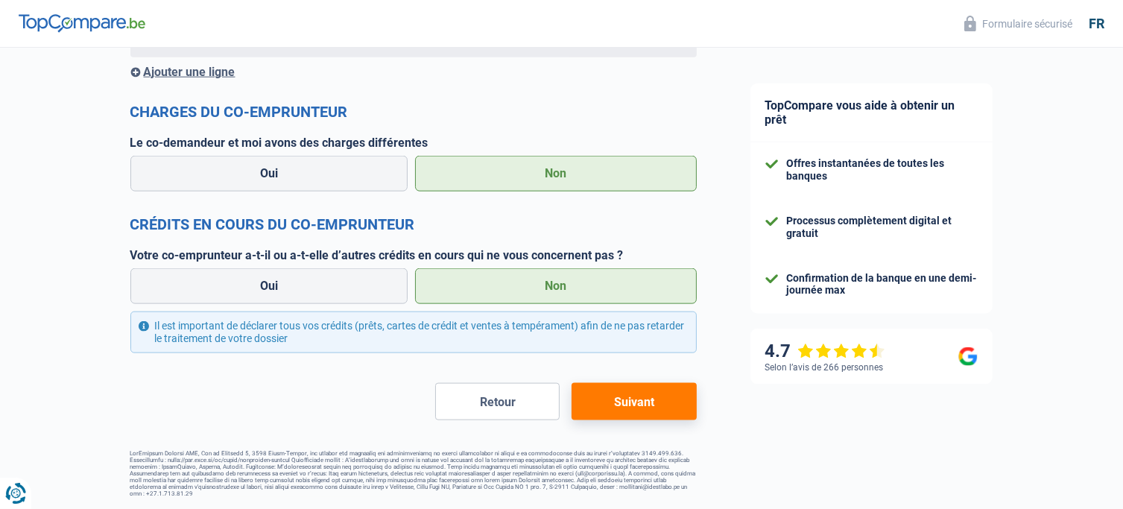
click at [652, 405] on button "Suivant" at bounding box center [634, 401] width 124 height 37
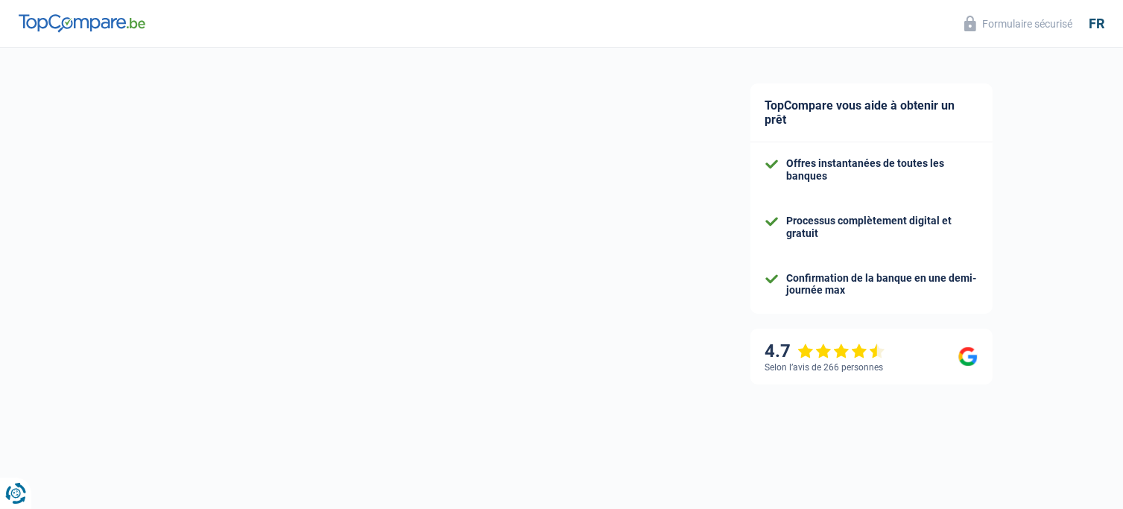
select select "120"
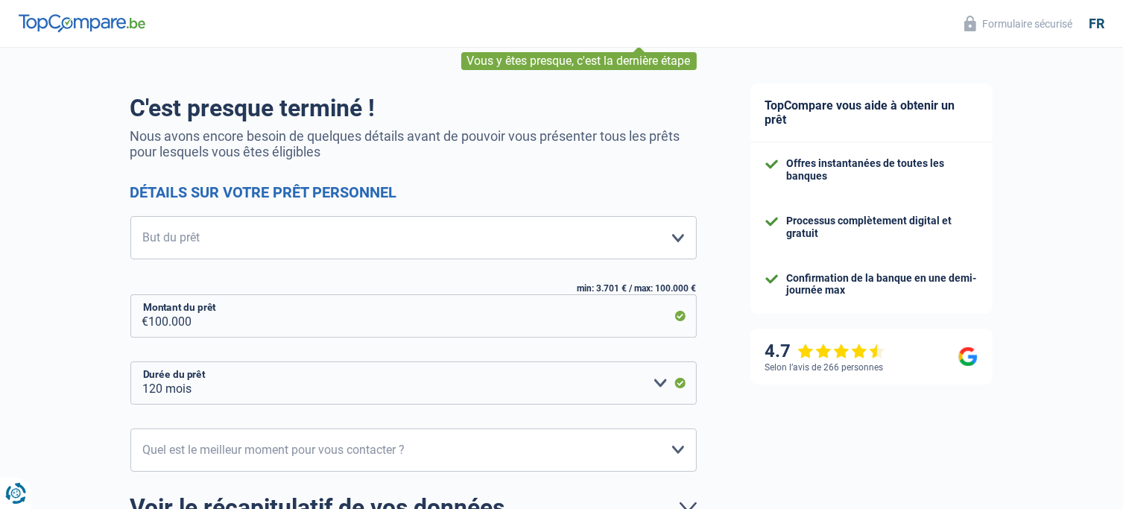
scroll to position [241, 0]
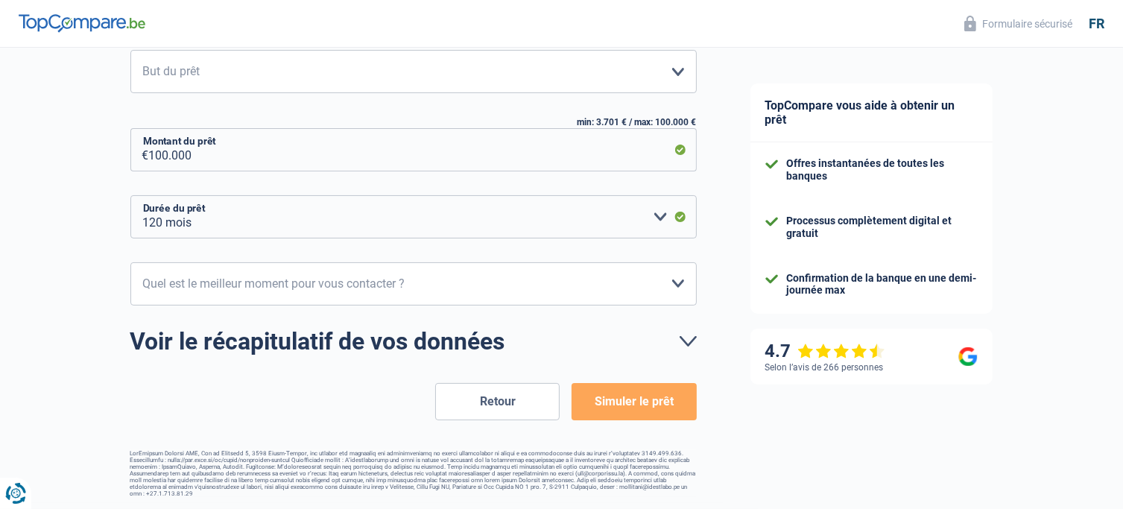
click at [497, 394] on button "Retour" at bounding box center [497, 401] width 124 height 37
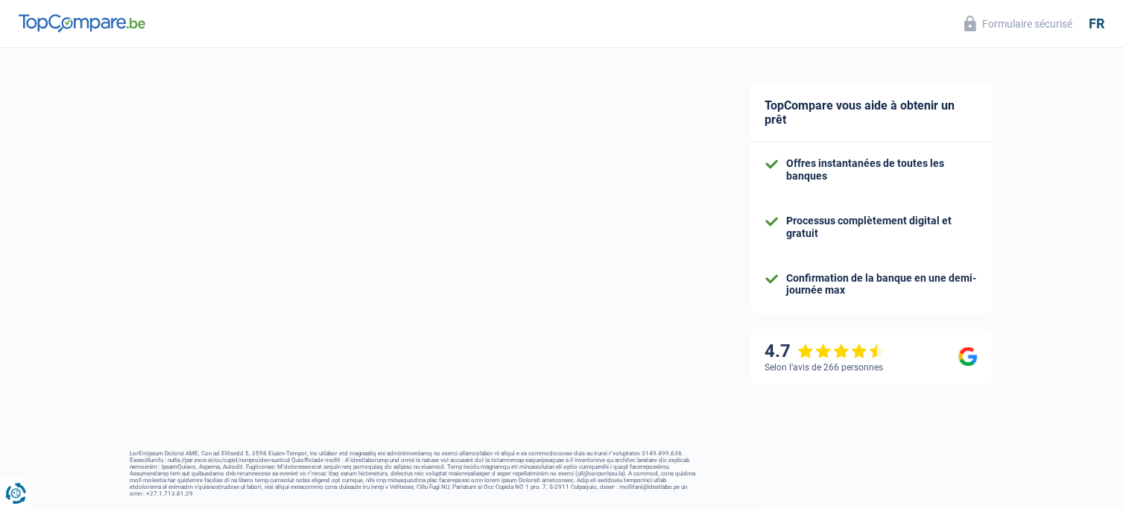
select select "student"
select select "single"
select select "rents"
select select "BE"
select select "socialSecurity"
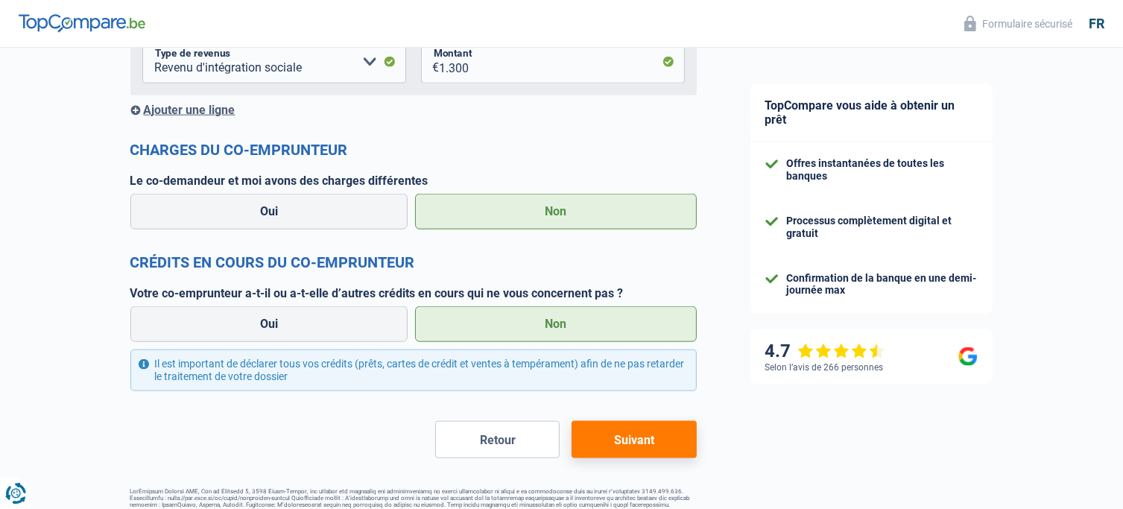
scroll to position [1795, 0]
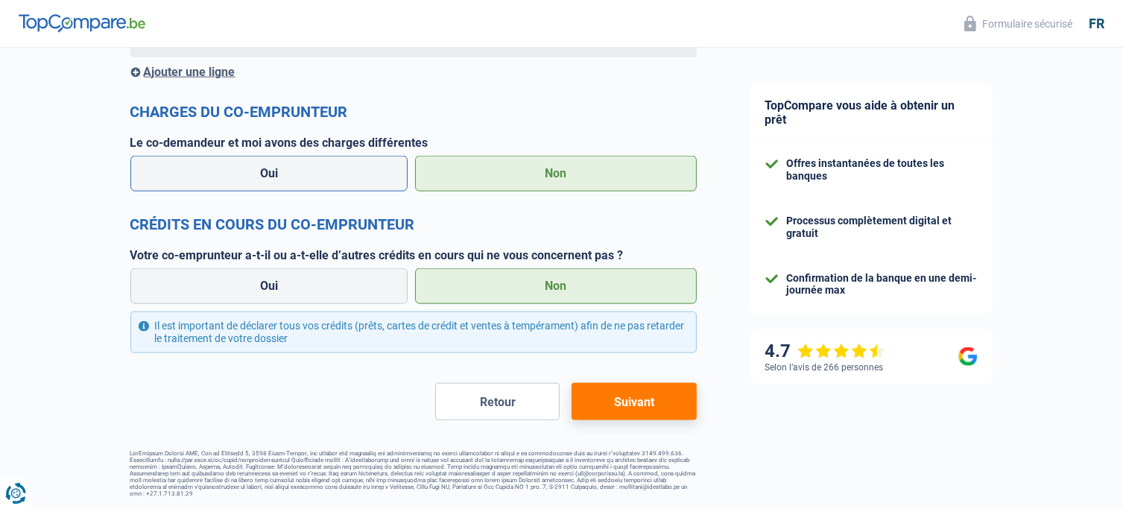
drag, startPoint x: 347, startPoint y: 162, endPoint x: 281, endPoint y: 210, distance: 82.2
click at [347, 162] on label "Oui" at bounding box center [269, 174] width 278 height 36
click at [347, 162] on input "Oui" at bounding box center [269, 174] width 278 height 36
radio input "true"
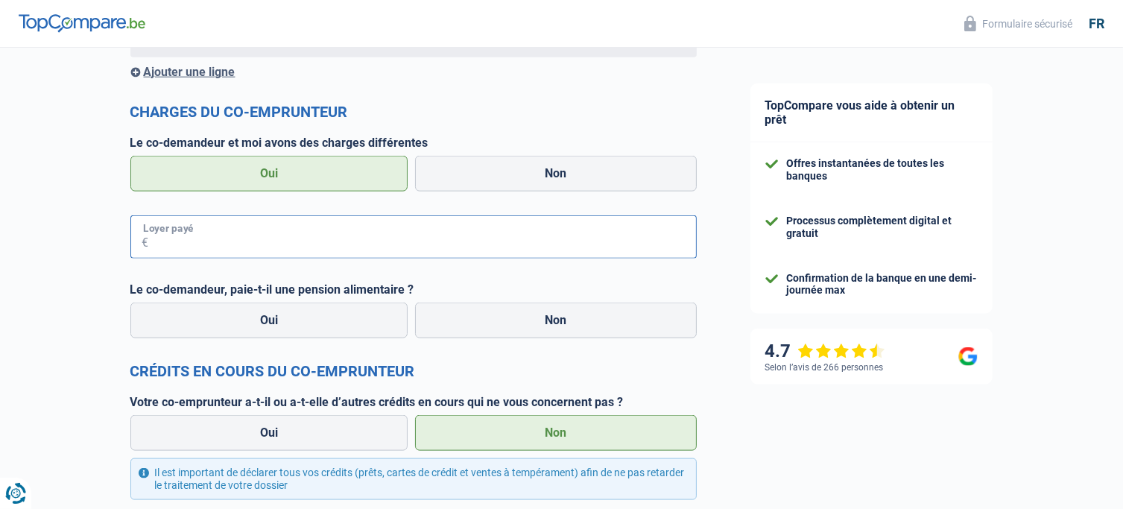
click at [240, 242] on input "Loyer payé" at bounding box center [423, 236] width 548 height 43
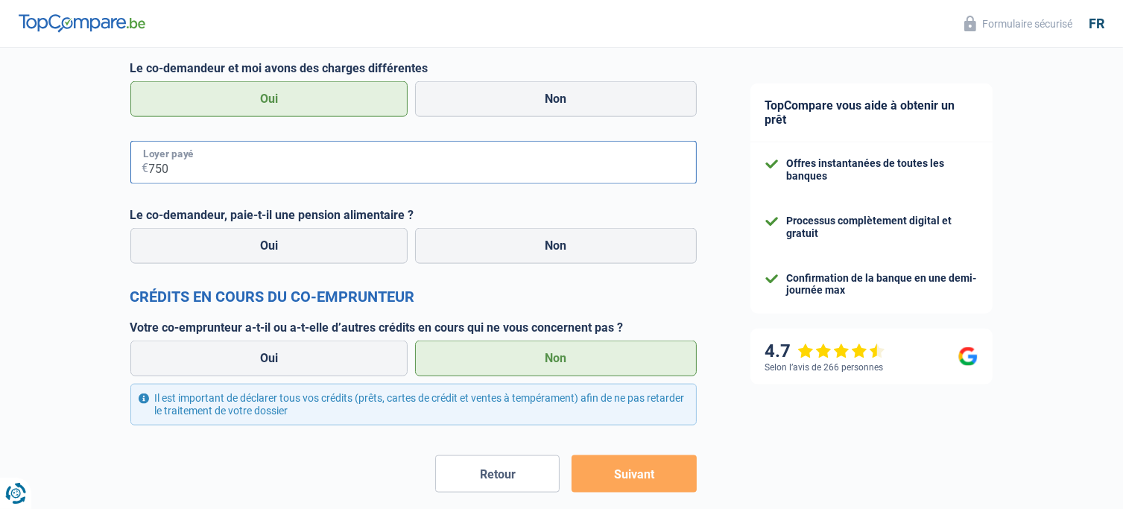
scroll to position [1943, 0]
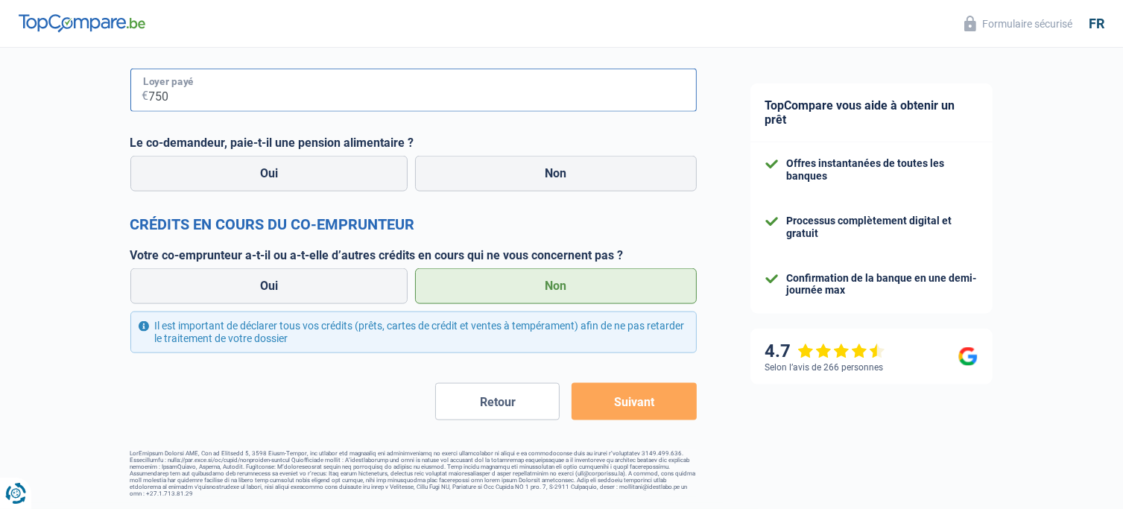
type input "750"
click at [616, 405] on button "Suivant" at bounding box center [634, 401] width 124 height 37
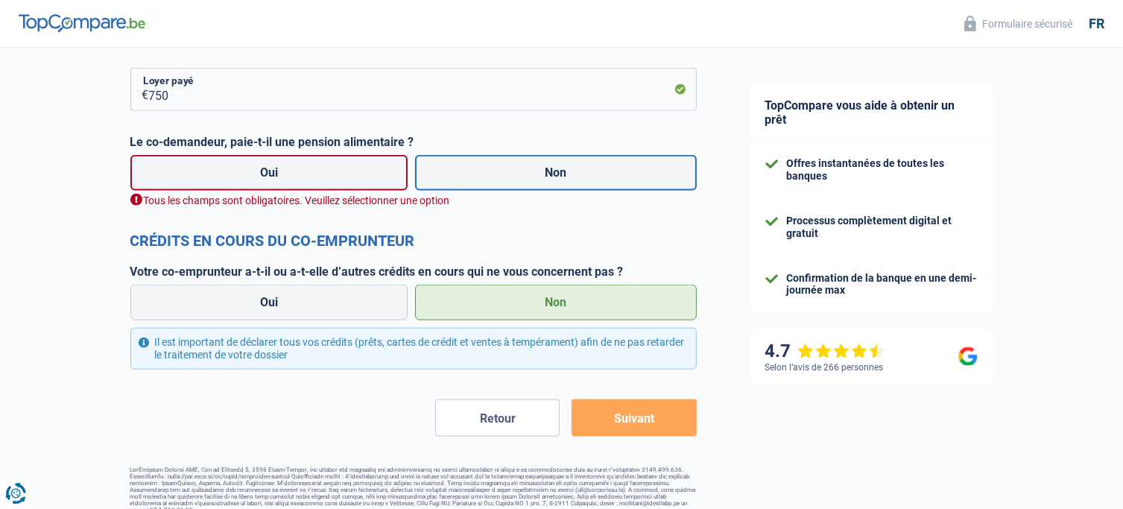
click at [520, 180] on label "Non" at bounding box center [556, 173] width 282 height 36
click at [520, 180] on input "Non" at bounding box center [556, 173] width 282 height 36
radio input "true"
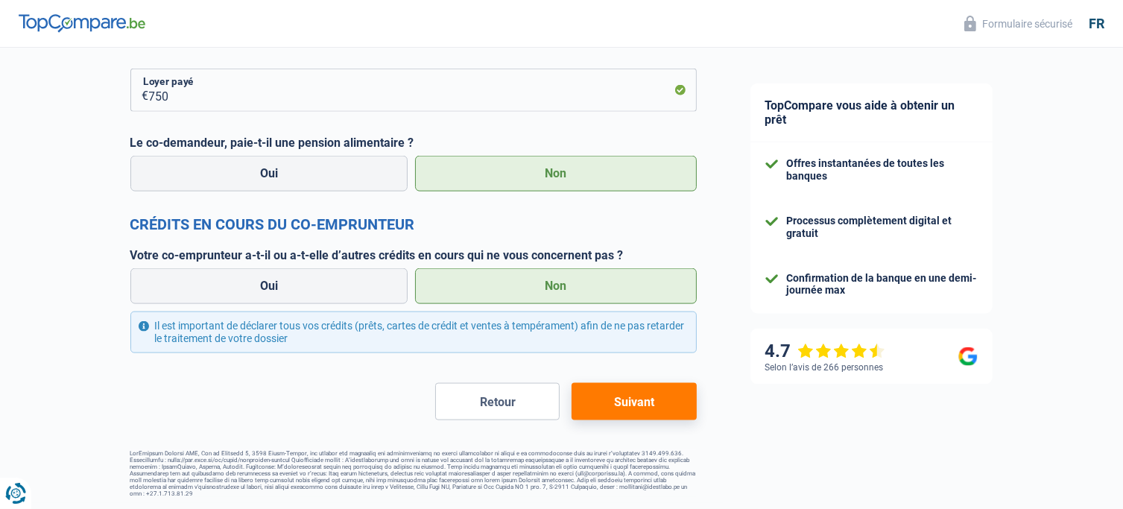
click at [616, 405] on button "Suivant" at bounding box center [634, 401] width 124 height 37
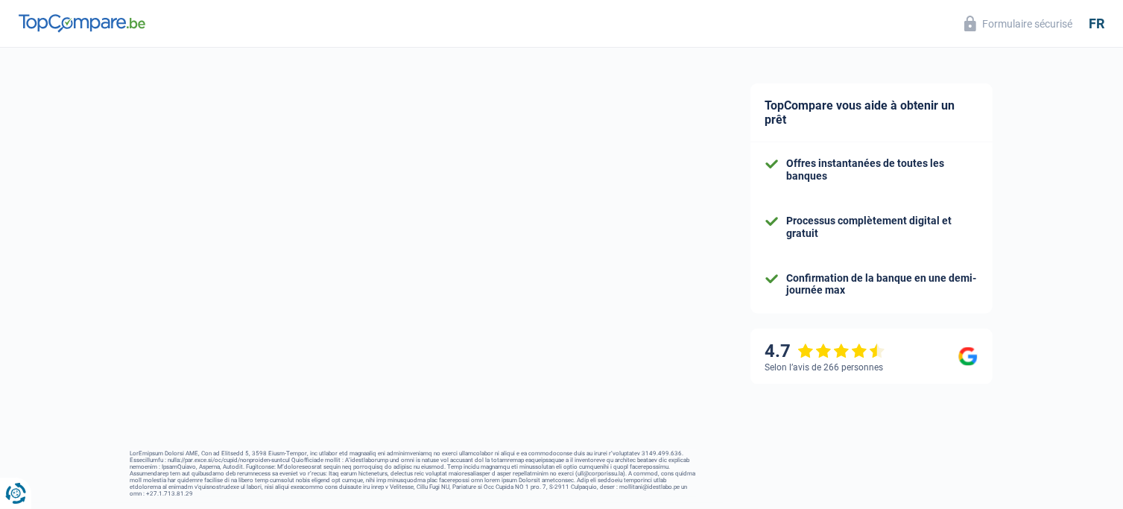
select select "120"
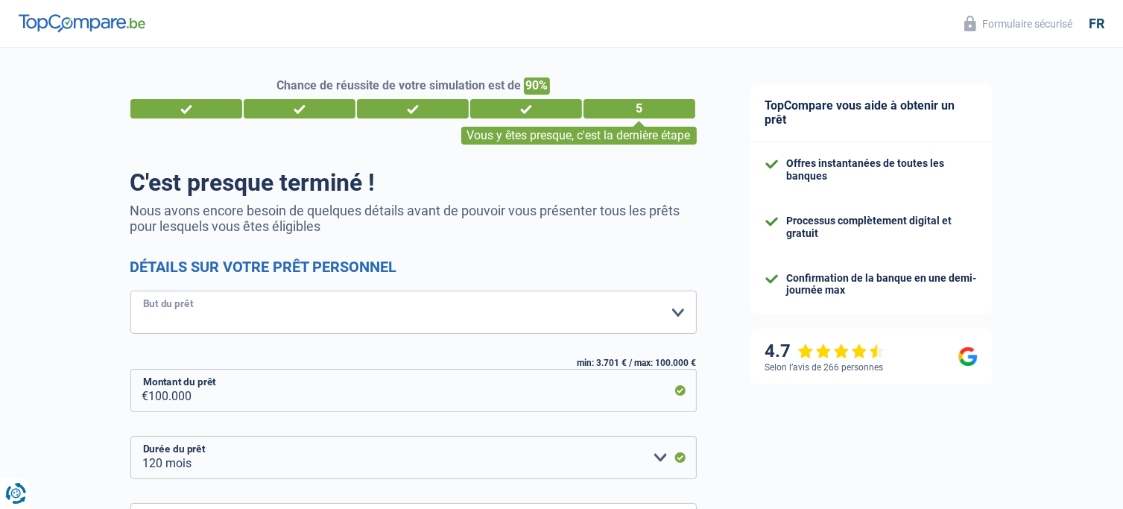
click at [336, 309] on select "Confort maison: meubles, textile, peinture, électroménager, outillage non-profe…" at bounding box center [413, 312] width 567 height 43
select select "familyEvent"
click at [130, 291] on select "Confort maison: meubles, textile, peinture, électroménager, outillage non-profe…" at bounding box center [413, 312] width 567 height 43
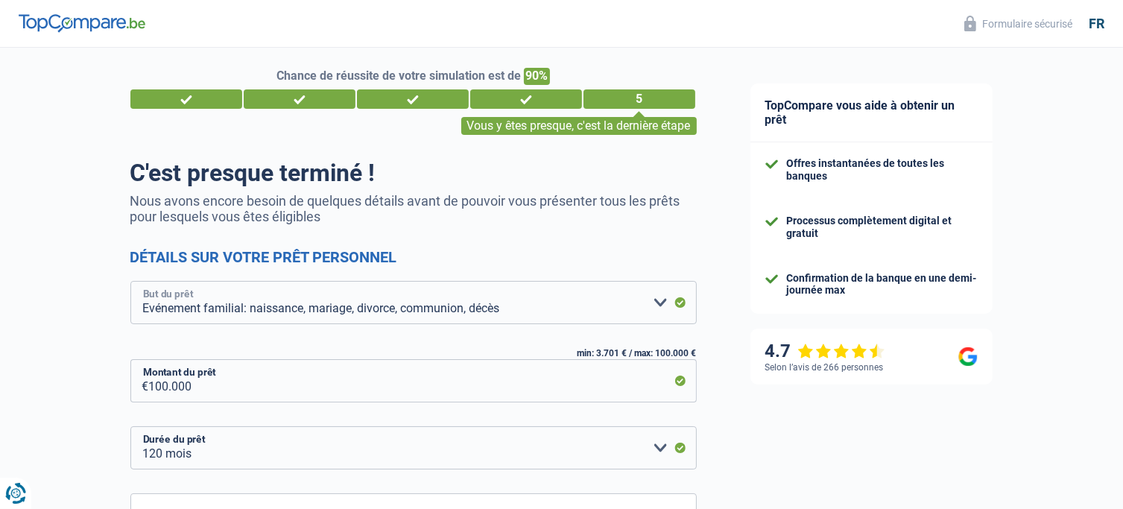
scroll to position [149, 0]
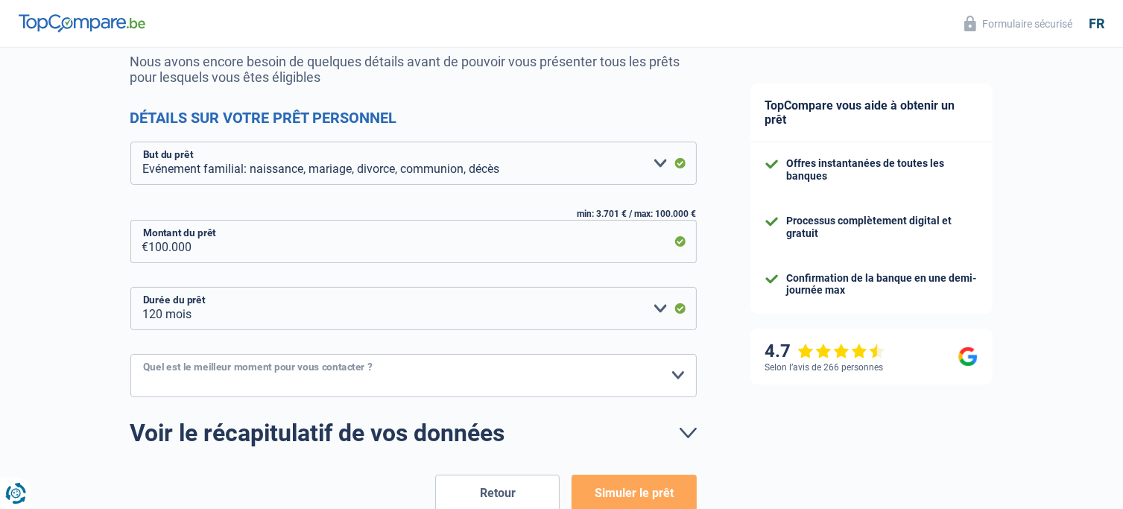
click at [385, 387] on select "10h-12h 12h-14h 14h-16h 16h-18h Veuillez sélectionner une option" at bounding box center [413, 375] width 567 height 43
select select "10-12"
click at [130, 354] on select "10h-12h 12h-14h 14h-16h 16h-18h Veuillez sélectionner une option" at bounding box center [413, 375] width 567 height 43
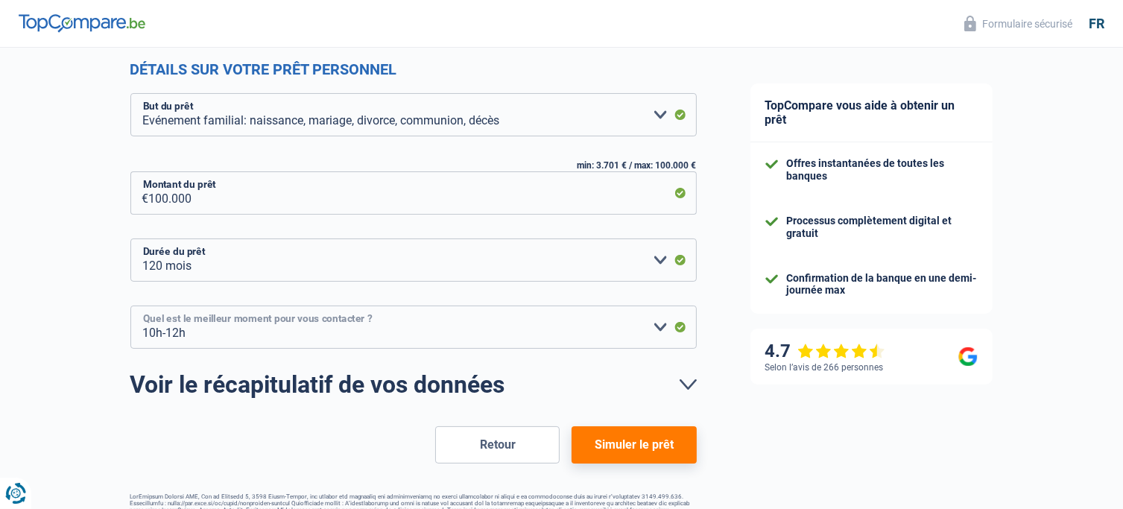
scroll to position [241, 0]
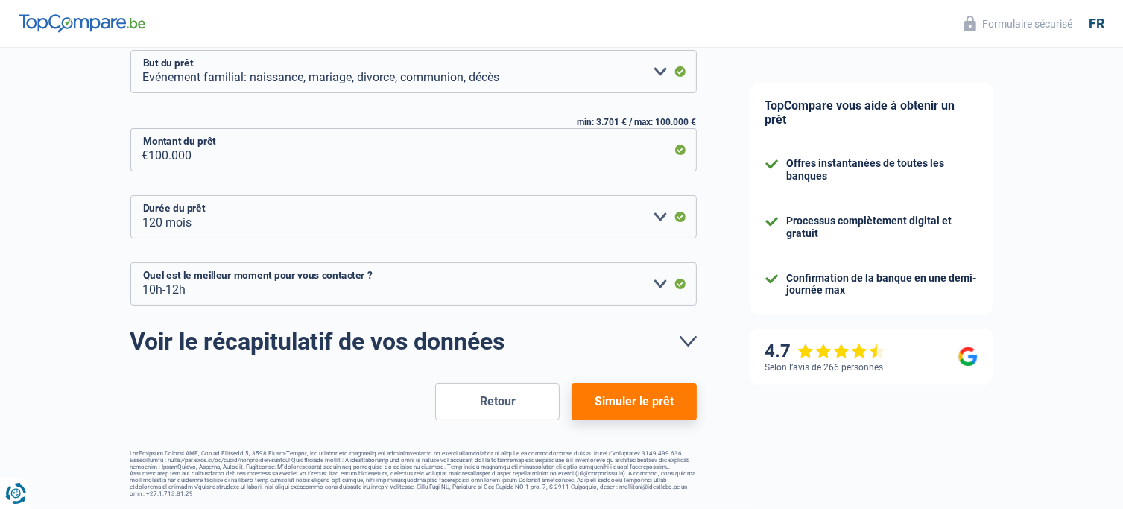
click at [664, 408] on button "Simuler le prêt" at bounding box center [634, 401] width 124 height 37
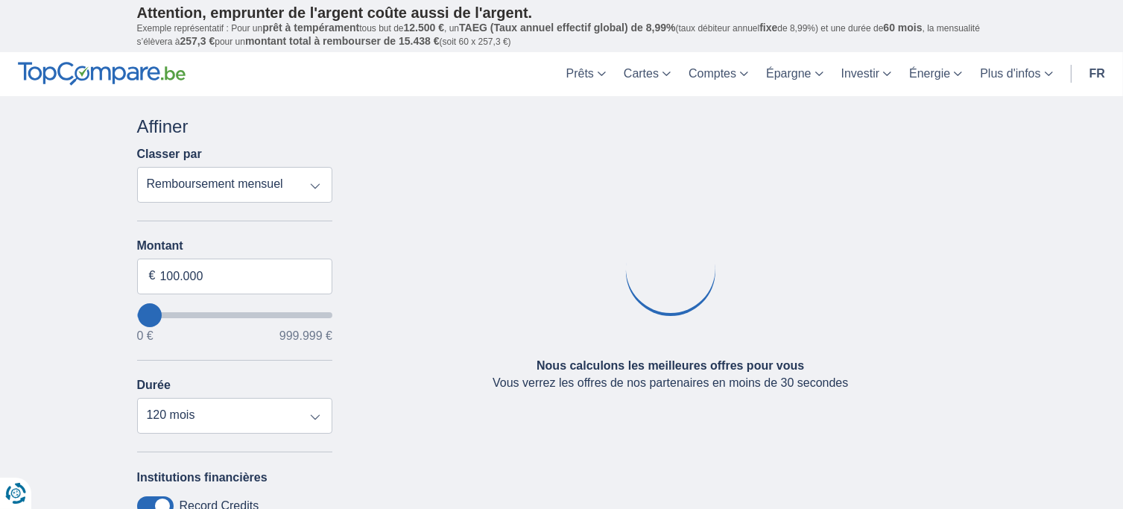
type input "50.000"
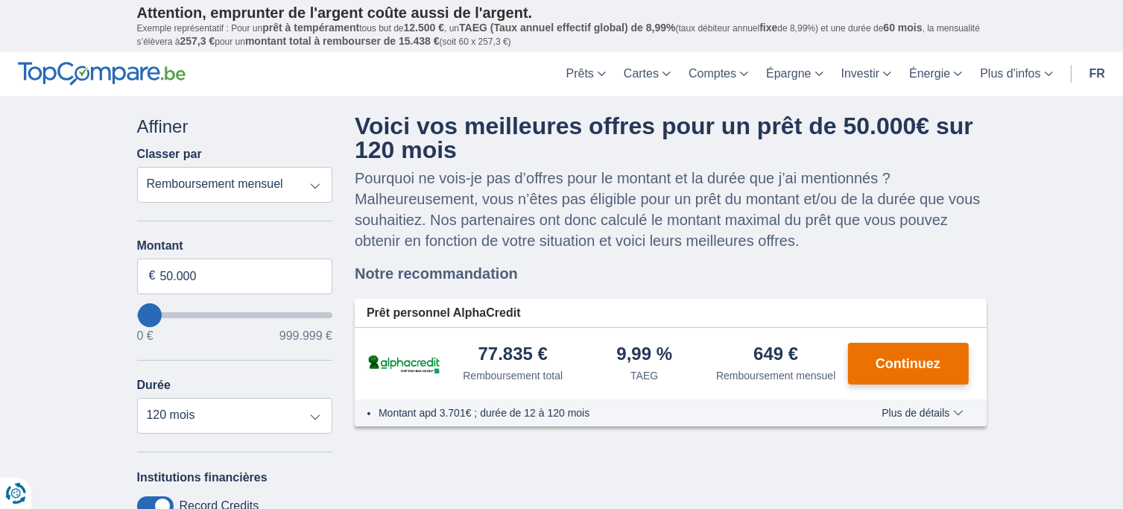
click at [922, 363] on span "Continuez" at bounding box center [908, 363] width 65 height 13
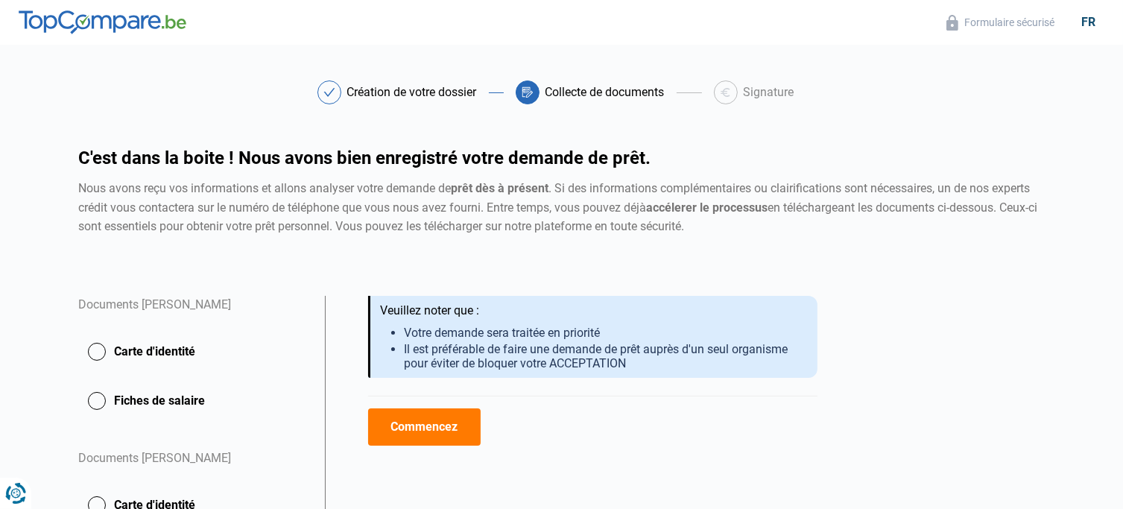
click at [454, 426] on button "Commencez" at bounding box center [424, 426] width 113 height 37
